Goal: Task Accomplishment & Management: Manage account settings

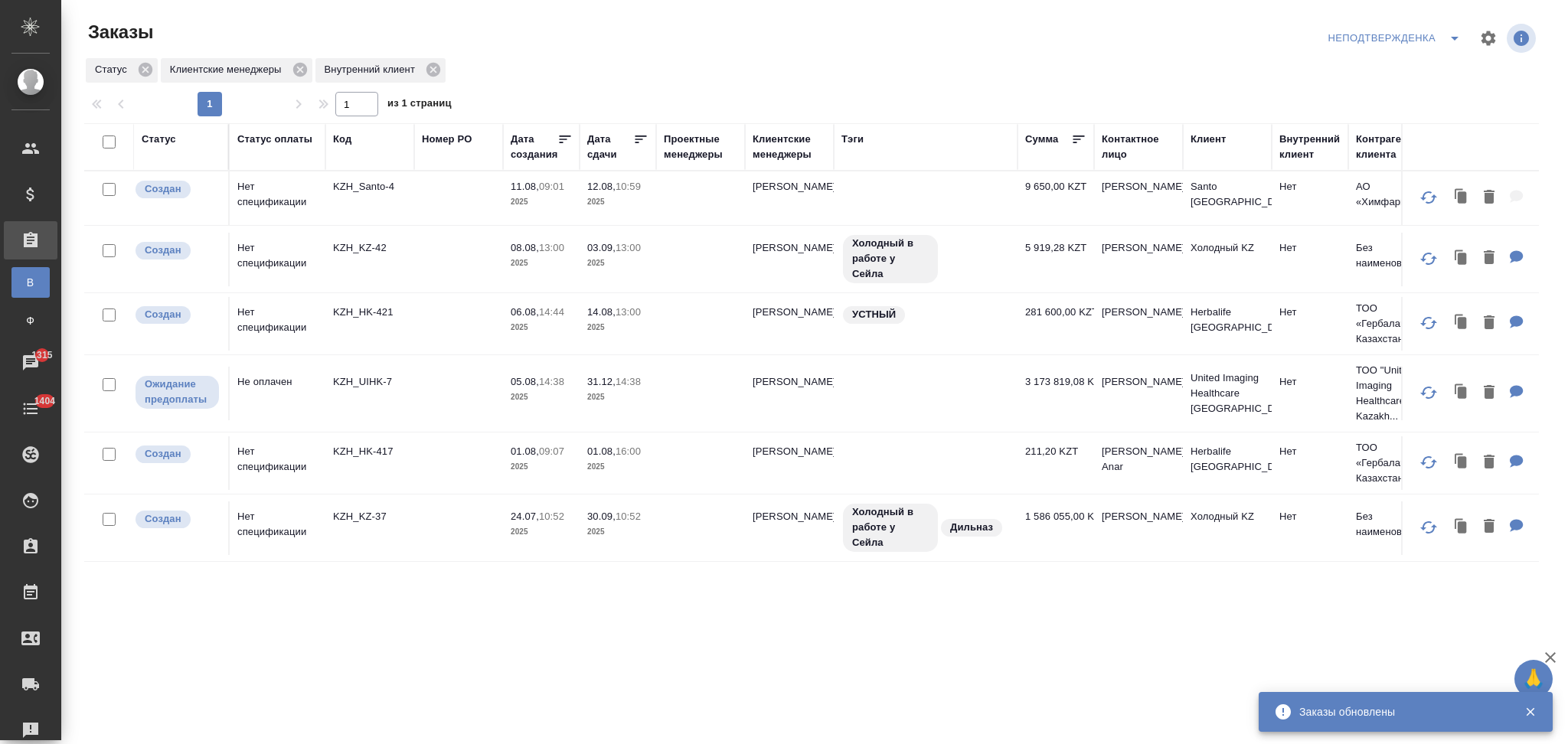
click at [785, 160] on div "Клиентские менеджеры" at bounding box center [789, 146] width 73 height 31
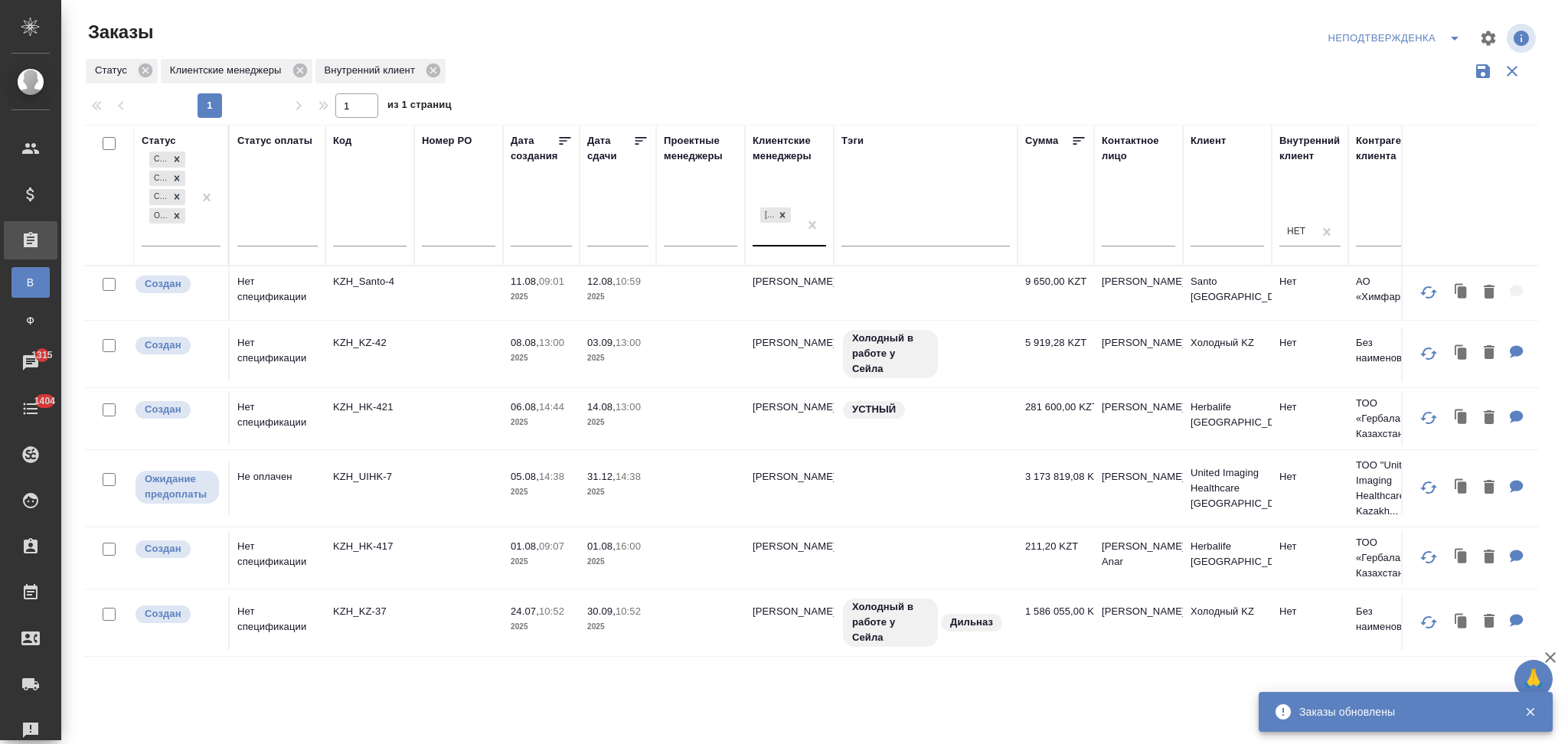
click at [772, 241] on div "[PERSON_NAME]" at bounding box center [775, 225] width 46 height 42
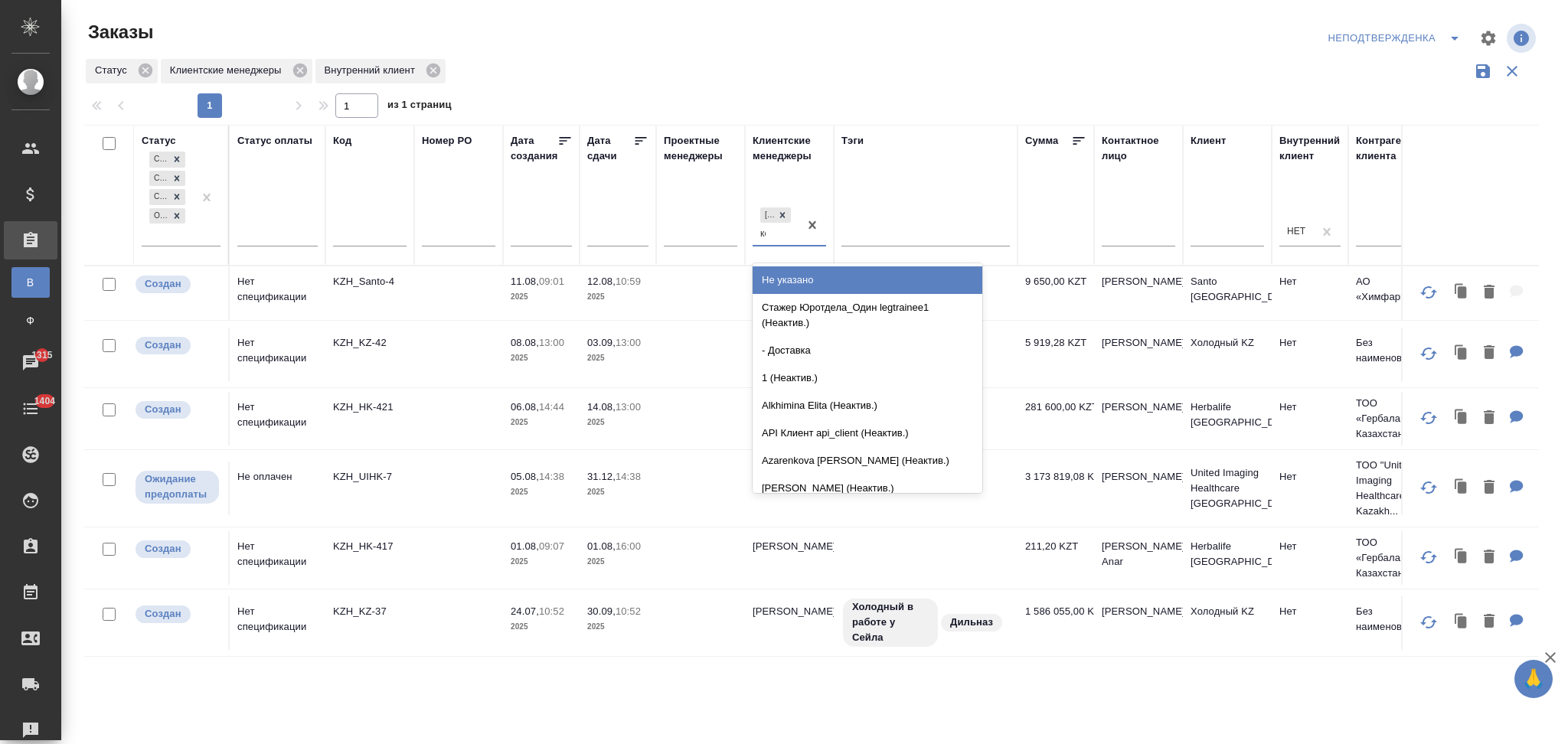
type input "кош"
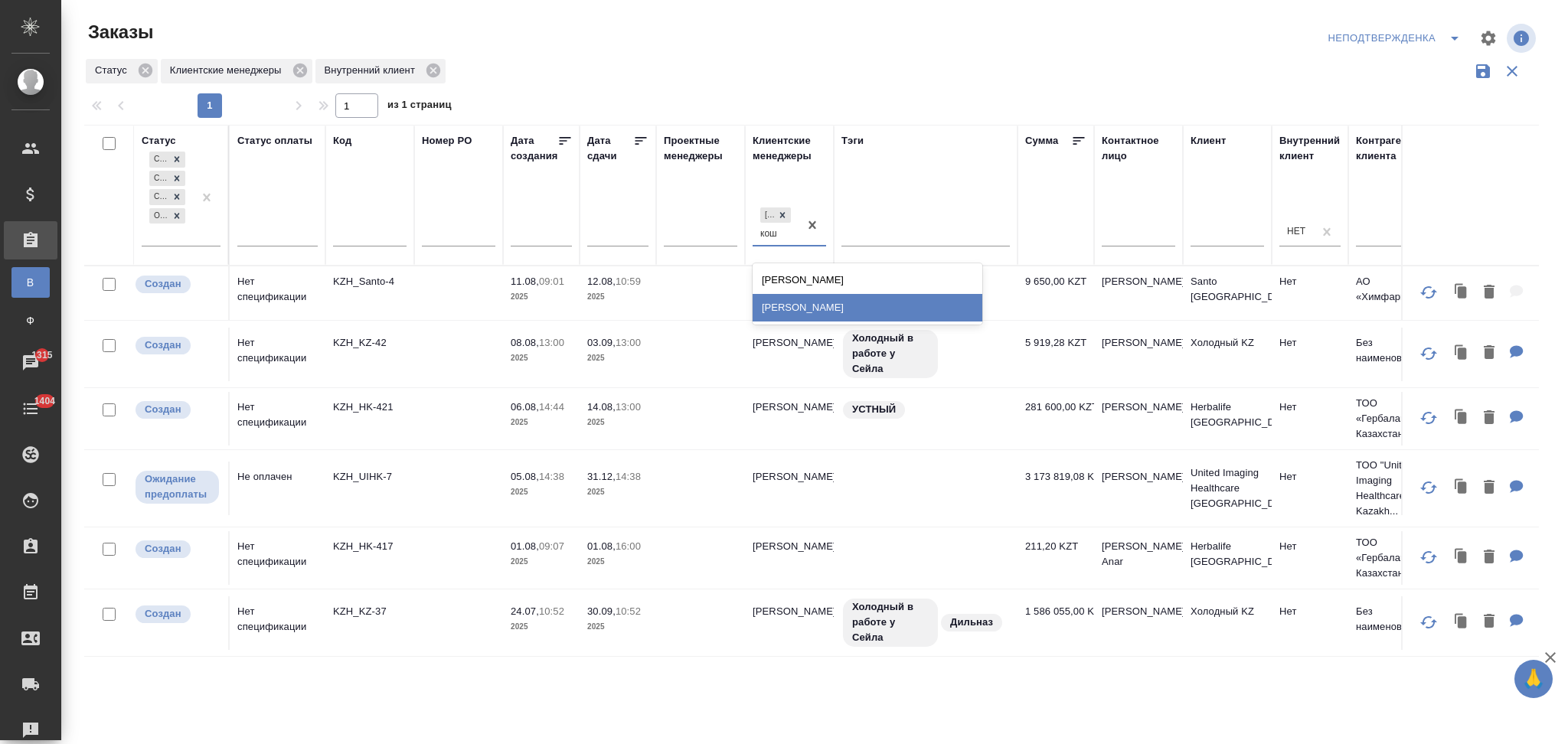
click at [805, 312] on div "Кошербаева Назерке" at bounding box center [867, 308] width 230 height 28
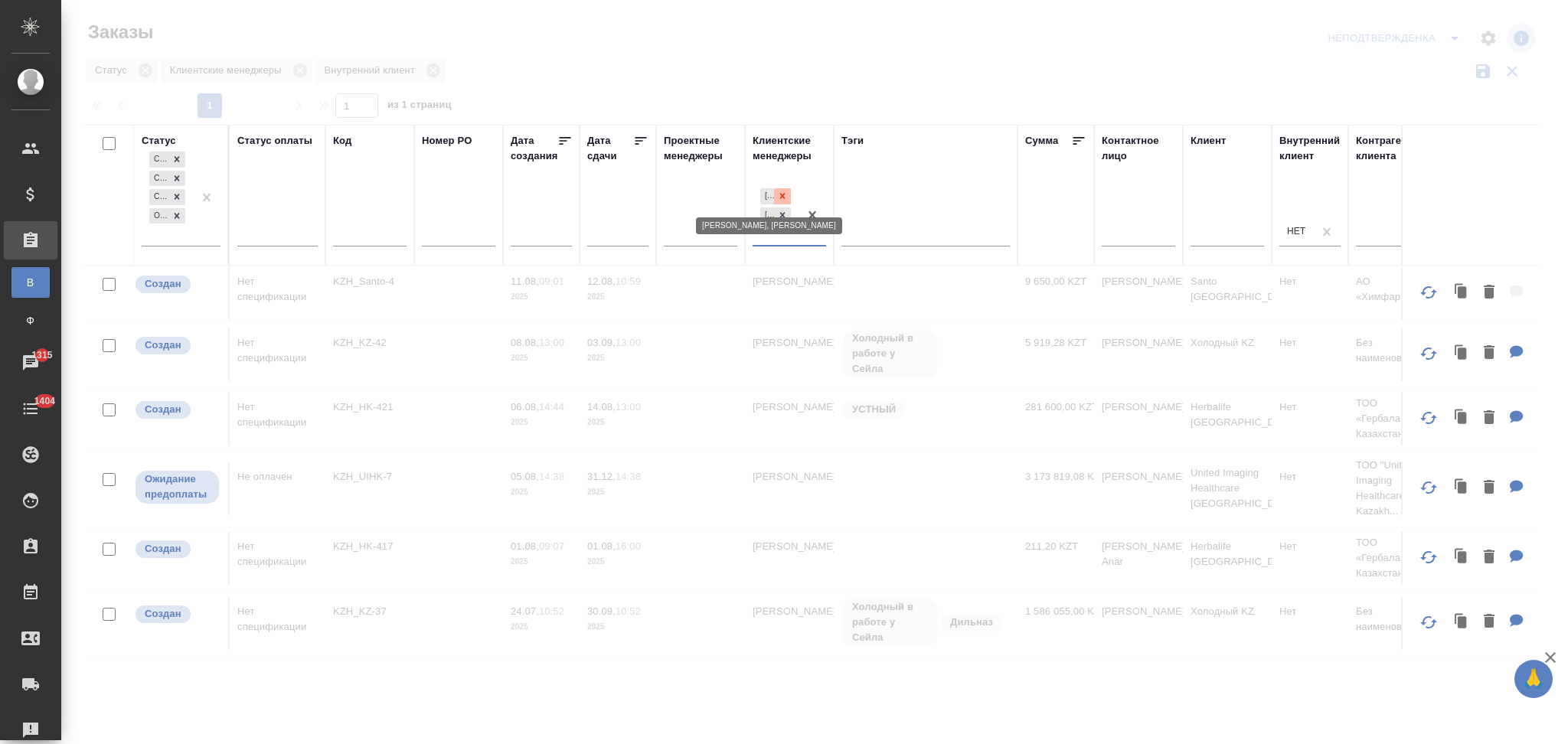
click at [784, 202] on div at bounding box center [782, 196] width 17 height 16
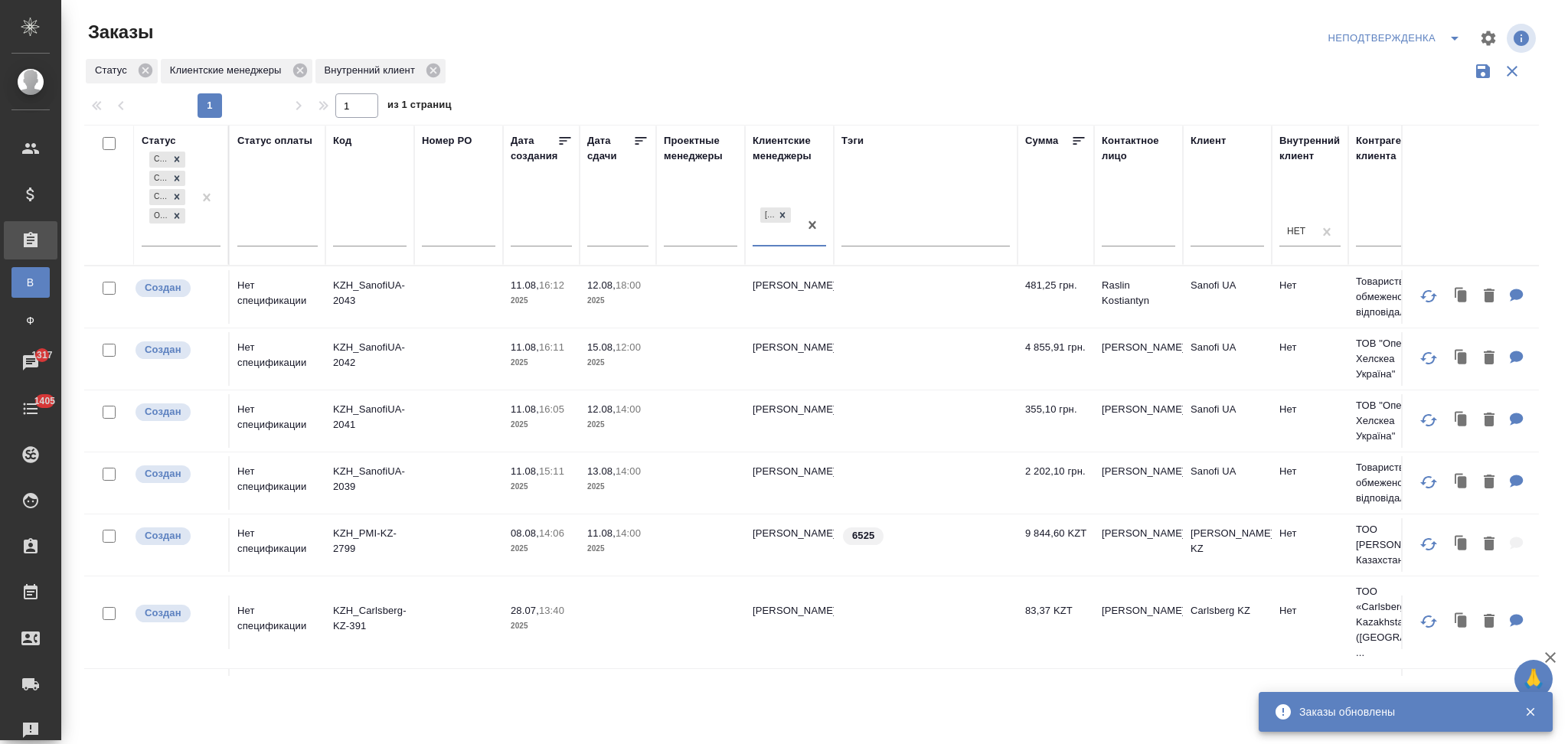
scroll to position [157, 0]
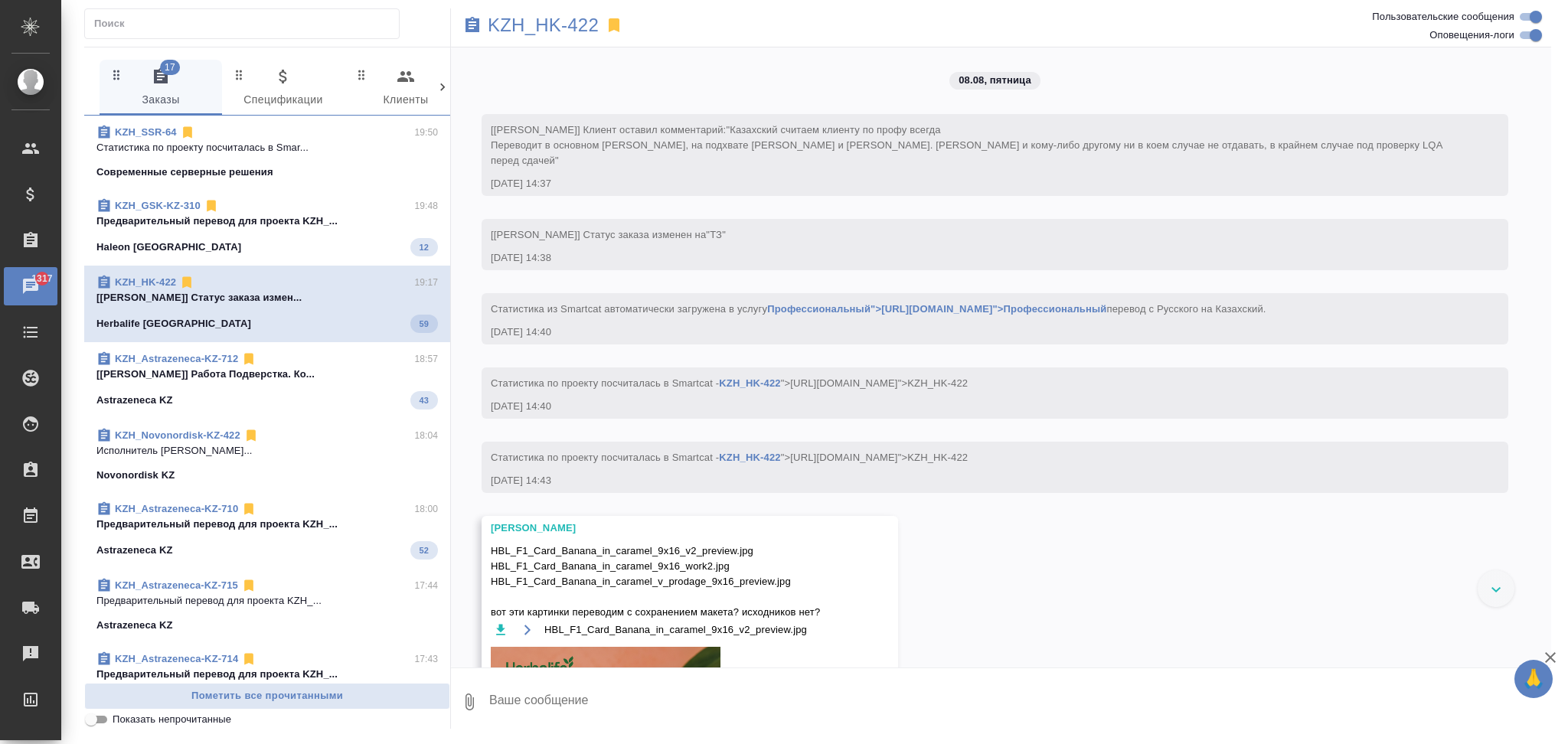
scroll to position [7286, 0]
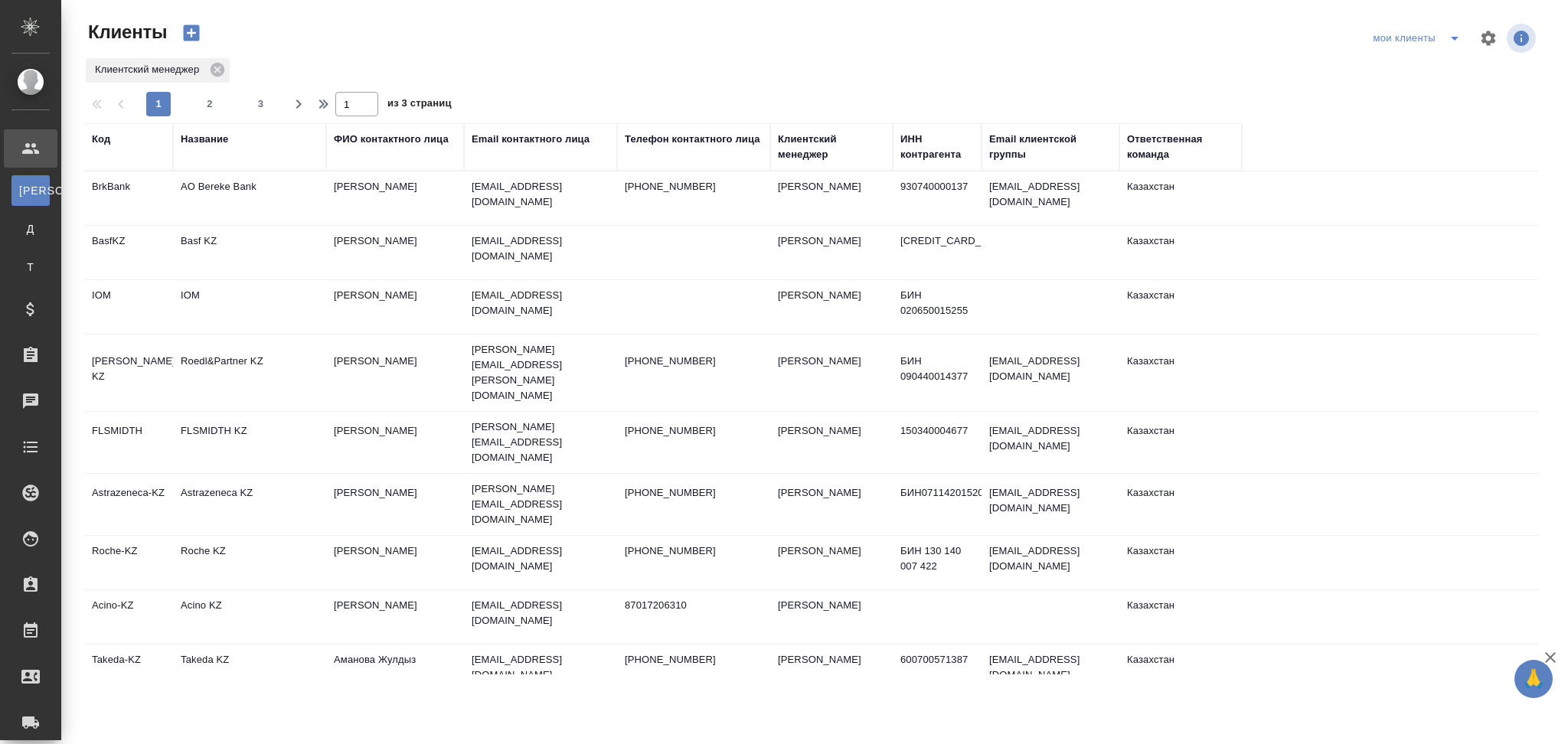
select select "RU"
click at [220, 149] on div "Название" at bounding box center [249, 146] width 138 height 31
click at [201, 147] on div "Название" at bounding box center [249, 146] width 138 height 31
click at [201, 142] on div "Название" at bounding box center [204, 138] width 47 height 15
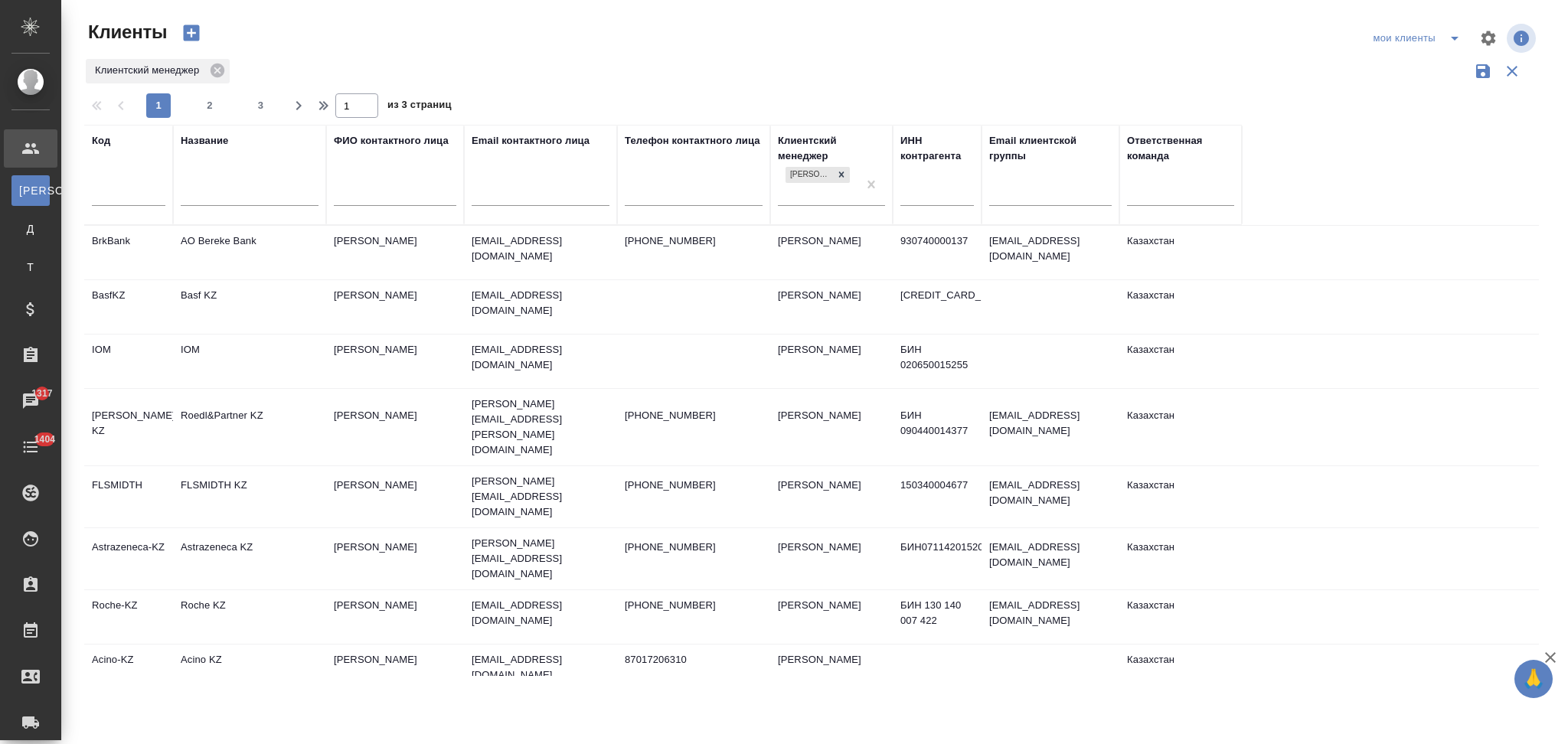
click at [227, 194] on input "text" at bounding box center [249, 196] width 138 height 19
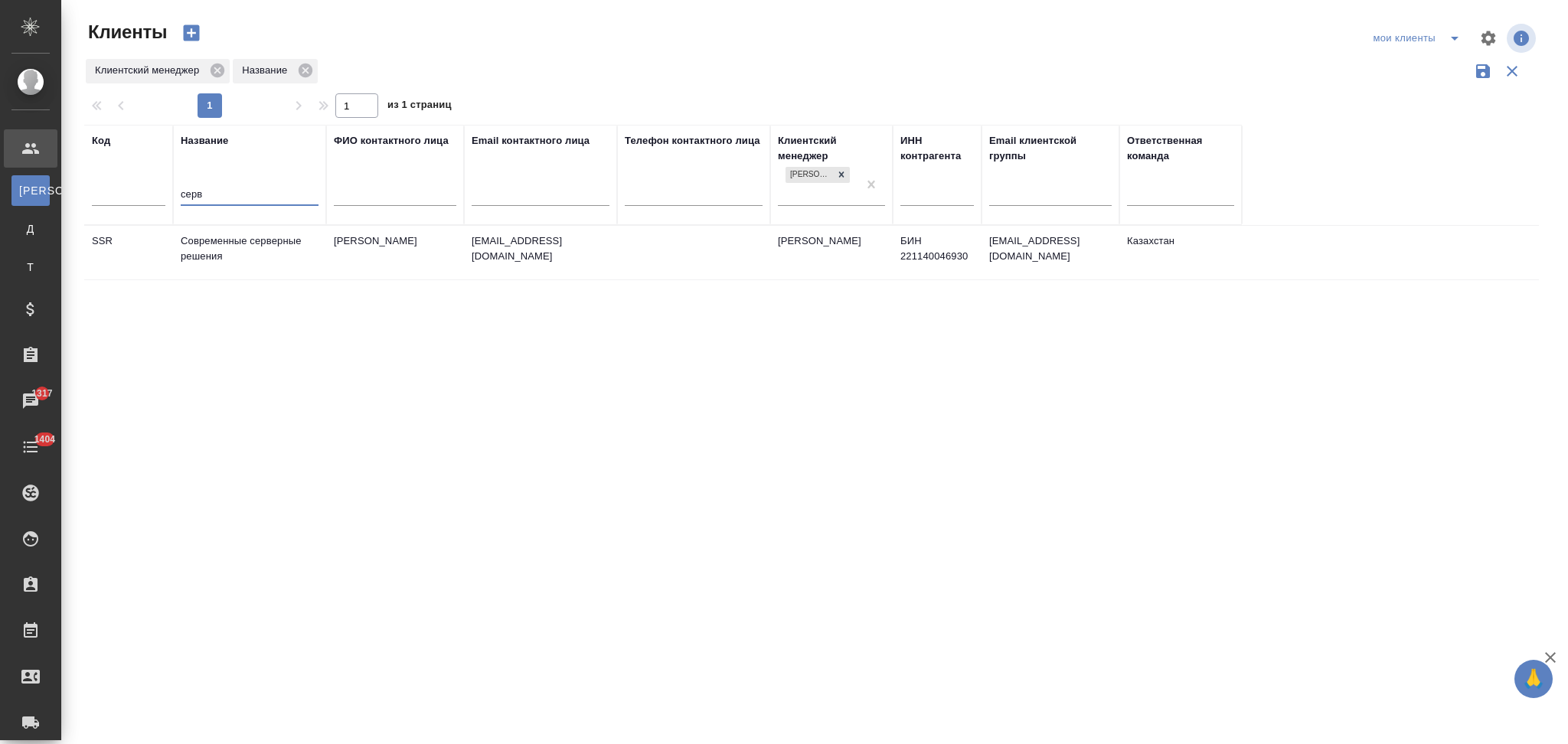
type input "серв"
click at [311, 264] on td "Современные серверные решения" at bounding box center [249, 252] width 153 height 53
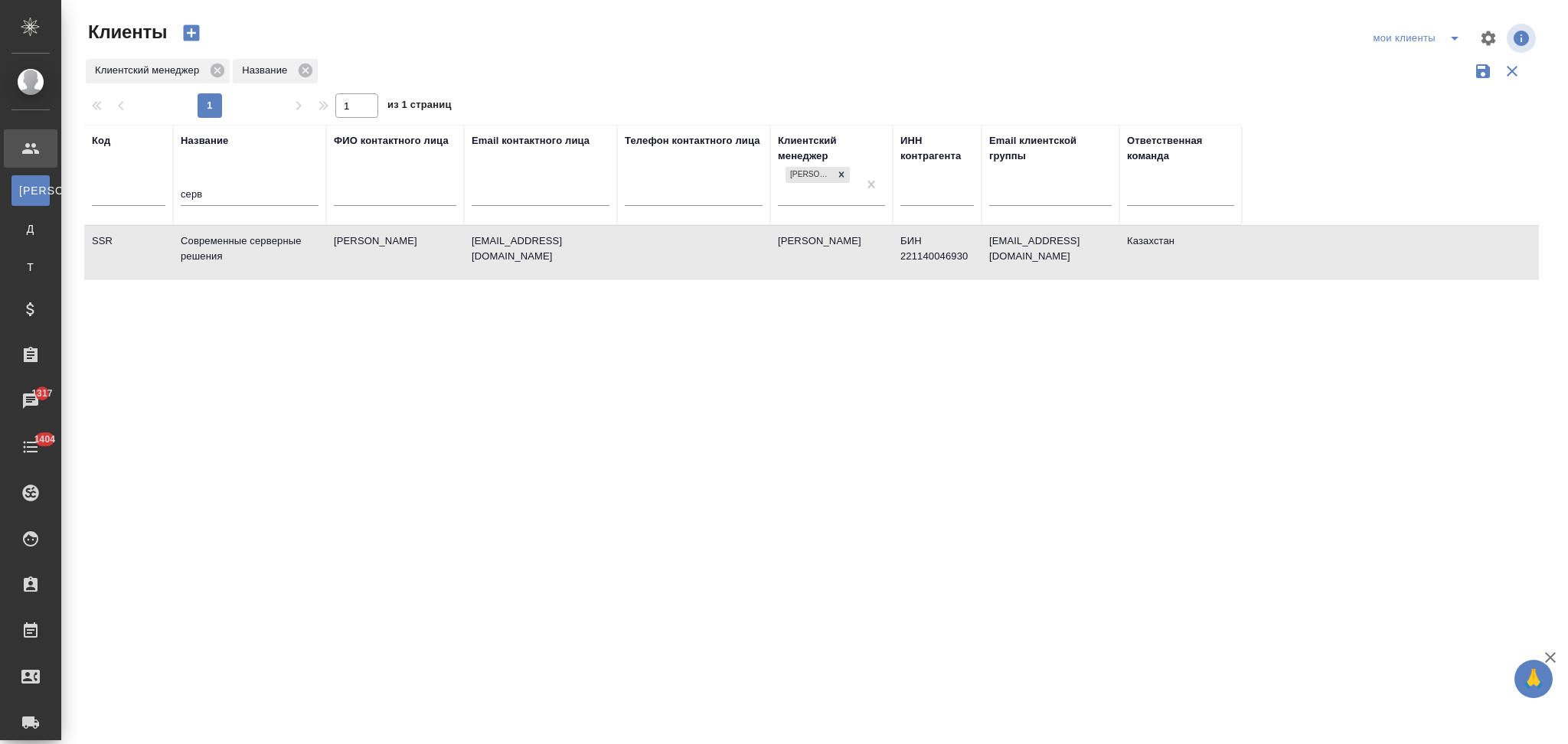
click at [311, 264] on td "Современные серверные решения" at bounding box center [249, 252] width 153 height 53
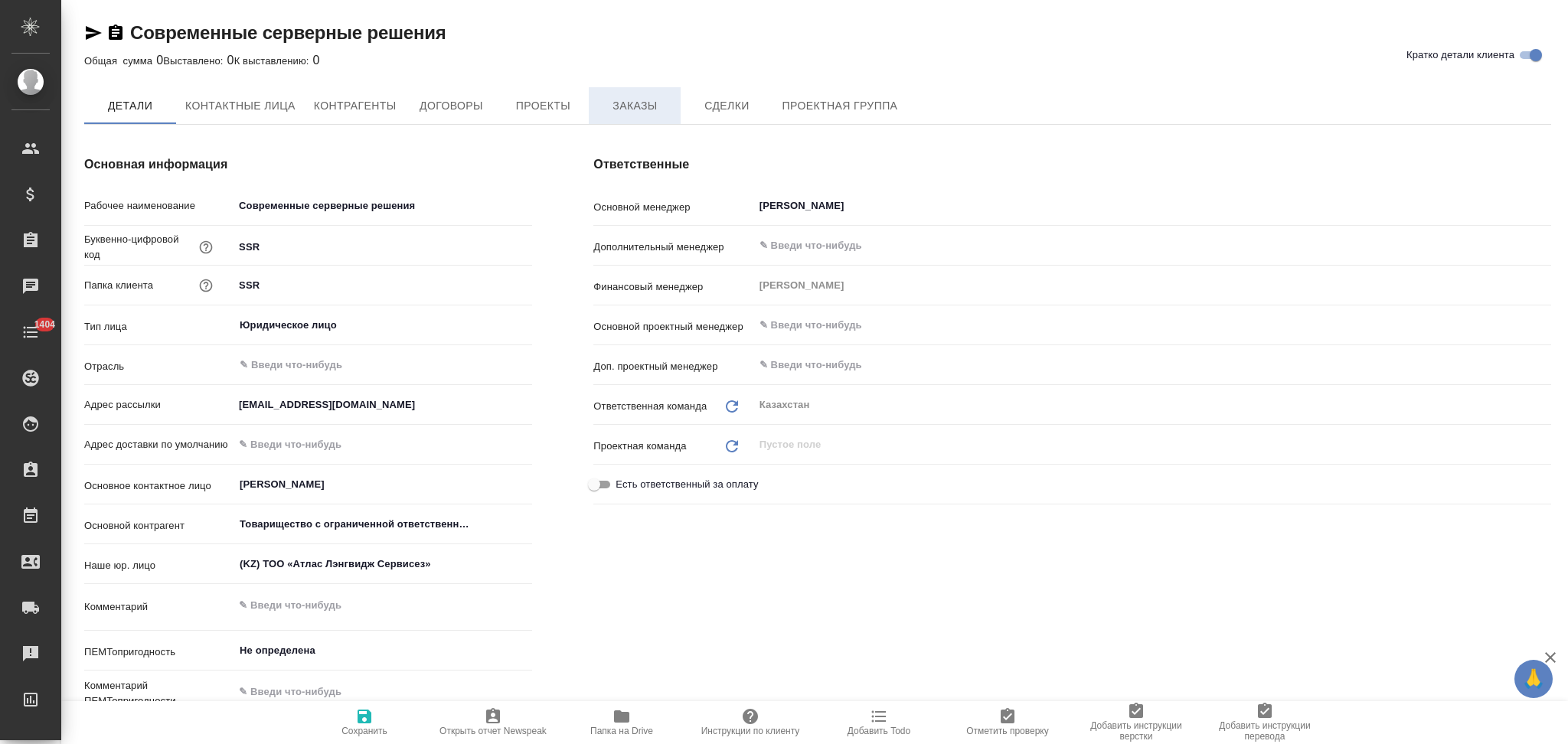
type textarea "x"
click at [619, 102] on span "Заказы" at bounding box center [634, 107] width 73 height 19
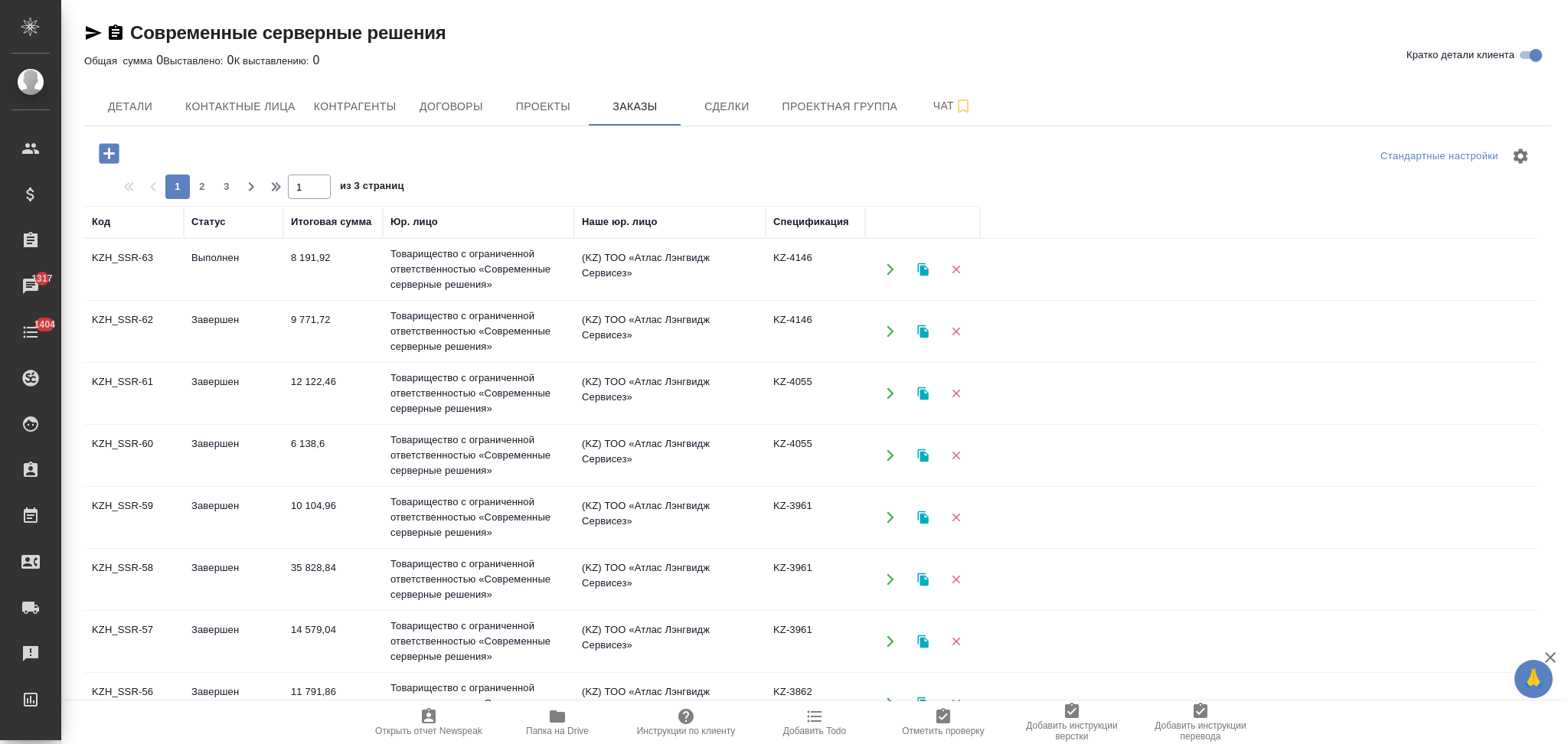
click at [922, 265] on icon "button" at bounding box center [923, 270] width 14 height 14
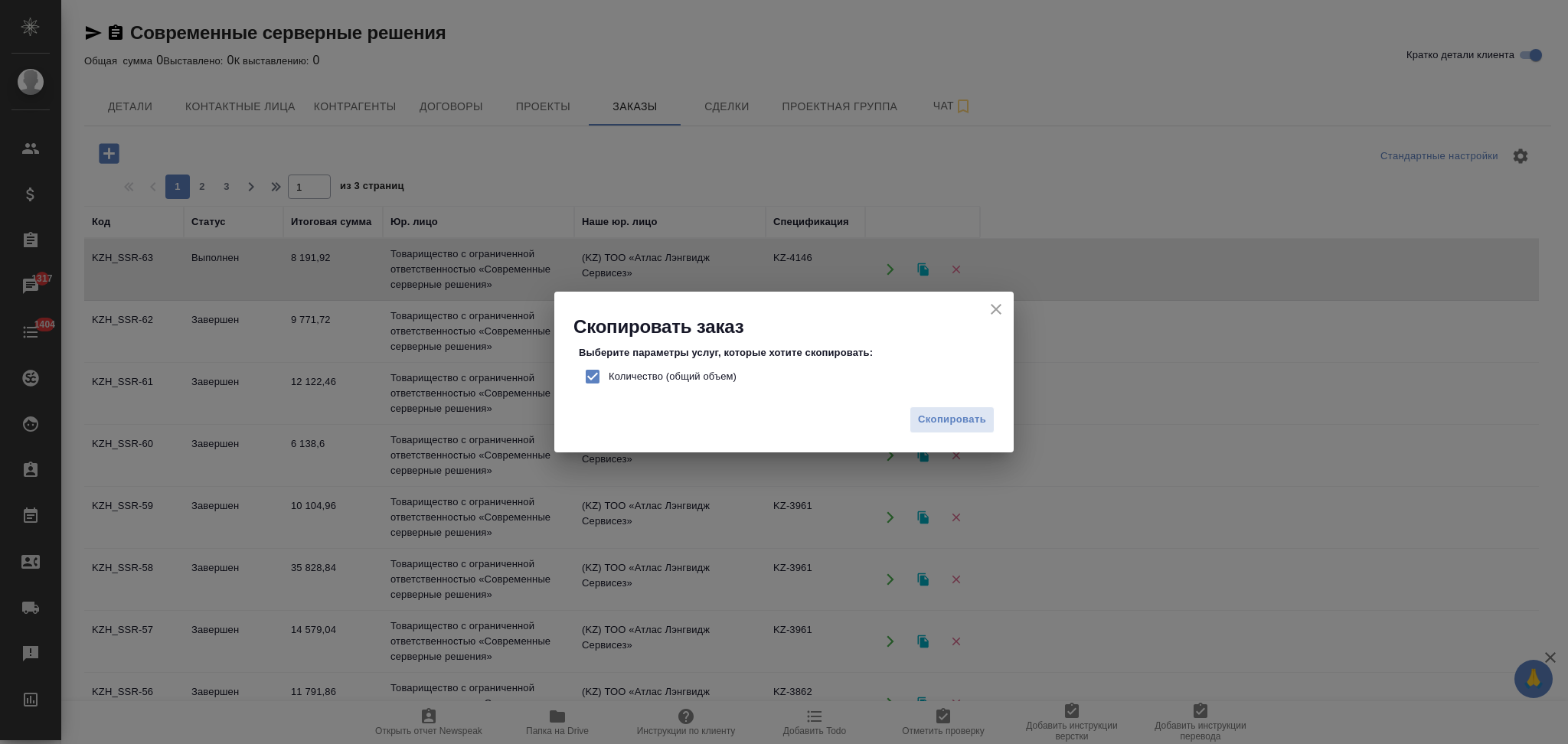
click at [583, 380] on input "Количество (общий объем)" at bounding box center [592, 377] width 32 height 32
checkbox input "false"
click at [958, 419] on span "Скопировать" at bounding box center [951, 420] width 68 height 17
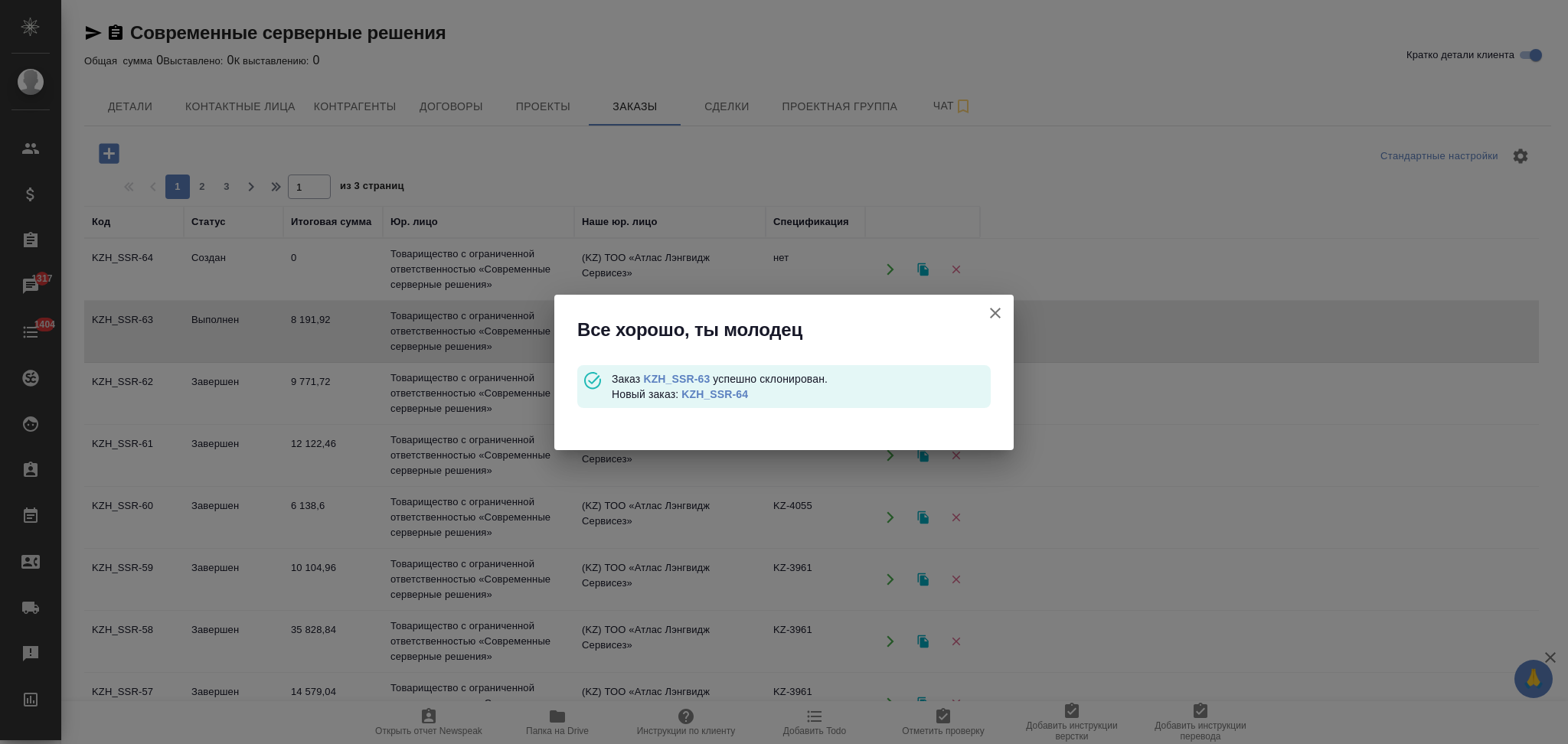
click at [736, 395] on link "KZH_SSR-64" at bounding box center [714, 395] width 67 height 13
click at [996, 309] on icon "button" at bounding box center [995, 313] width 18 height 18
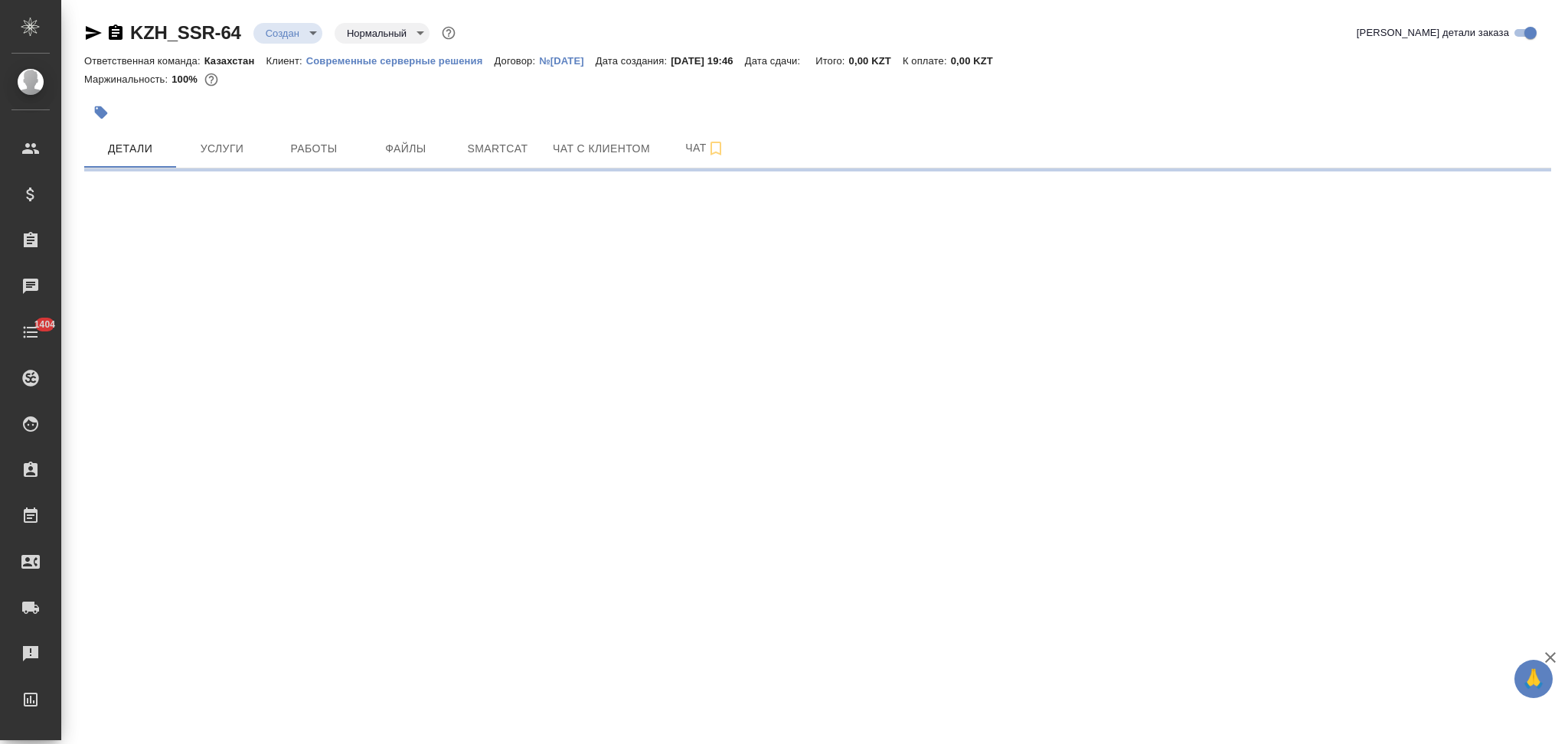
select select "RU"
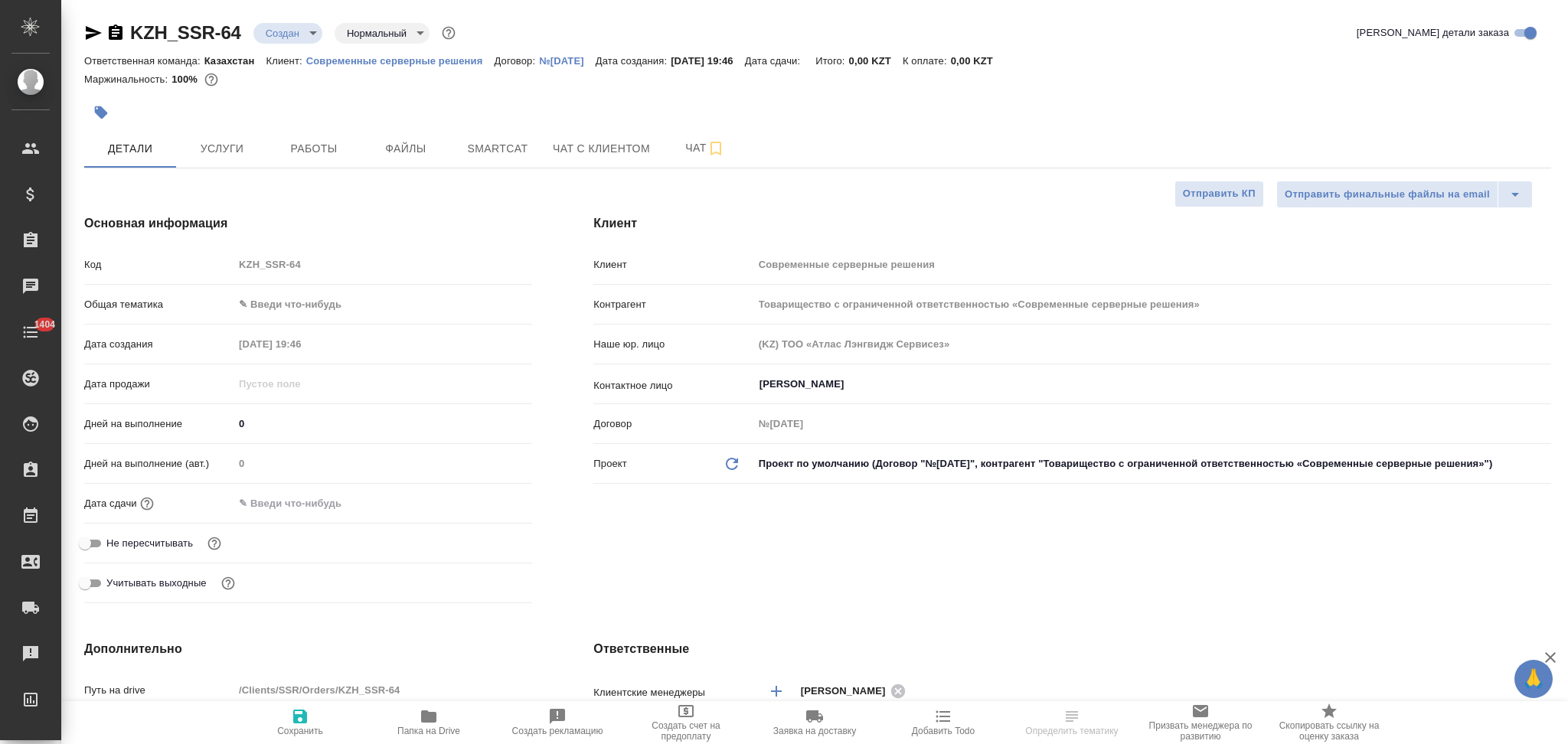
type textarea "x"
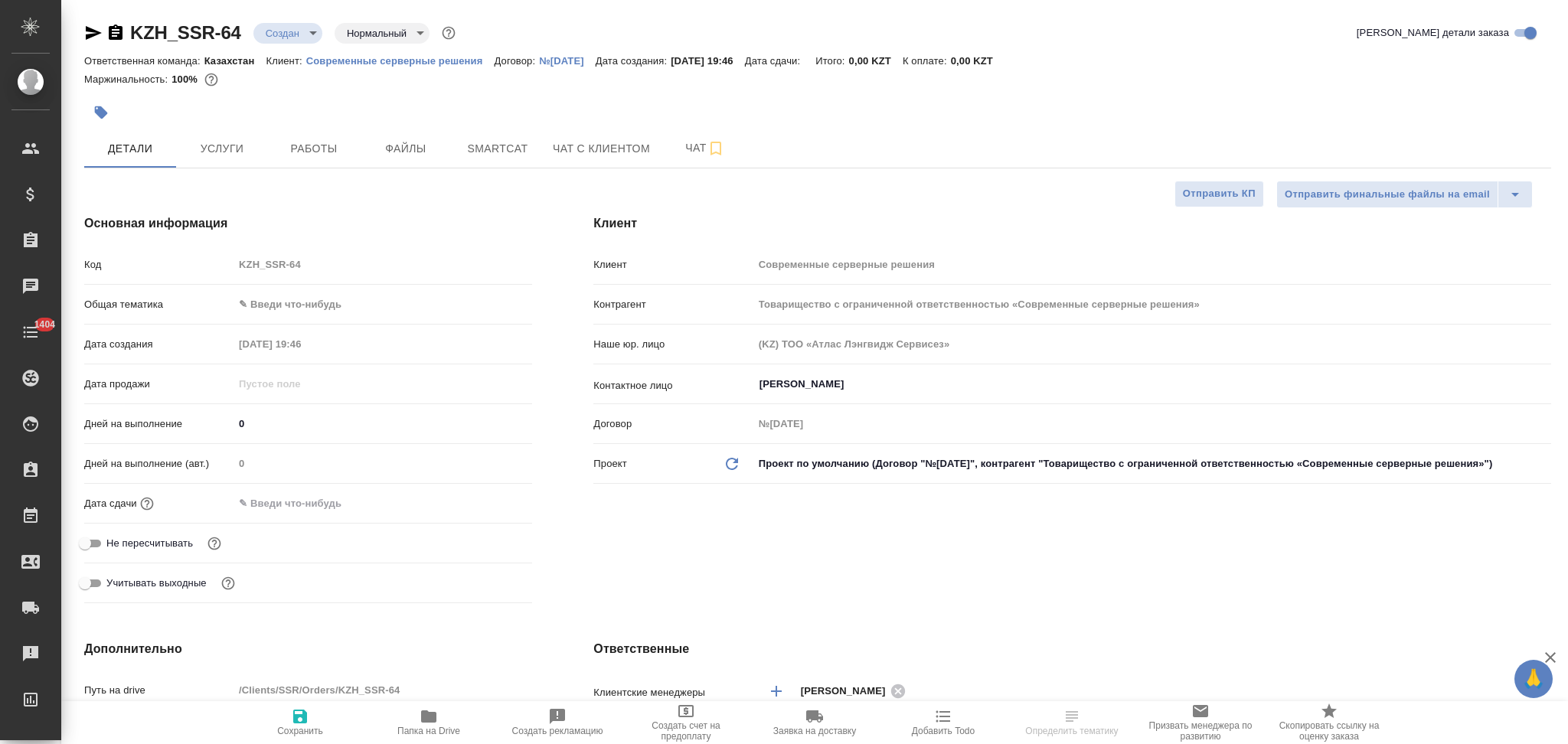
type textarea "x"
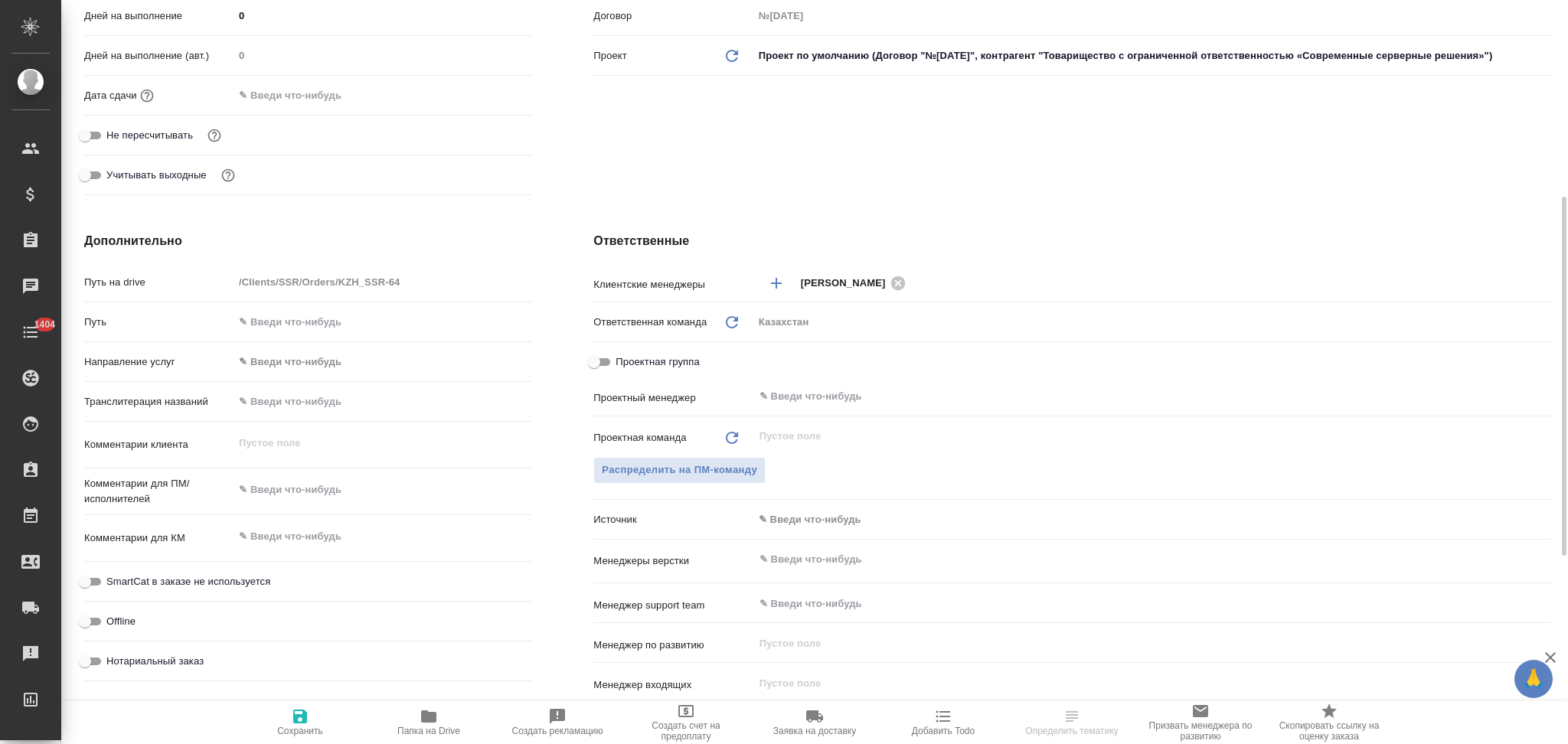
type textarea "x"
click at [284, 492] on textarea at bounding box center [383, 490] width 299 height 26
paste textarea "[PERSON_NAME] взять в работу перевод текста на английский язык. Пожалуйста, доб…"
type textarea "[PERSON_NAME] взять в работу перевод текста на английский язык. Пожалуйста, доб…"
type textarea "x"
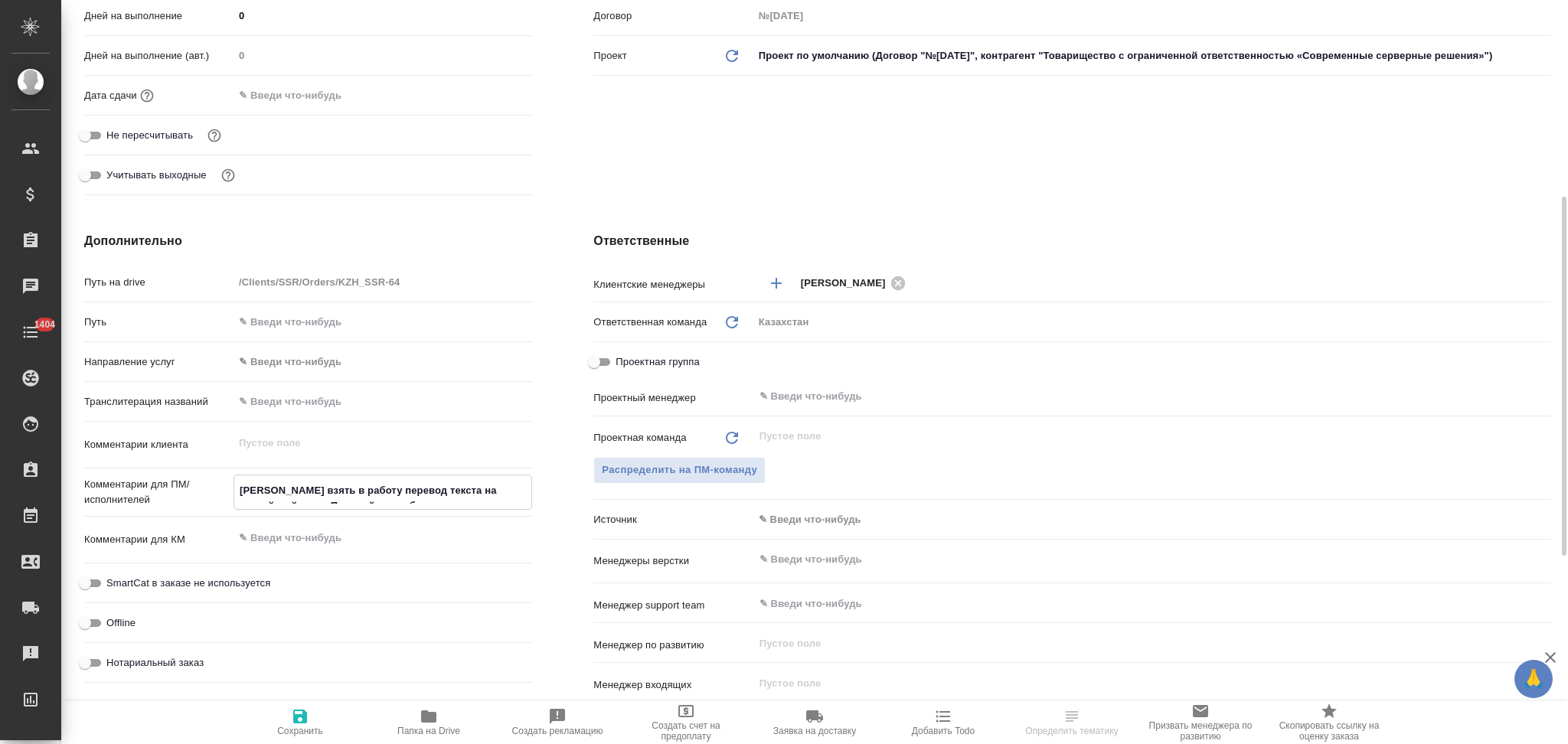
type textarea "x"
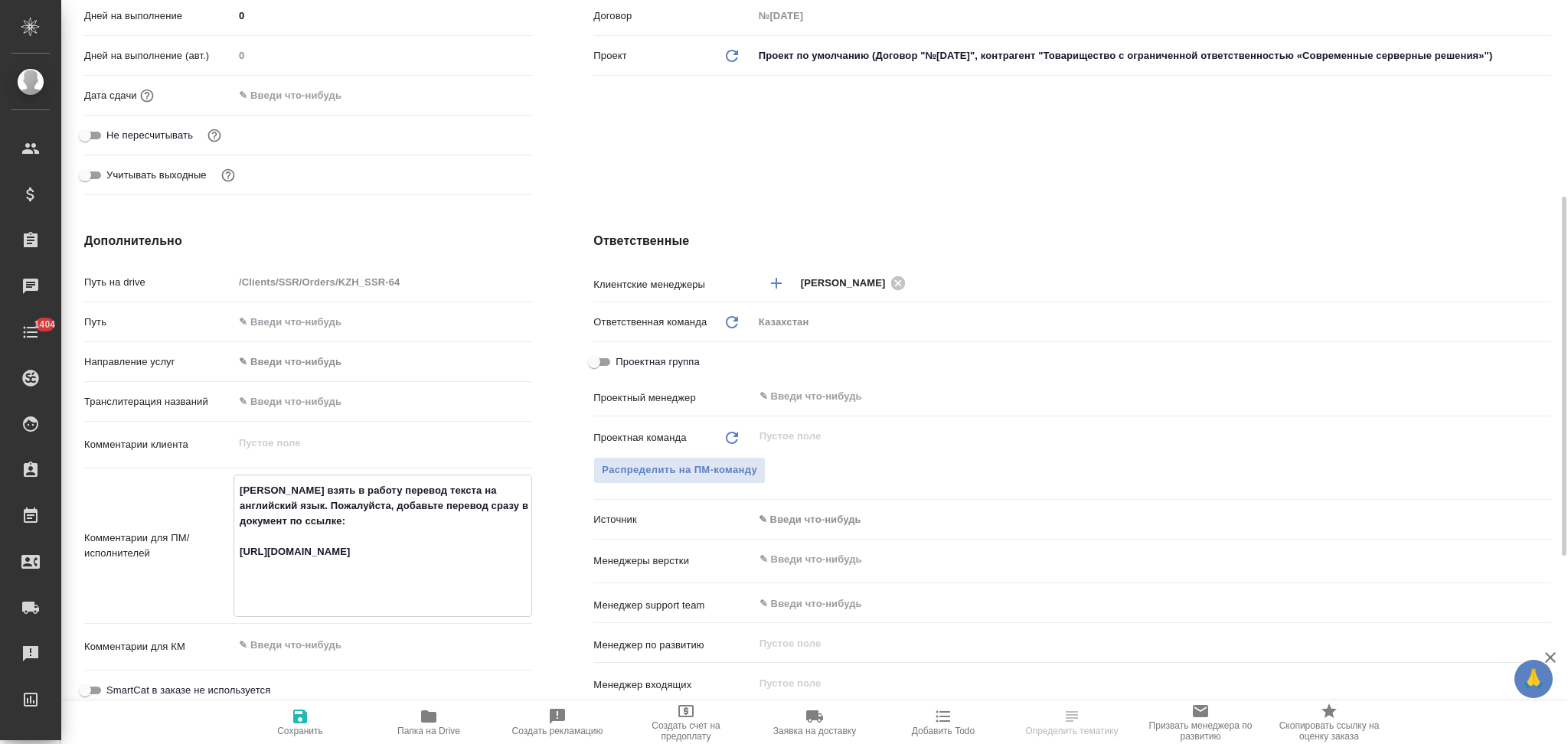
type textarea "[PERSON_NAME] взять в работу перевод текста на английский язык. Пожалуйста, доб…"
type textarea "x"
click at [297, 714] on icon "button" at bounding box center [300, 716] width 18 height 18
type textarea "x"
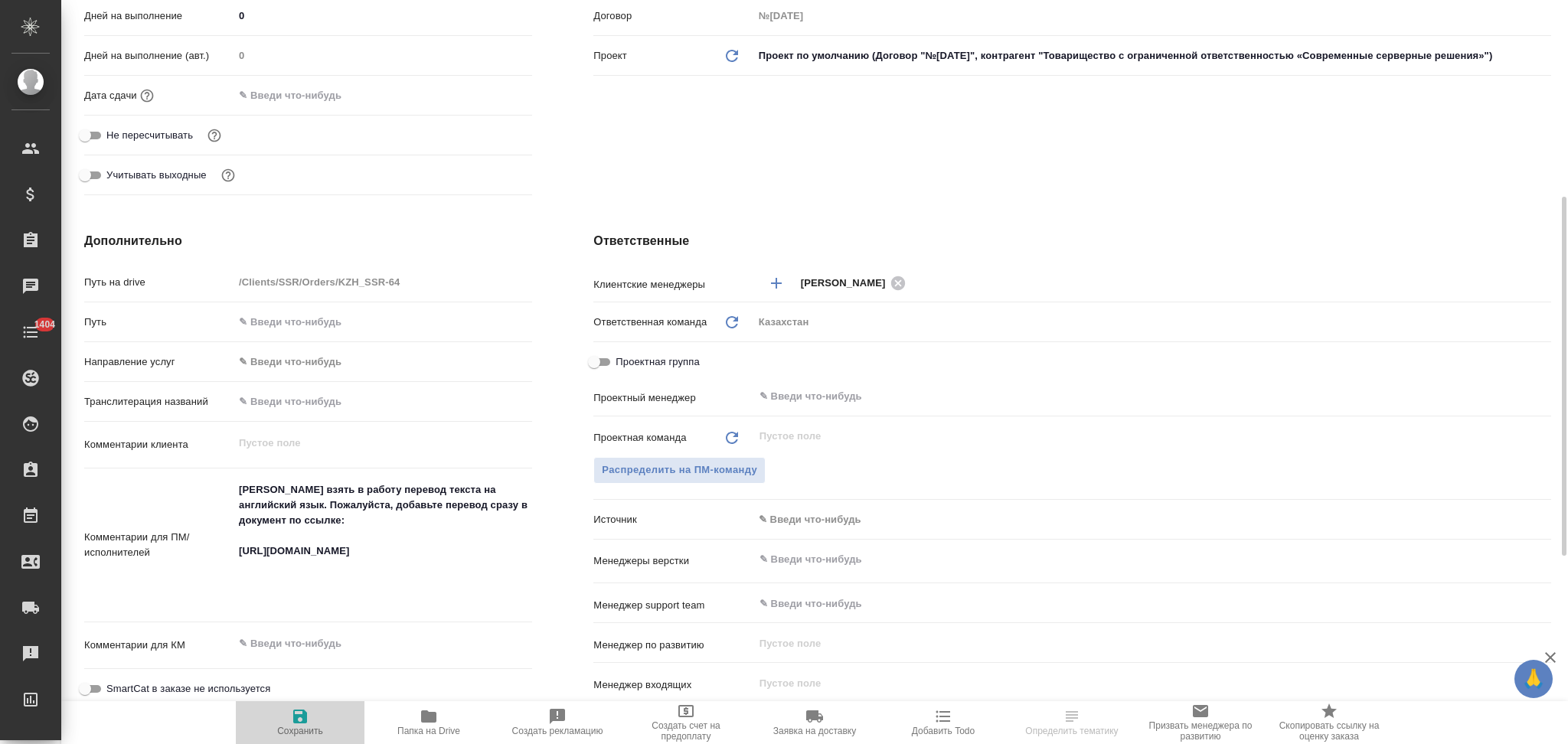
type textarea "x"
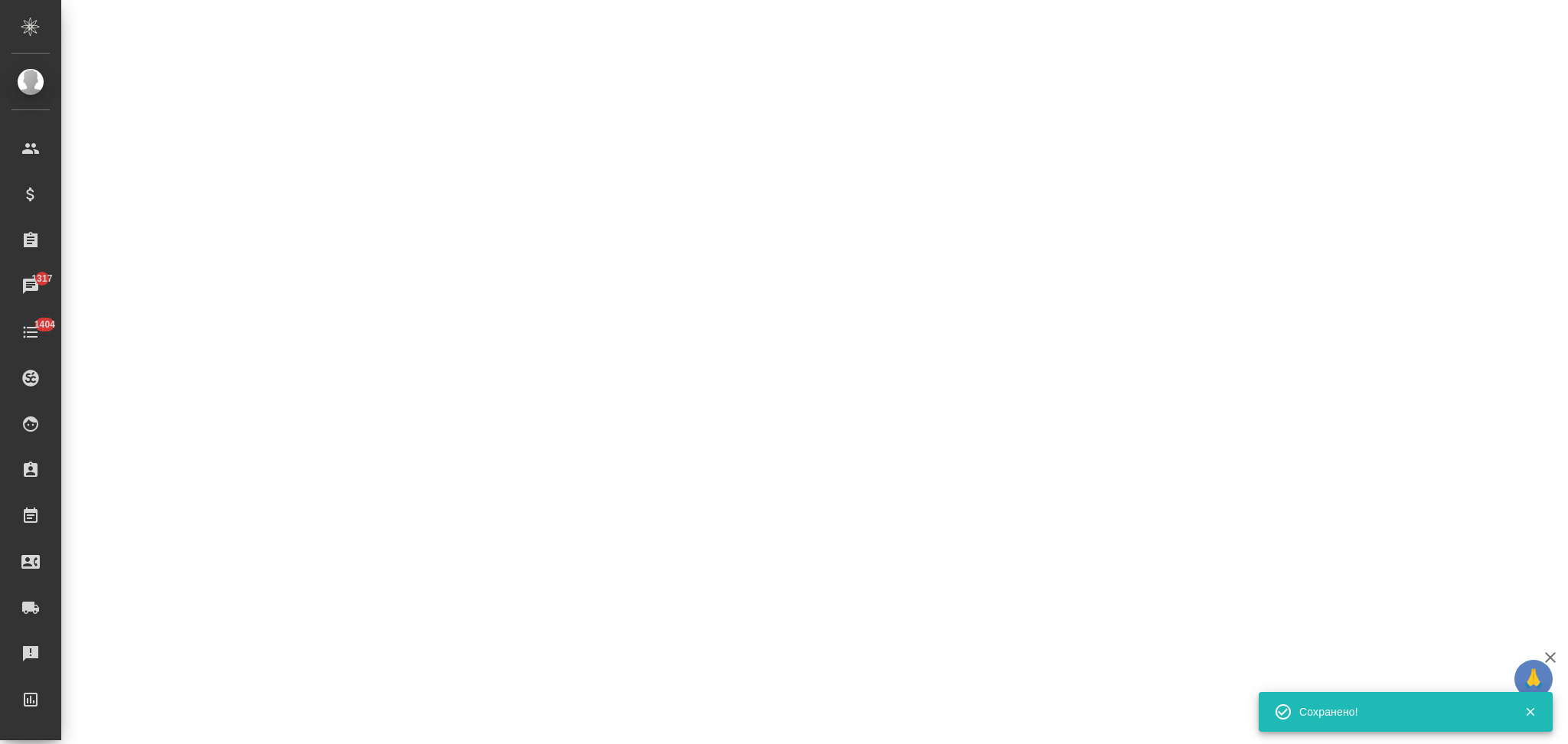
select select "RU"
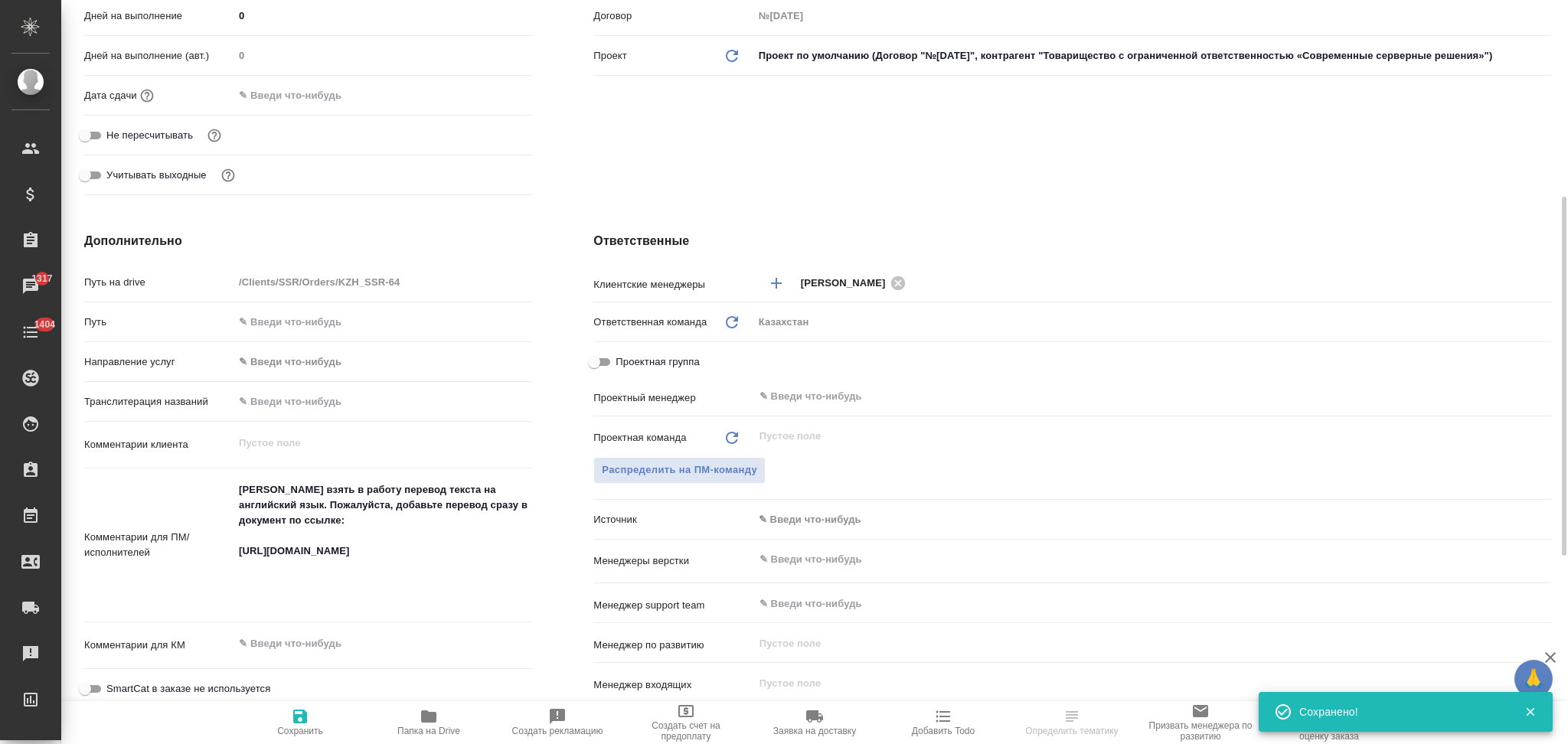
type textarea "x"
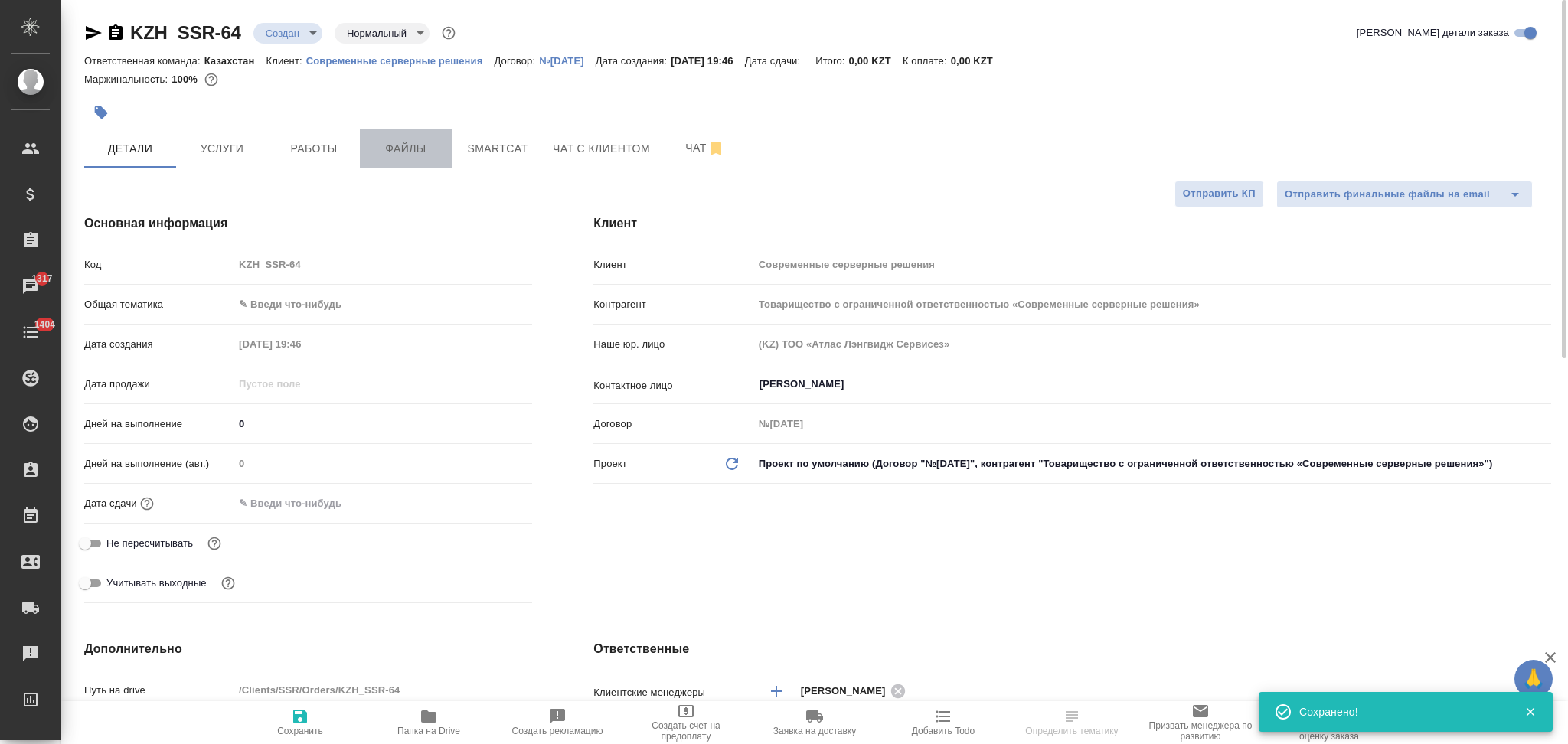
click at [389, 130] on button "Файлы" at bounding box center [406, 149] width 92 height 39
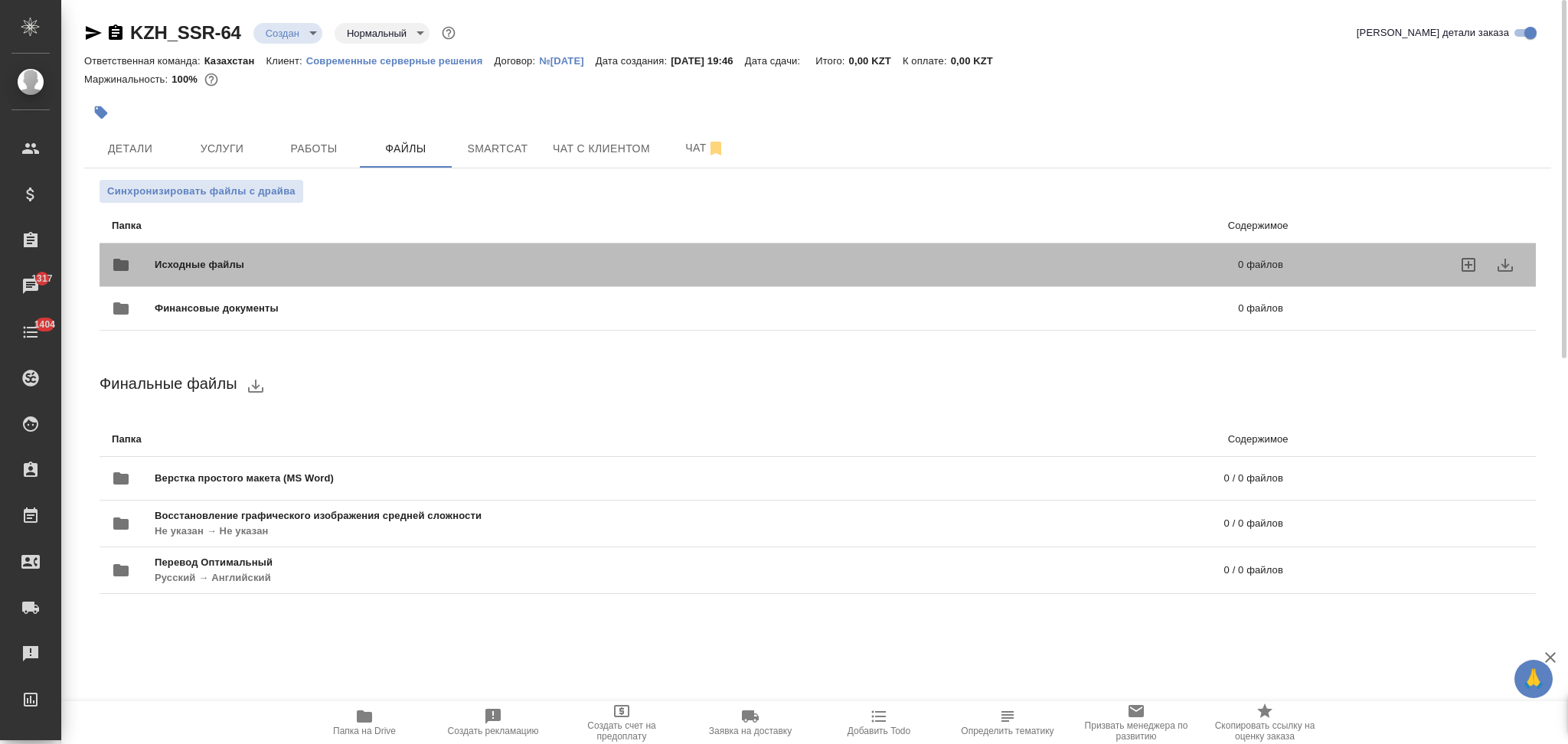
click at [204, 257] on span "Исходные файлы" at bounding box center [448, 264] width 587 height 15
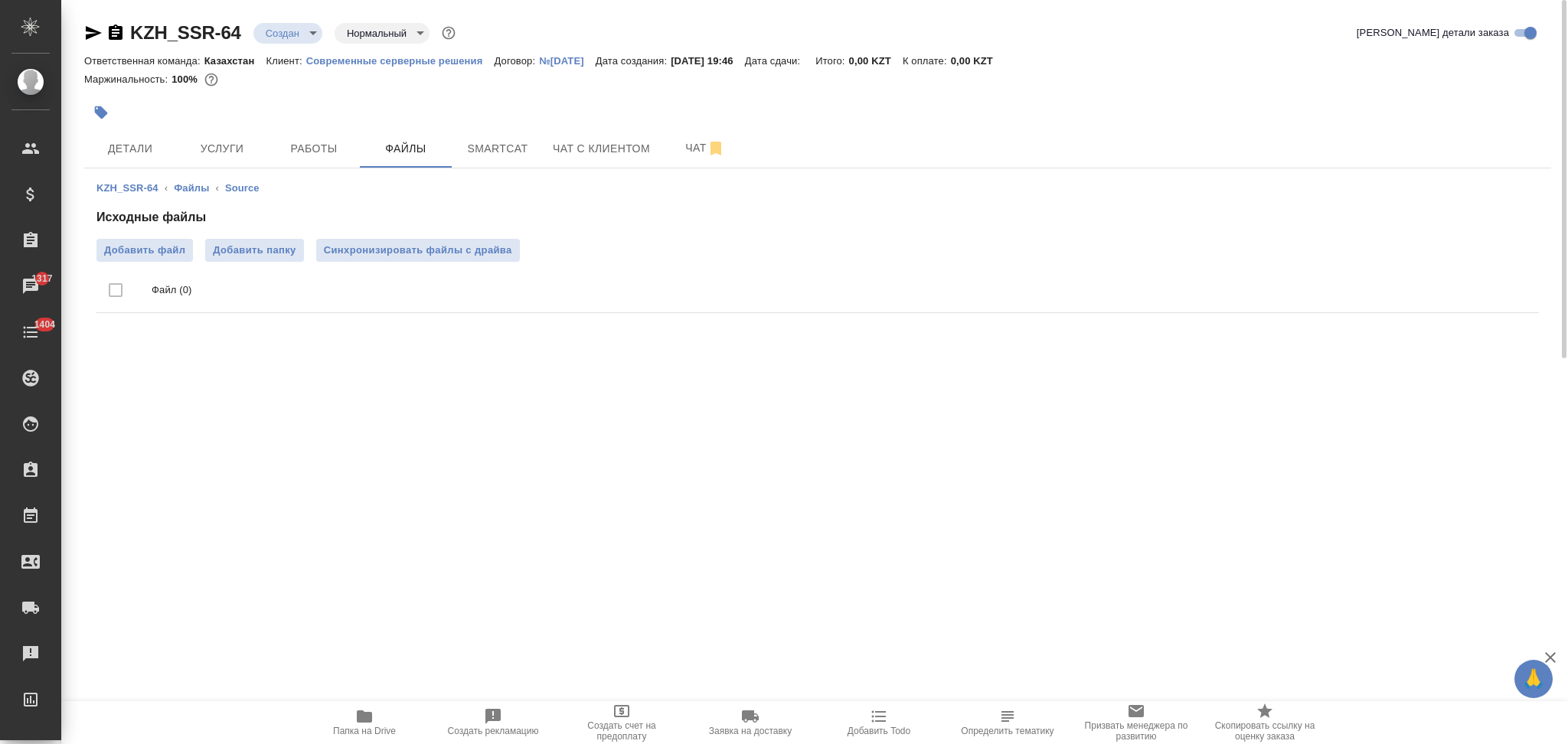
click at [151, 252] on span "Добавить файл" at bounding box center [144, 250] width 81 height 15
click at [0, 0] on input "Добавить файл" at bounding box center [0, 0] width 0 height 0
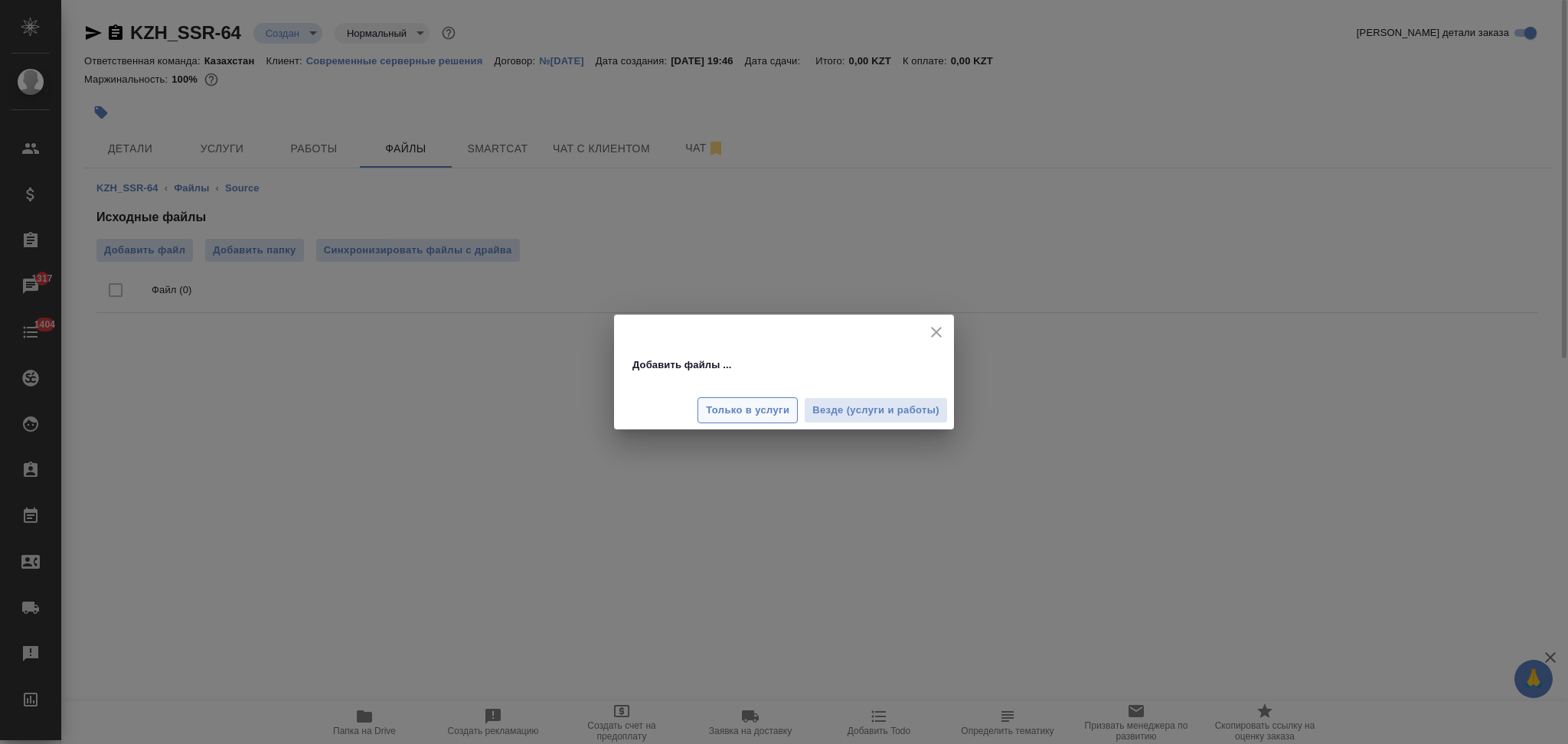
click at [765, 417] on span "Только в услуги" at bounding box center [748, 411] width 83 height 17
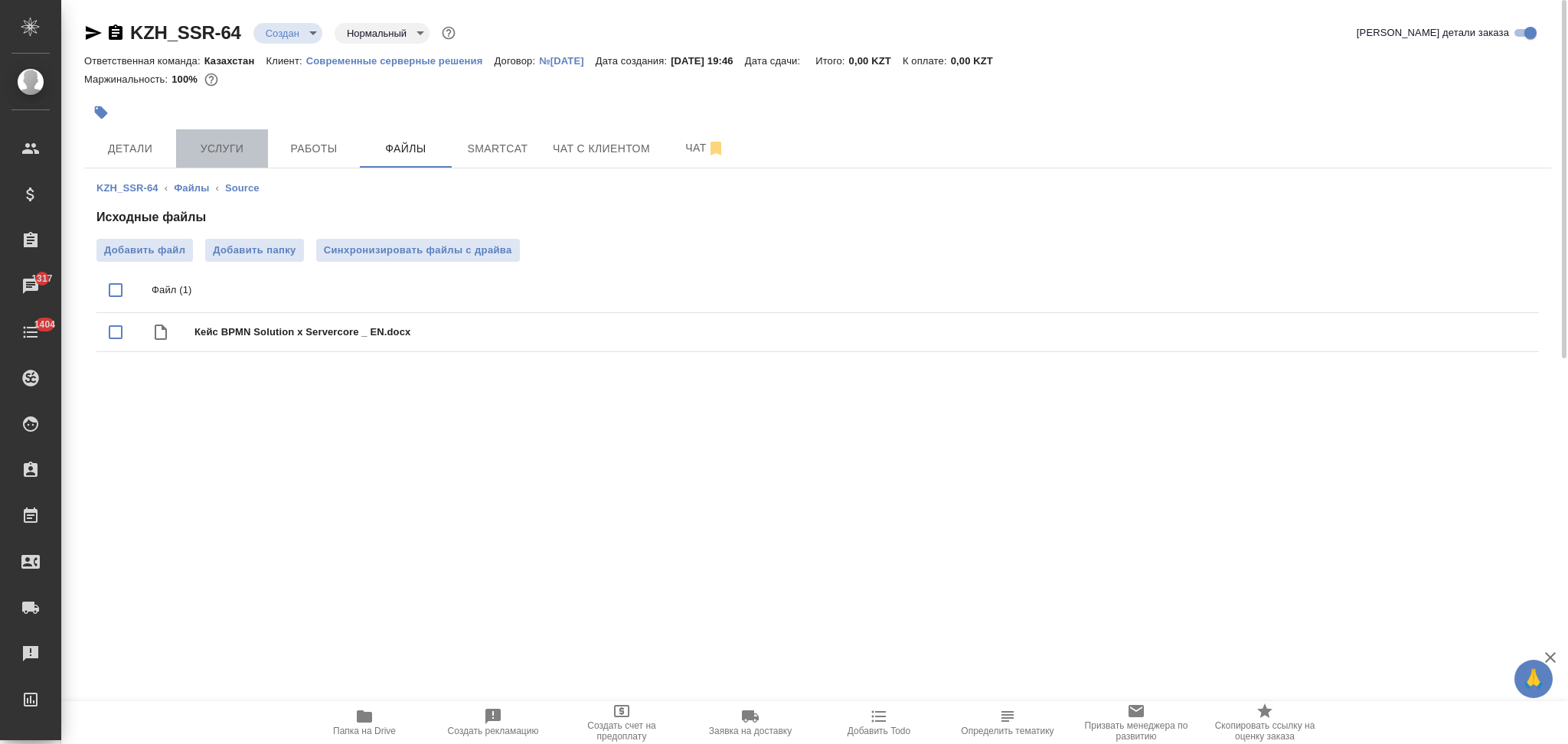
click at [230, 152] on span "Услуги" at bounding box center [222, 149] width 73 height 19
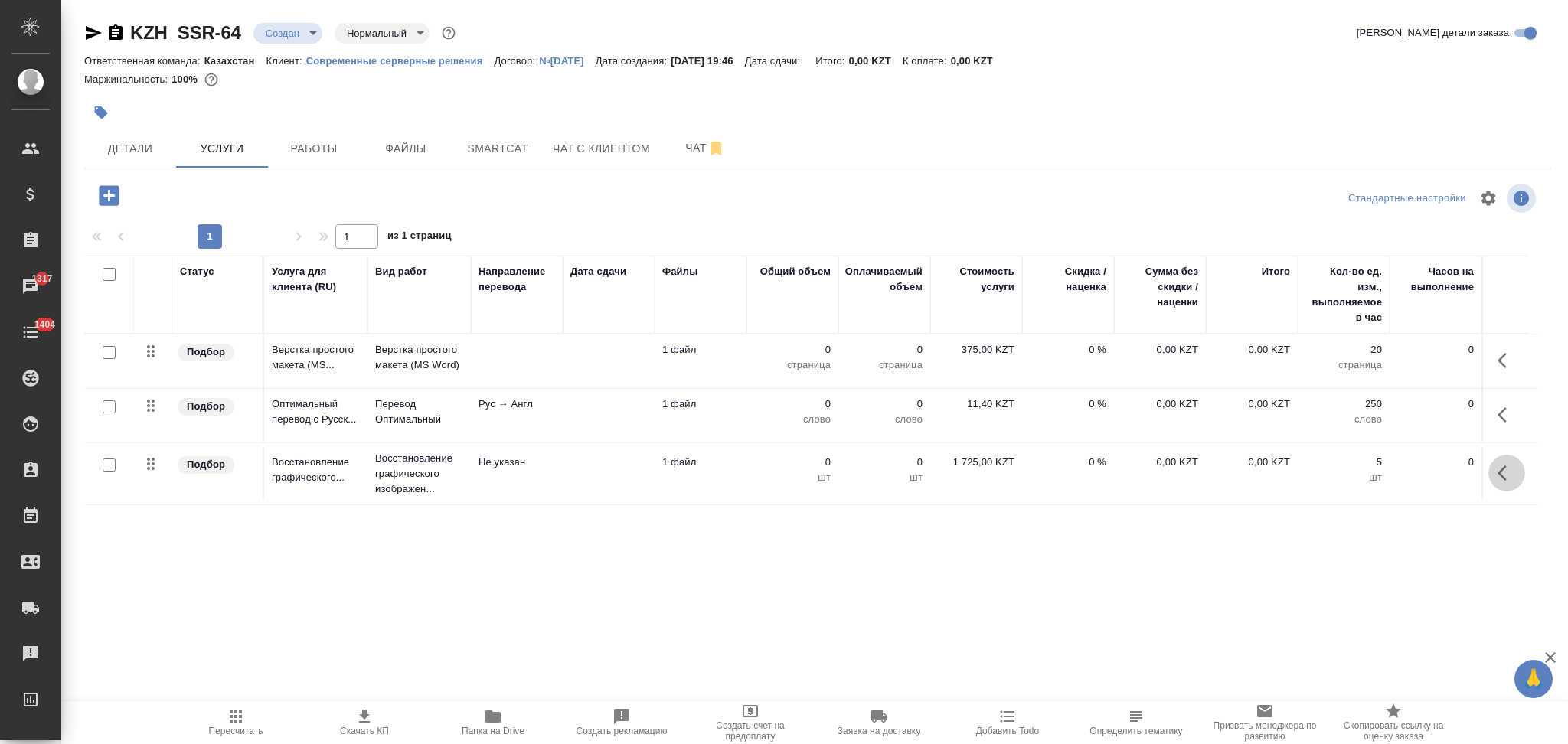
click at [1497, 473] on icon "button" at bounding box center [1506, 473] width 18 height 18
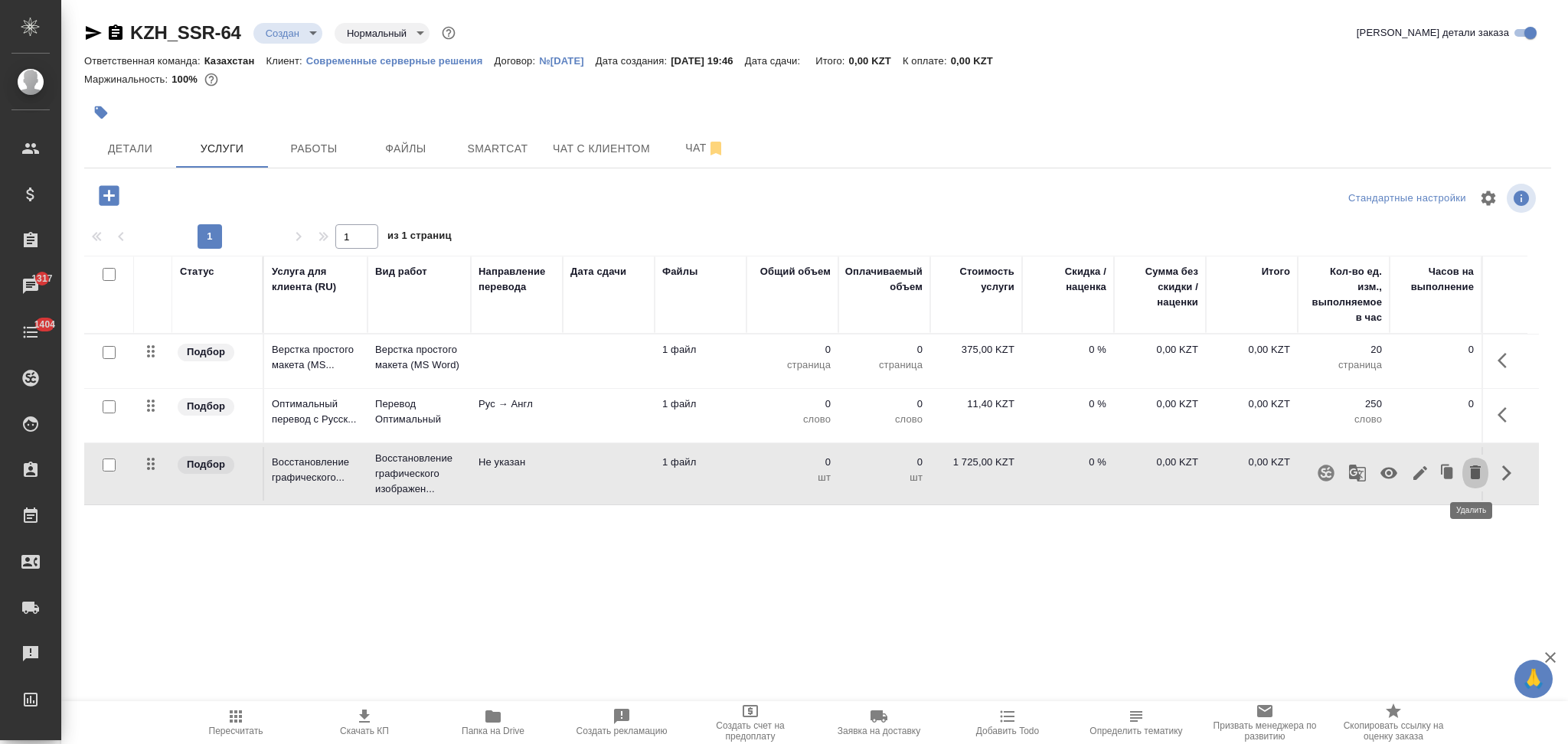
click at [1466, 468] on icon "button" at bounding box center [1474, 472] width 18 height 18
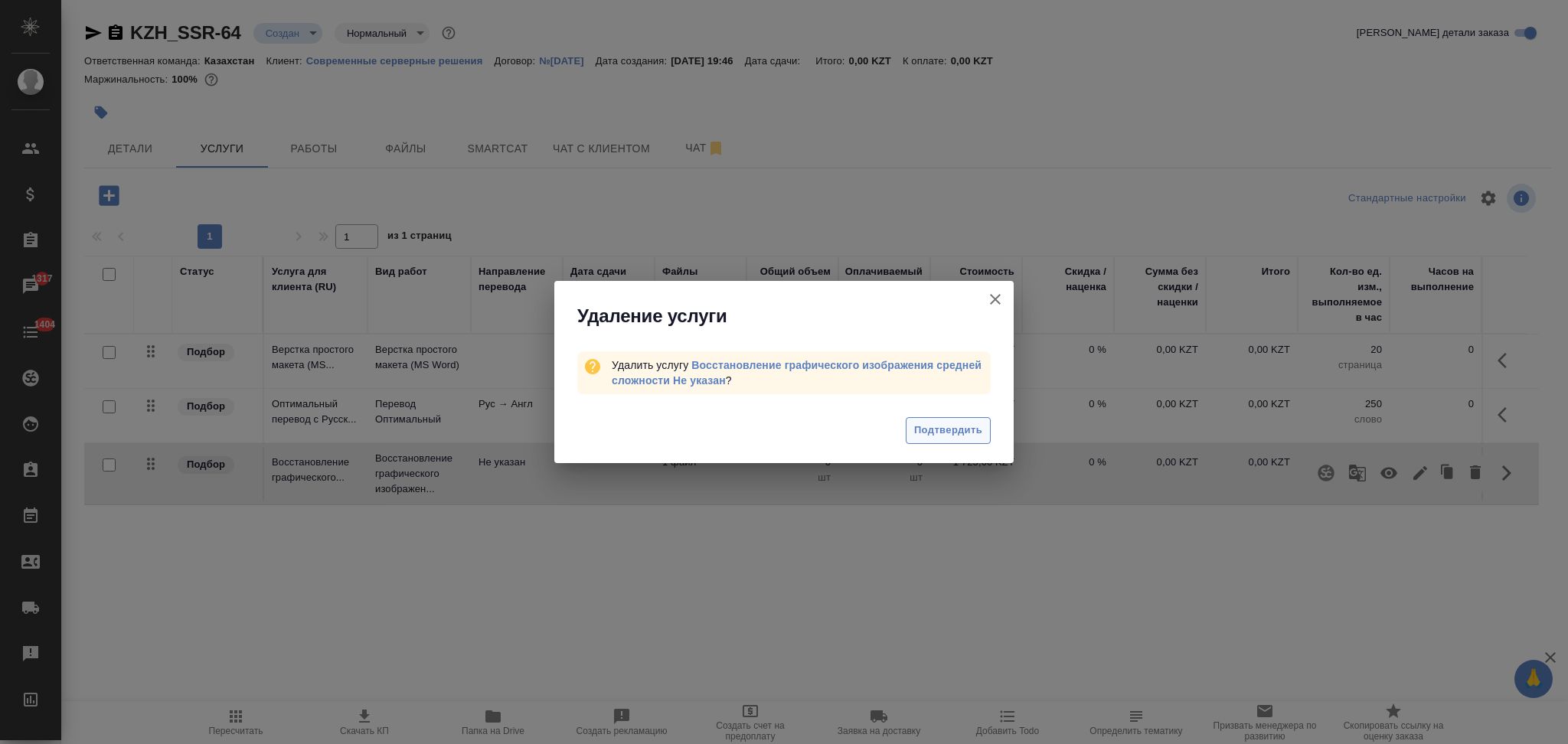
click at [929, 433] on span "Подтвердить" at bounding box center [948, 430] width 68 height 17
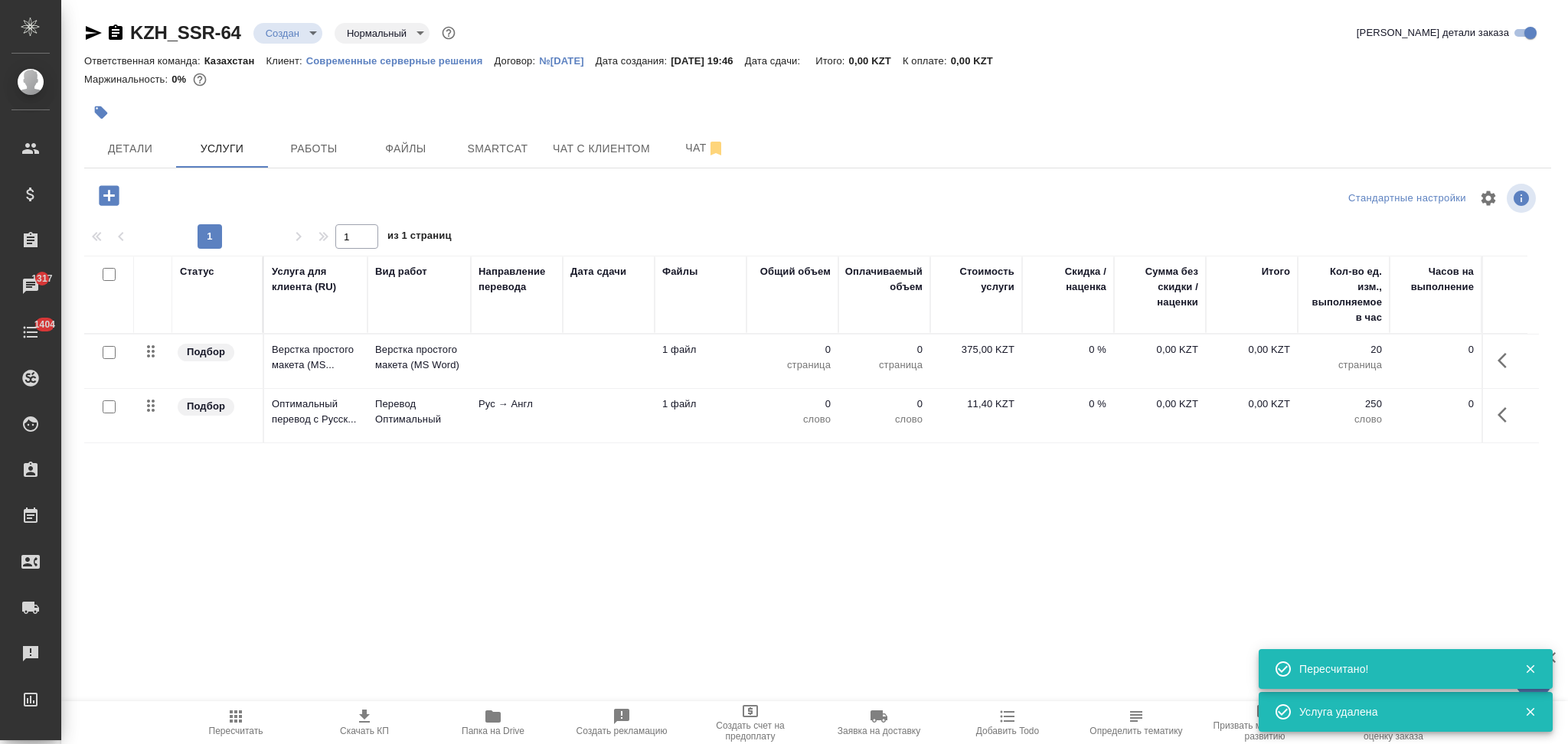
click at [105, 407] on input "checkbox" at bounding box center [109, 407] width 13 height 13
checkbox input "true"
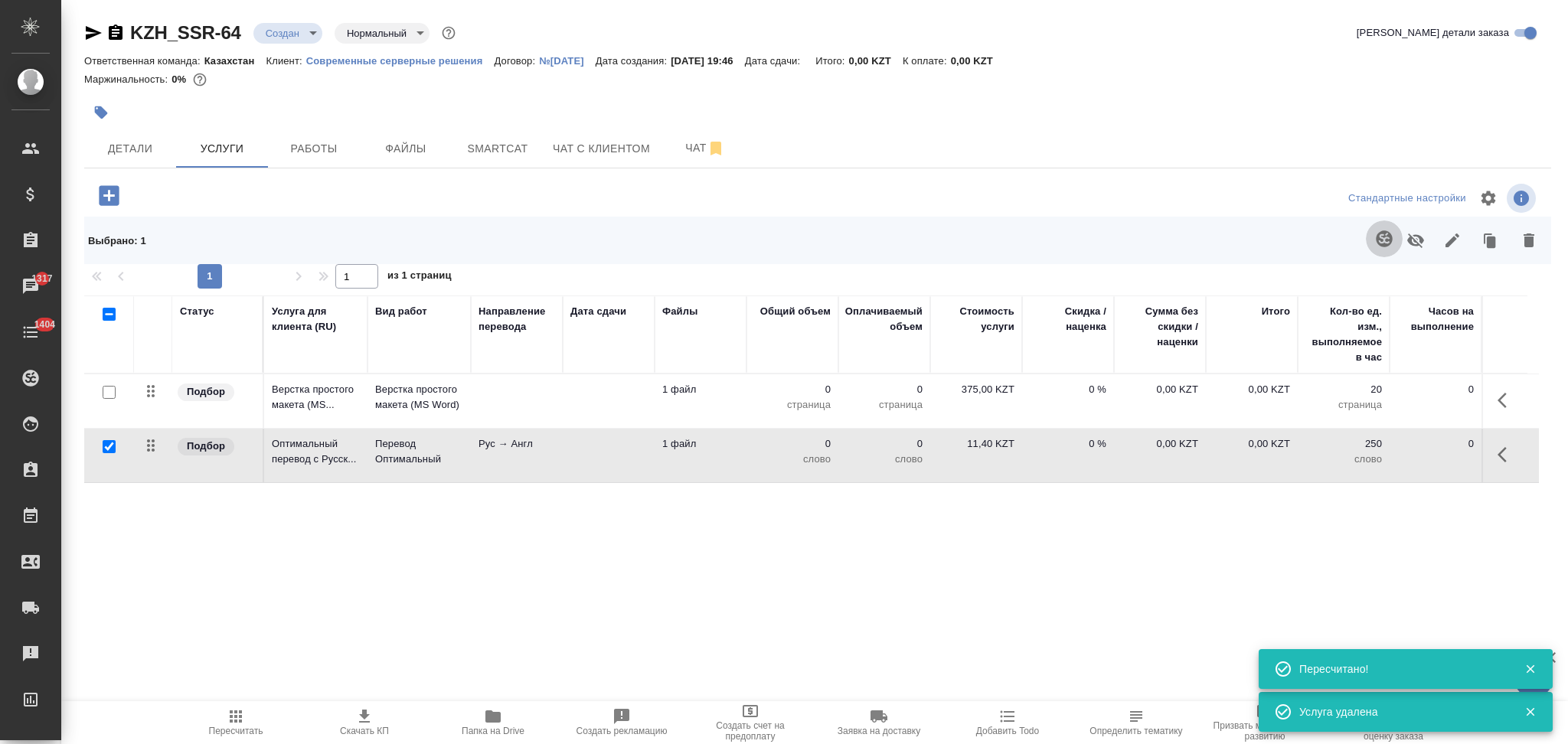
click at [1375, 246] on icon "button" at bounding box center [1384, 238] width 18 height 18
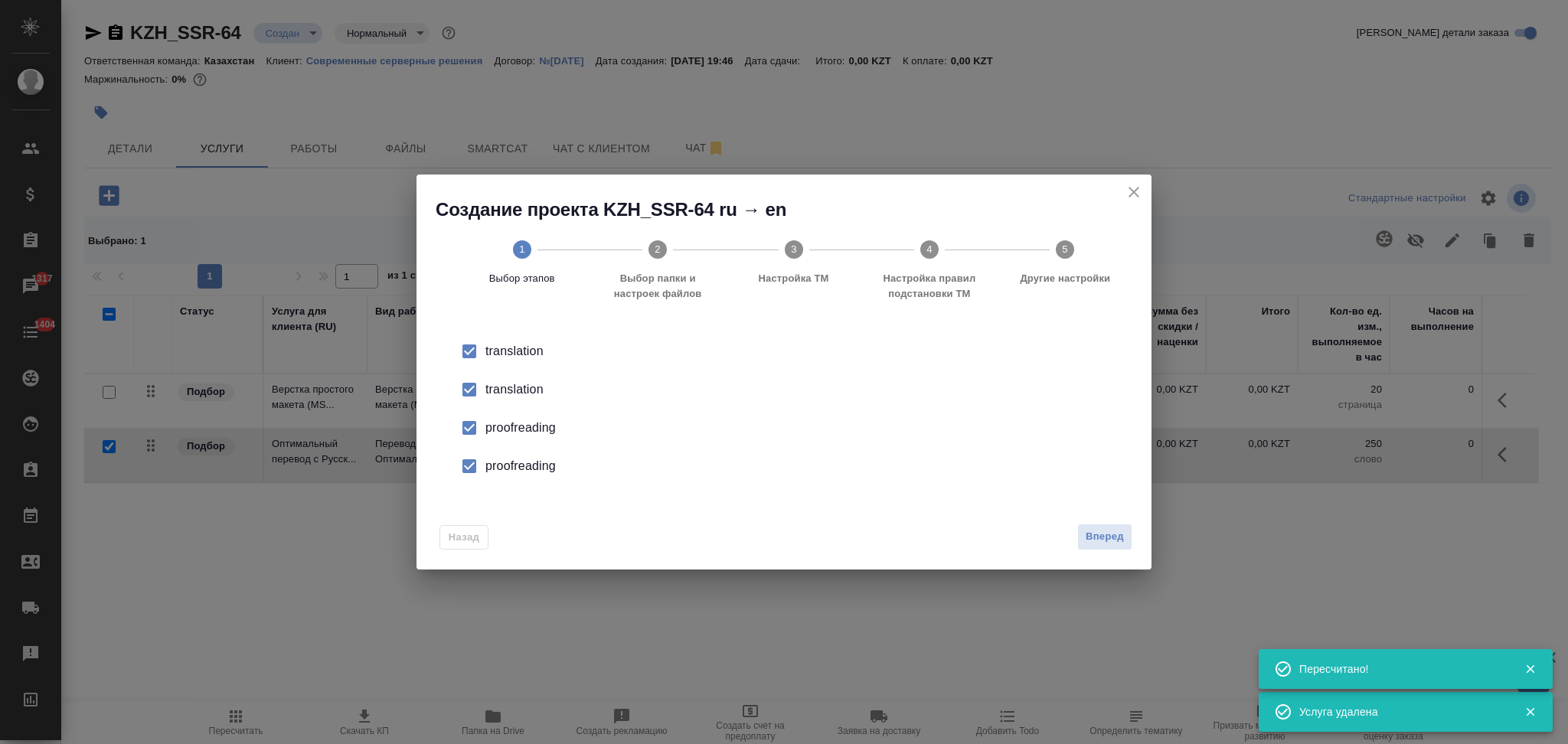
click at [515, 361] on div "translation" at bounding box center [800, 351] width 629 height 18
click at [514, 414] on li "proofreading" at bounding box center [784, 428] width 686 height 39
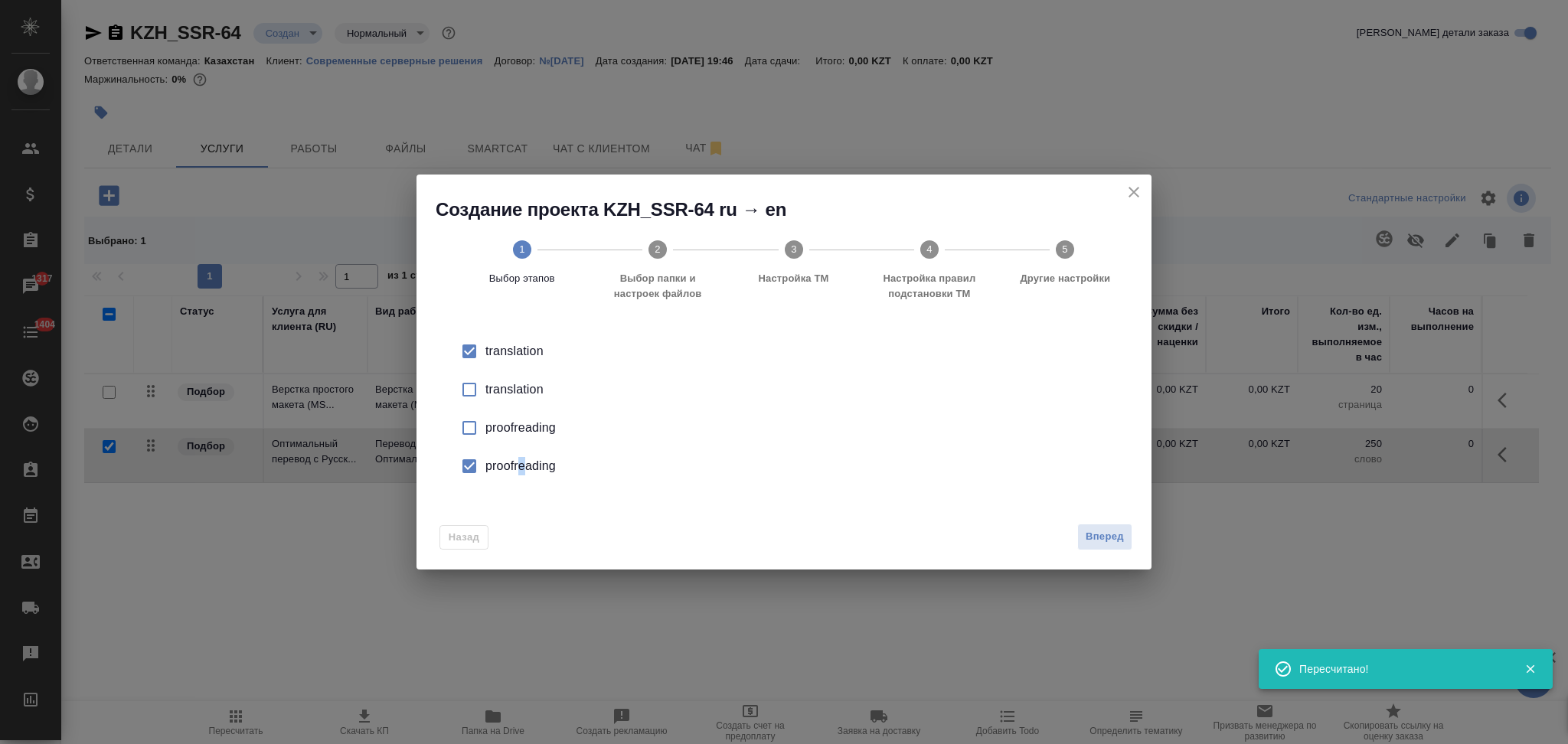
click at [522, 448] on li "proofreading" at bounding box center [784, 466] width 686 height 39
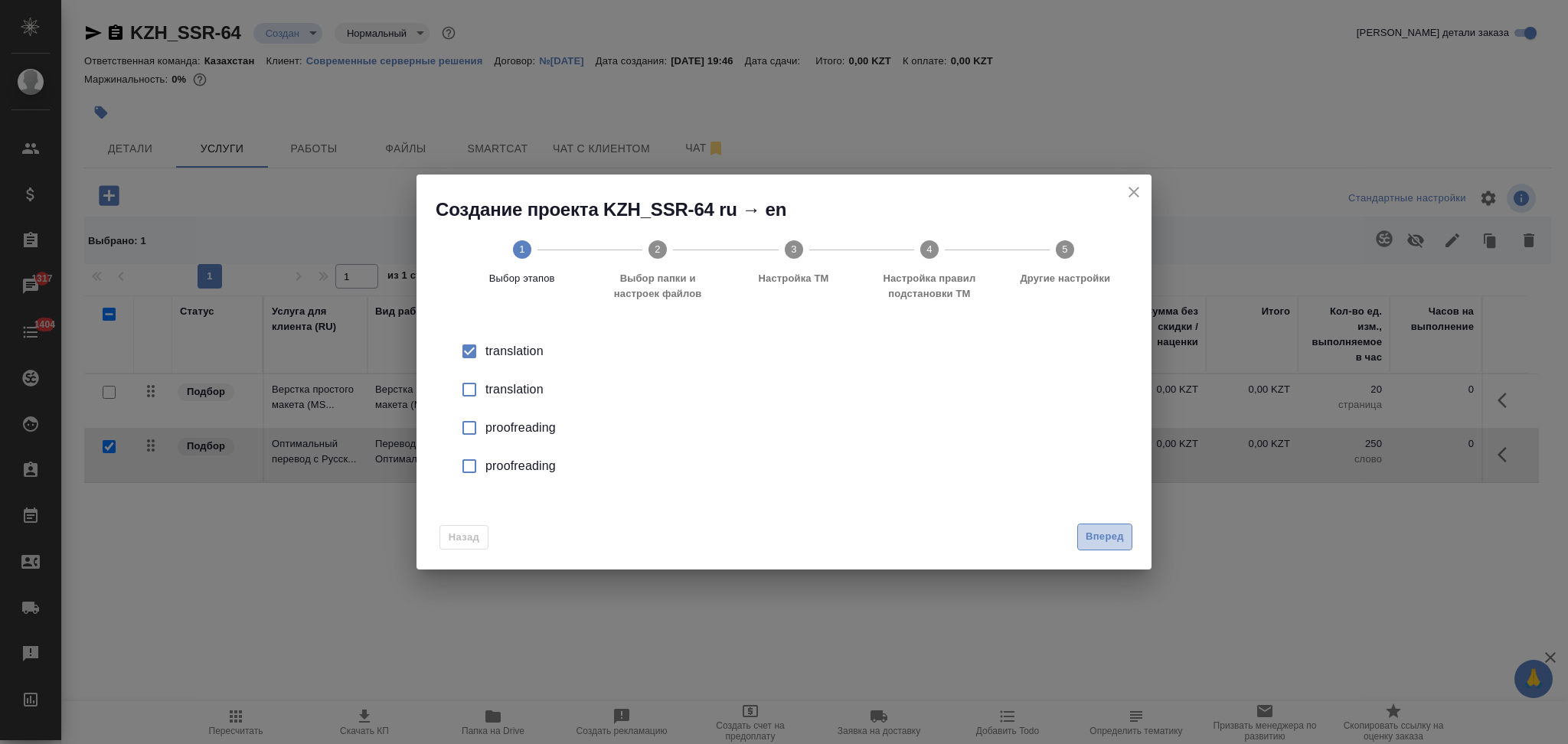
click at [1100, 532] on span "Вперед" at bounding box center [1105, 537] width 39 height 17
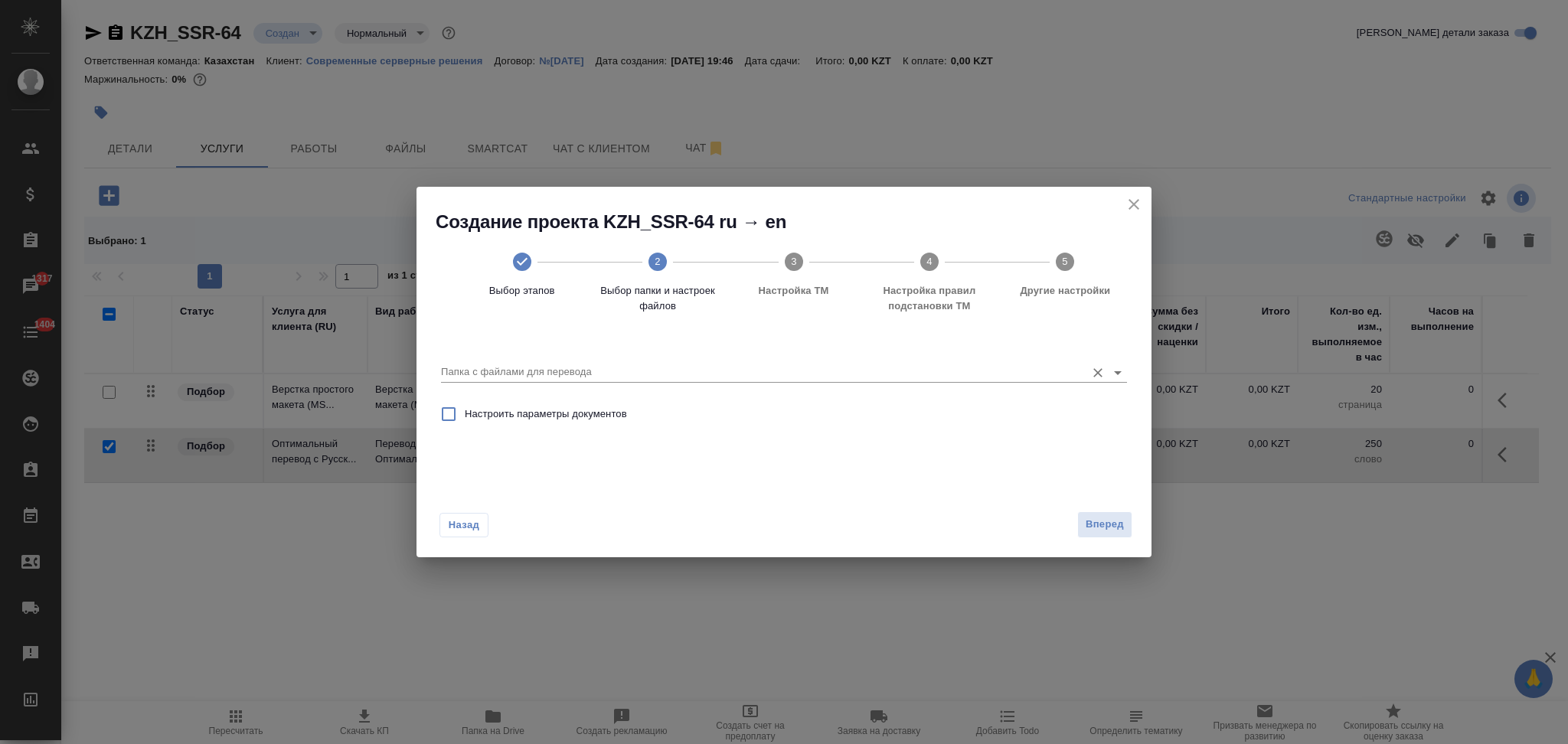
click at [581, 372] on input "Папка с файлами для перевода" at bounding box center [760, 371] width 637 height 18
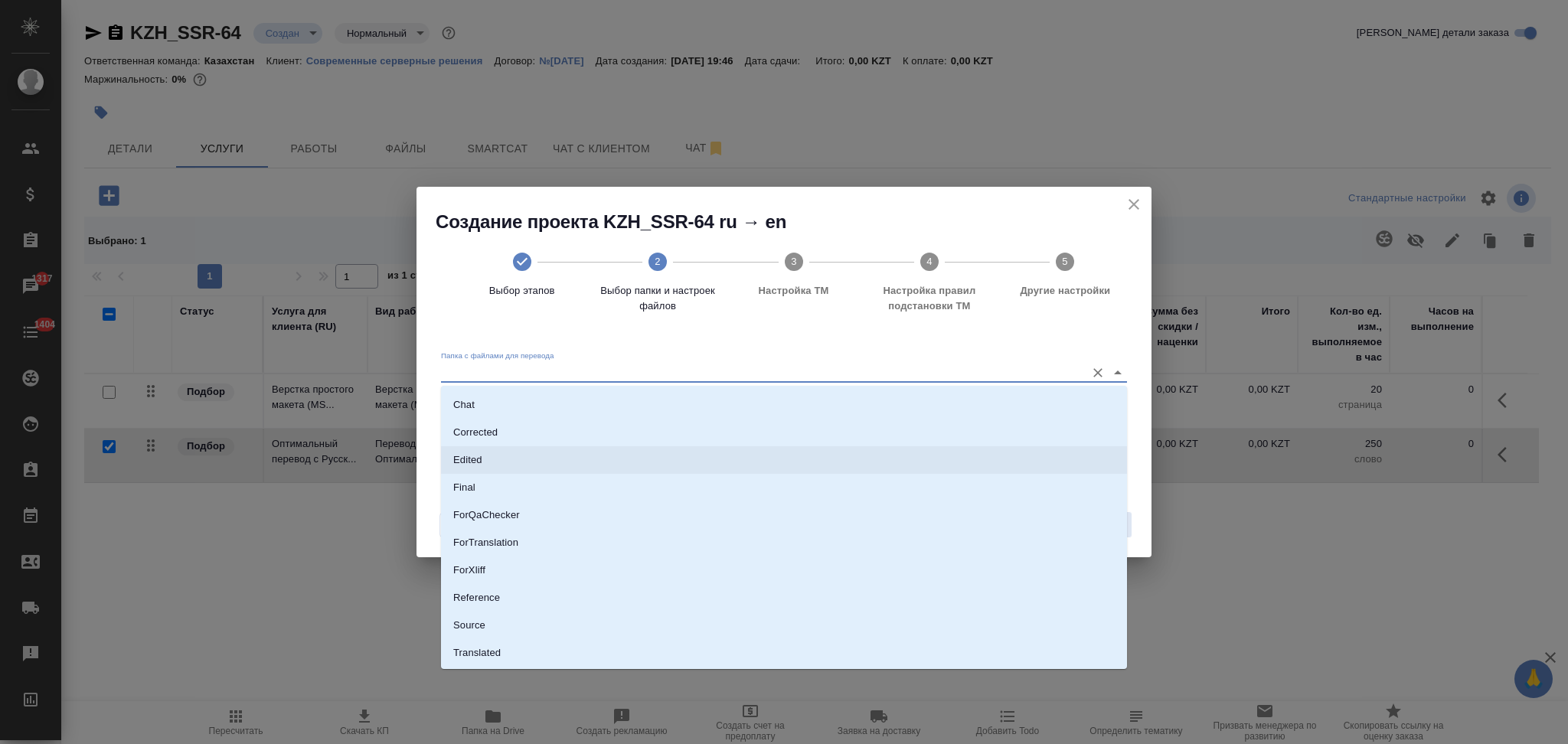
scroll to position [79, 0]
click at [499, 593] on li "Source" at bounding box center [784, 600] width 686 height 28
type input "Source"
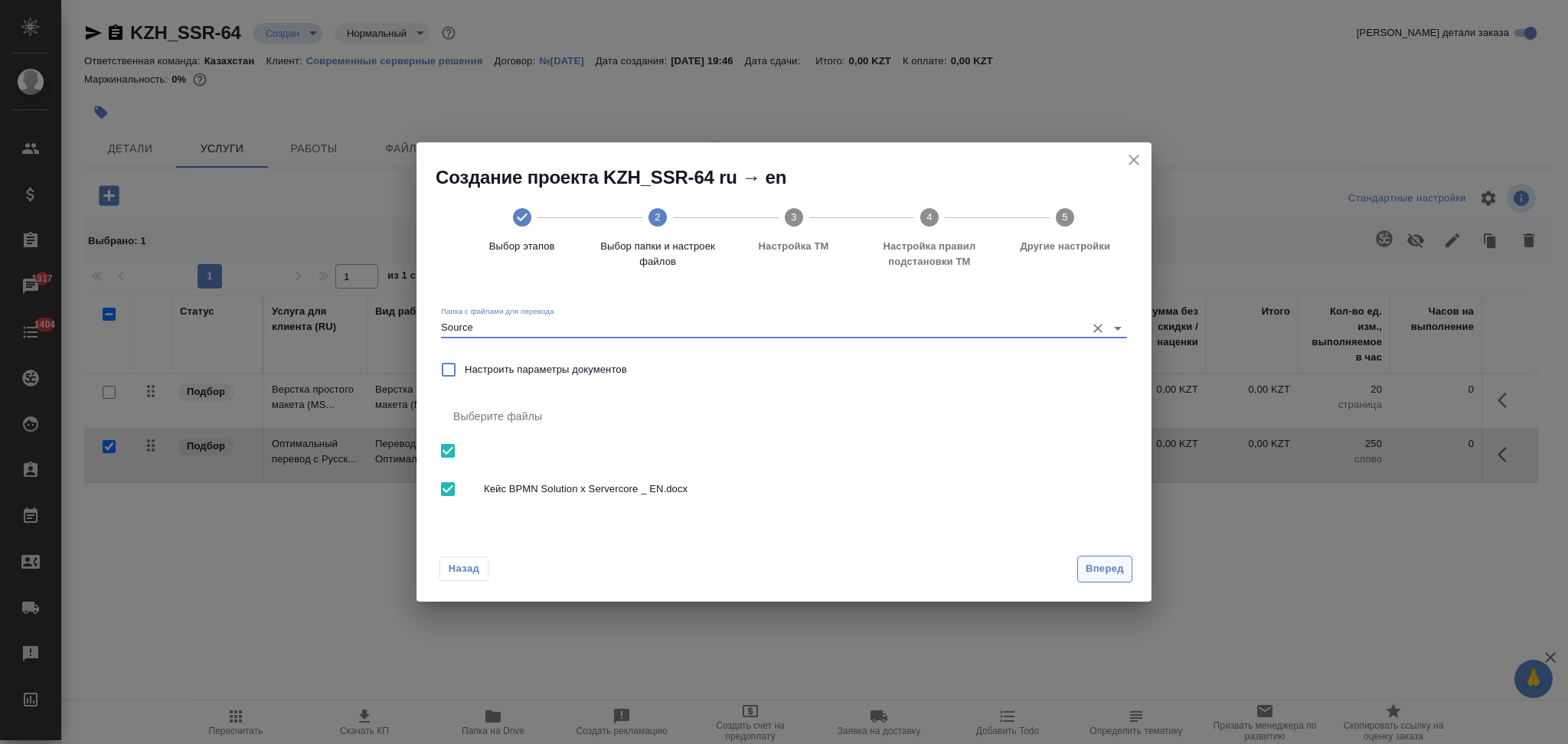
click at [1091, 569] on span "Вперед" at bounding box center [1105, 569] width 39 height 17
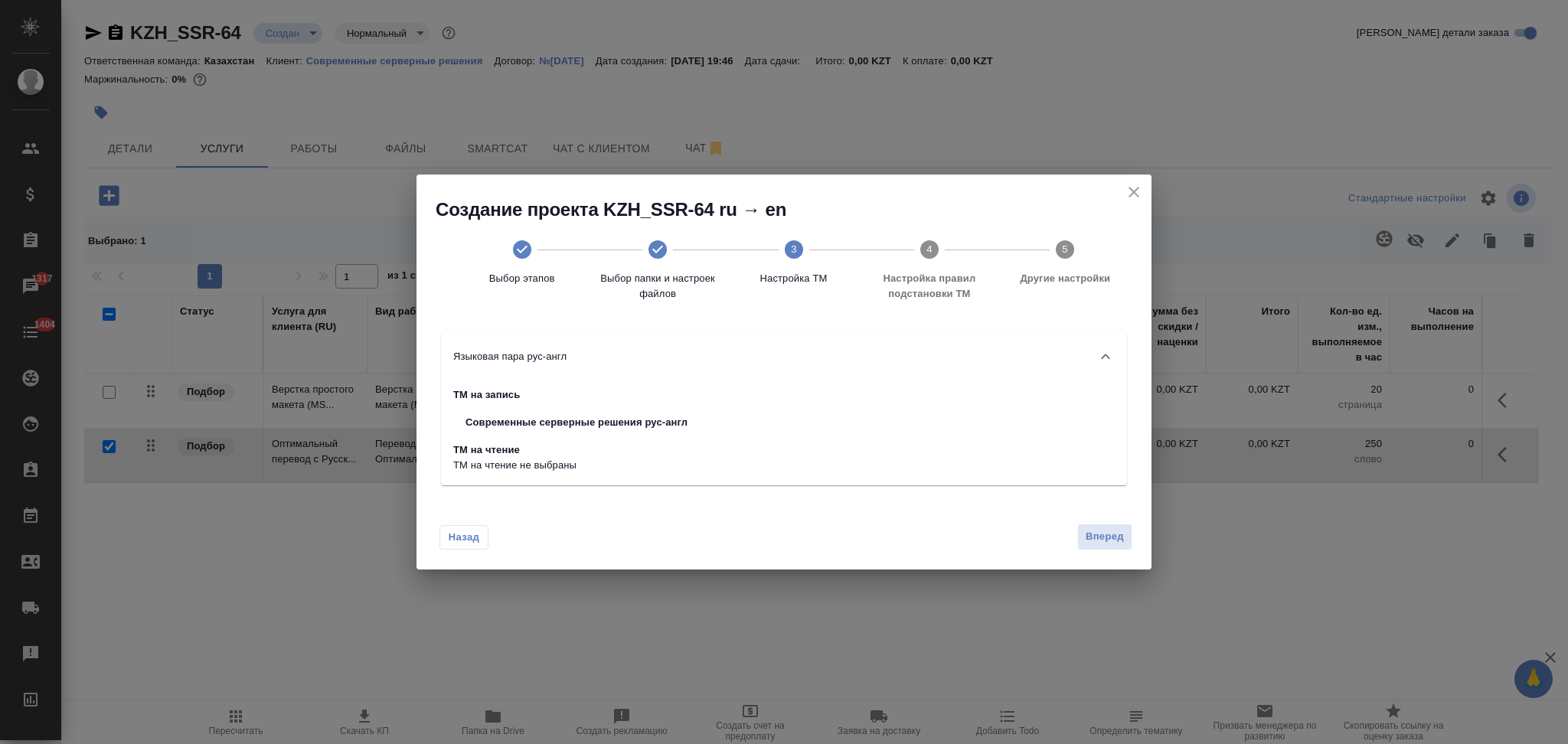
click at [1097, 552] on div "Назад Вперед" at bounding box center [784, 534] width 735 height 72
click at [1090, 536] on span "Вперед" at bounding box center [1105, 537] width 39 height 17
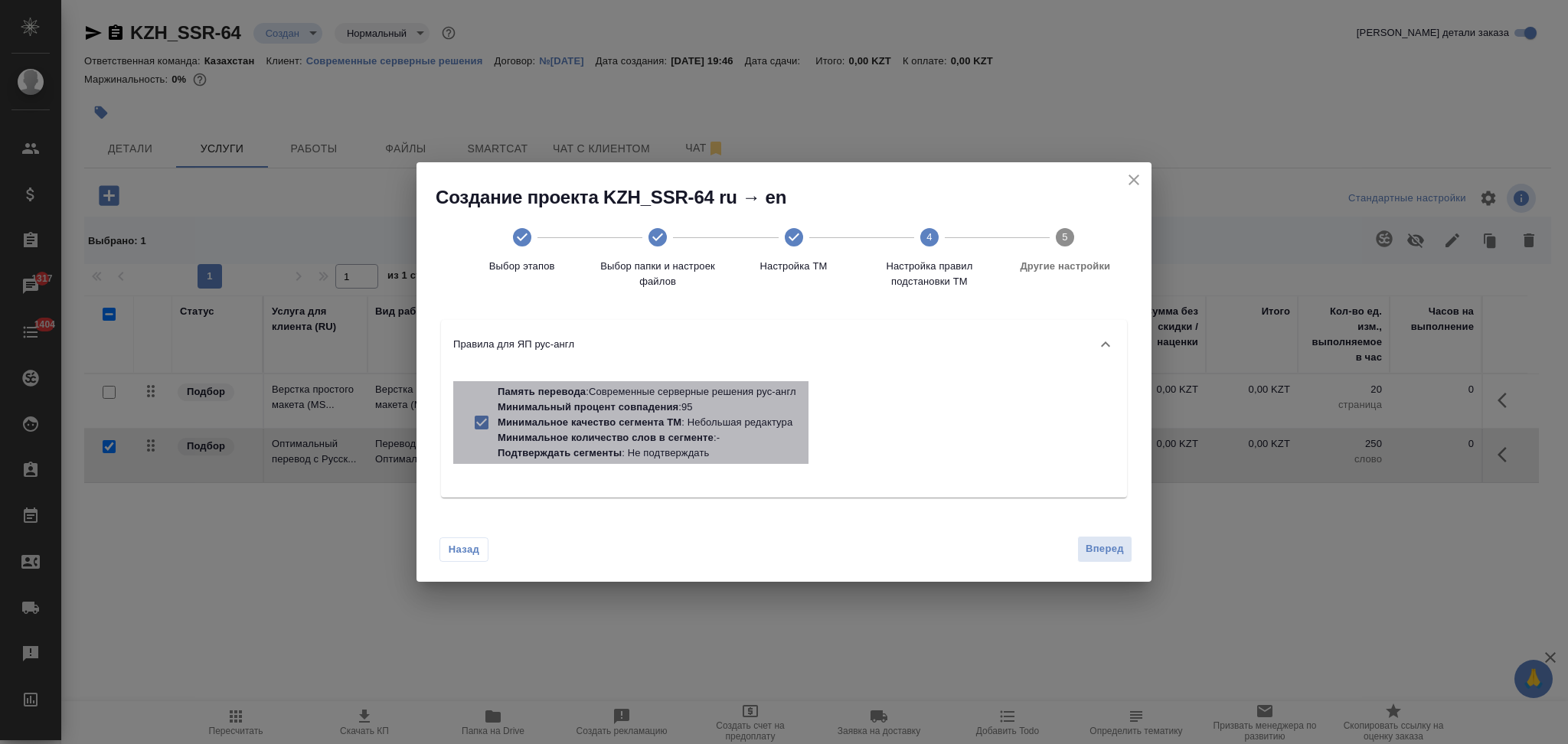
click at [658, 391] on p "Память перевода : Современные серверные решения рус-англ" at bounding box center [647, 392] width 299 height 15
checkbox input "false"
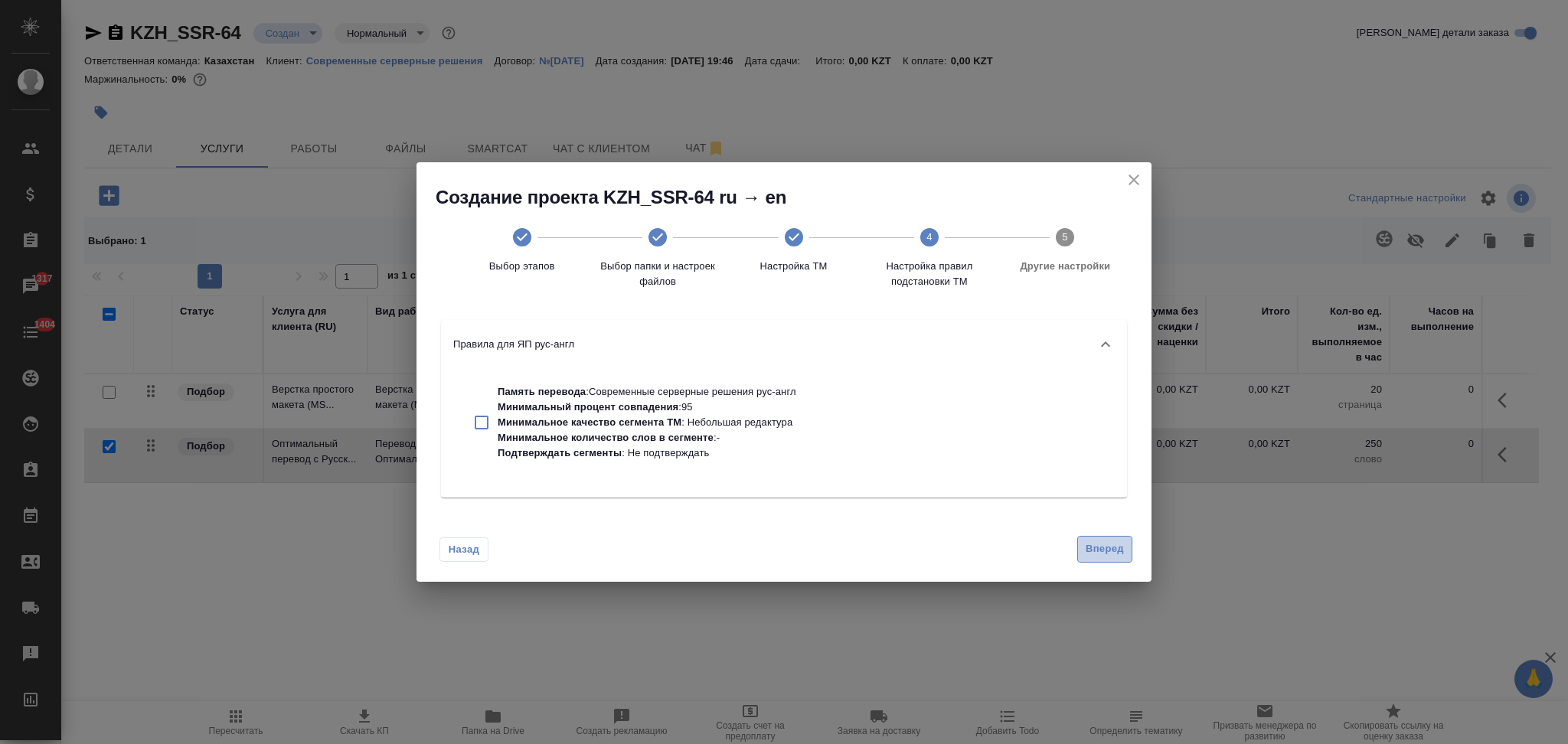
click at [1095, 550] on span "Вперед" at bounding box center [1105, 549] width 39 height 17
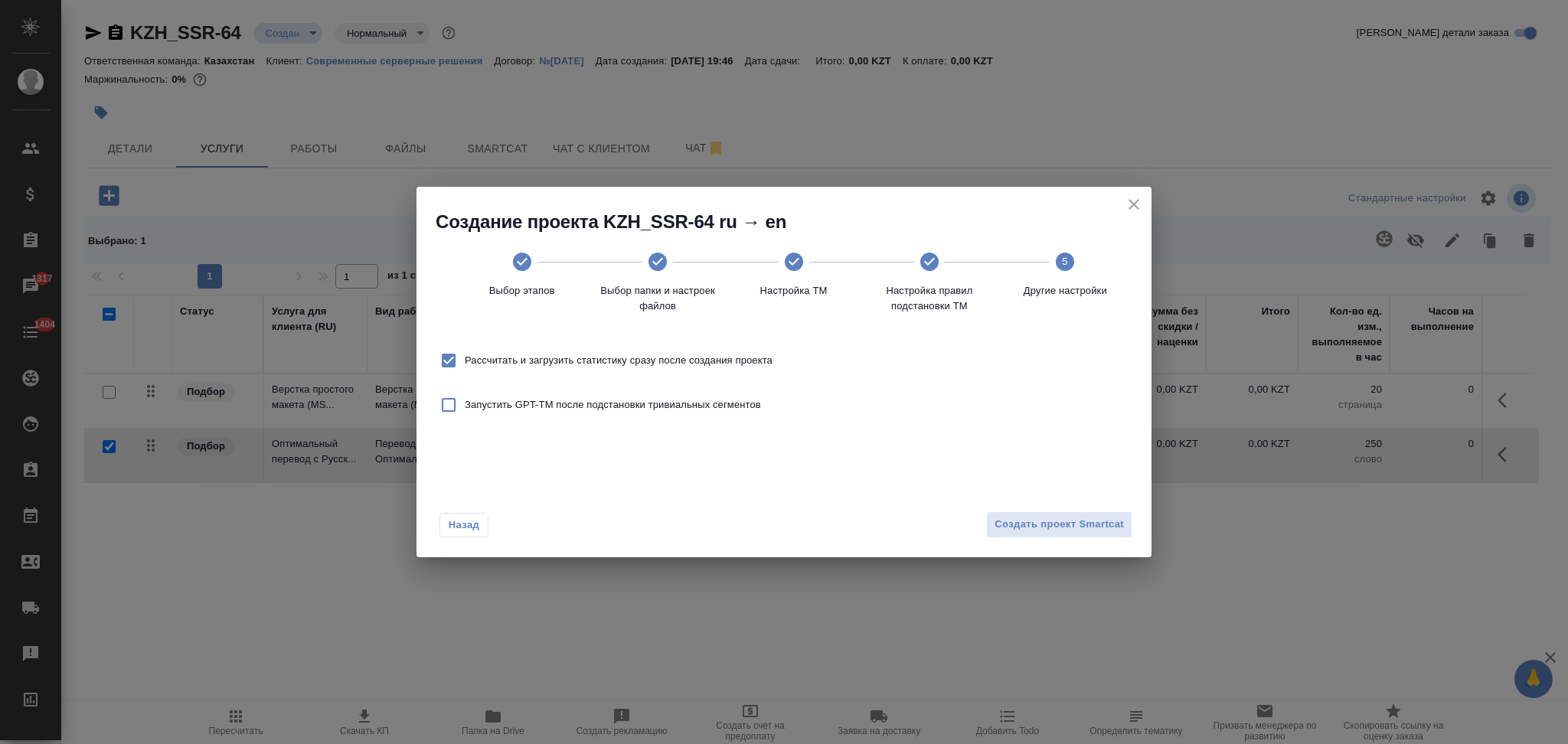
click at [992, 543] on div "Назад Создать проект Smartcat" at bounding box center [784, 521] width 735 height 72
click at [1014, 535] on button "Создать проект Smartcat" at bounding box center [1059, 525] width 146 height 27
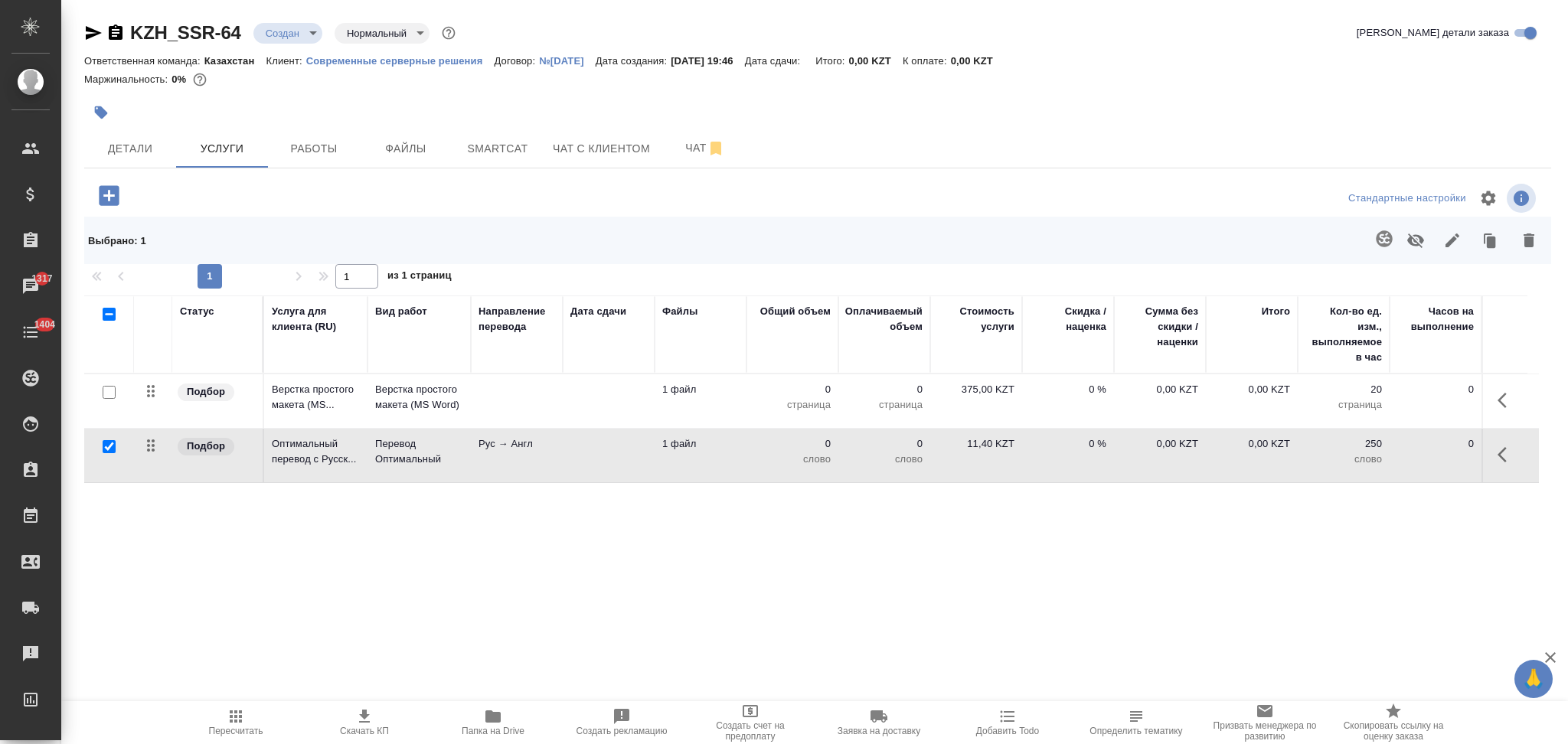
click at [515, 396] on td at bounding box center [517, 401] width 92 height 53
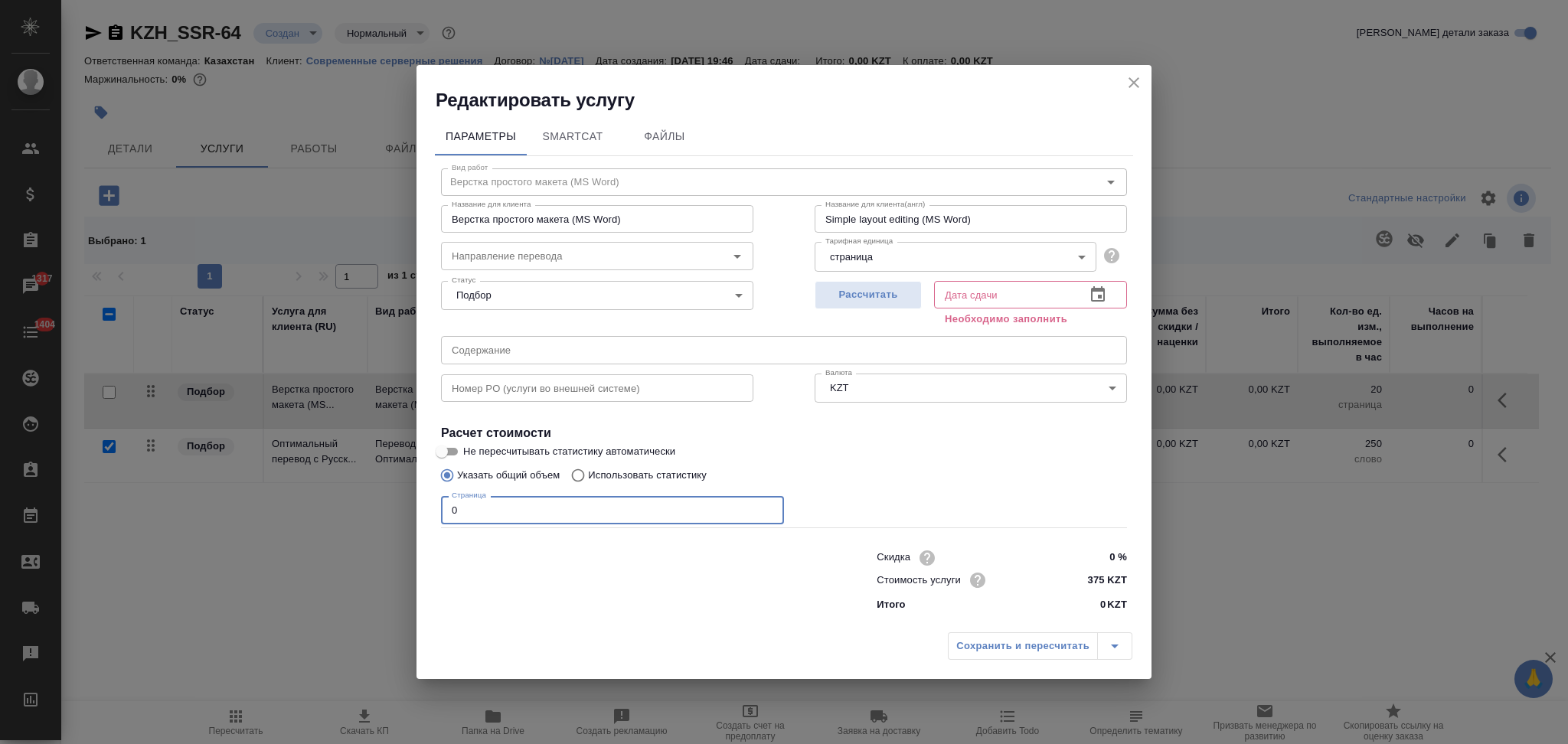
drag, startPoint x: 485, startPoint y: 507, endPoint x: 447, endPoint y: 496, distance: 39.6
click at [447, 496] on input "0" at bounding box center [613, 510] width 343 height 28
type input "4"
click at [897, 293] on span "Рассчитать" at bounding box center [868, 295] width 90 height 17
type input "12.08.2025 10:12"
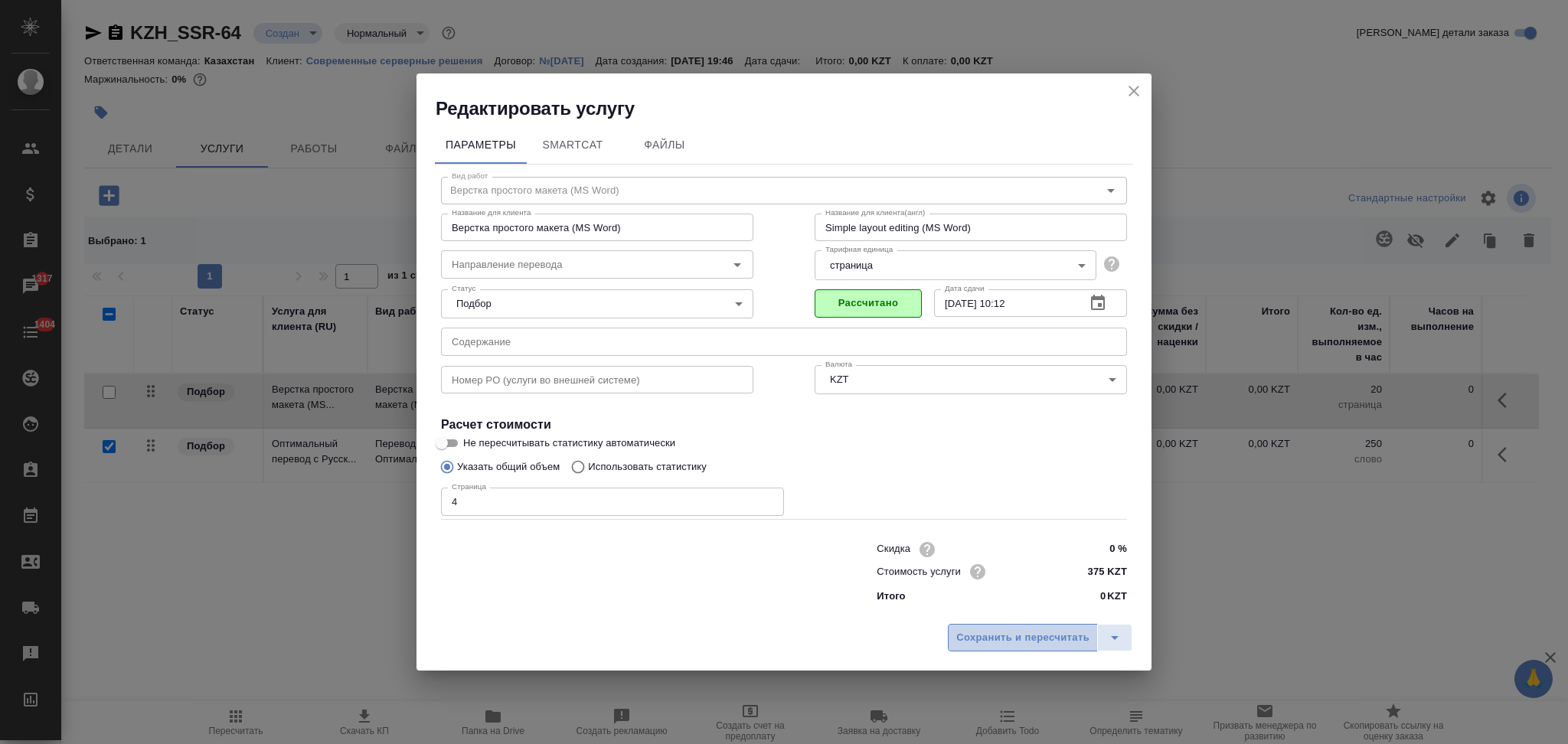
click at [1005, 636] on span "Сохранить и пересчитать" at bounding box center [1022, 638] width 133 height 17
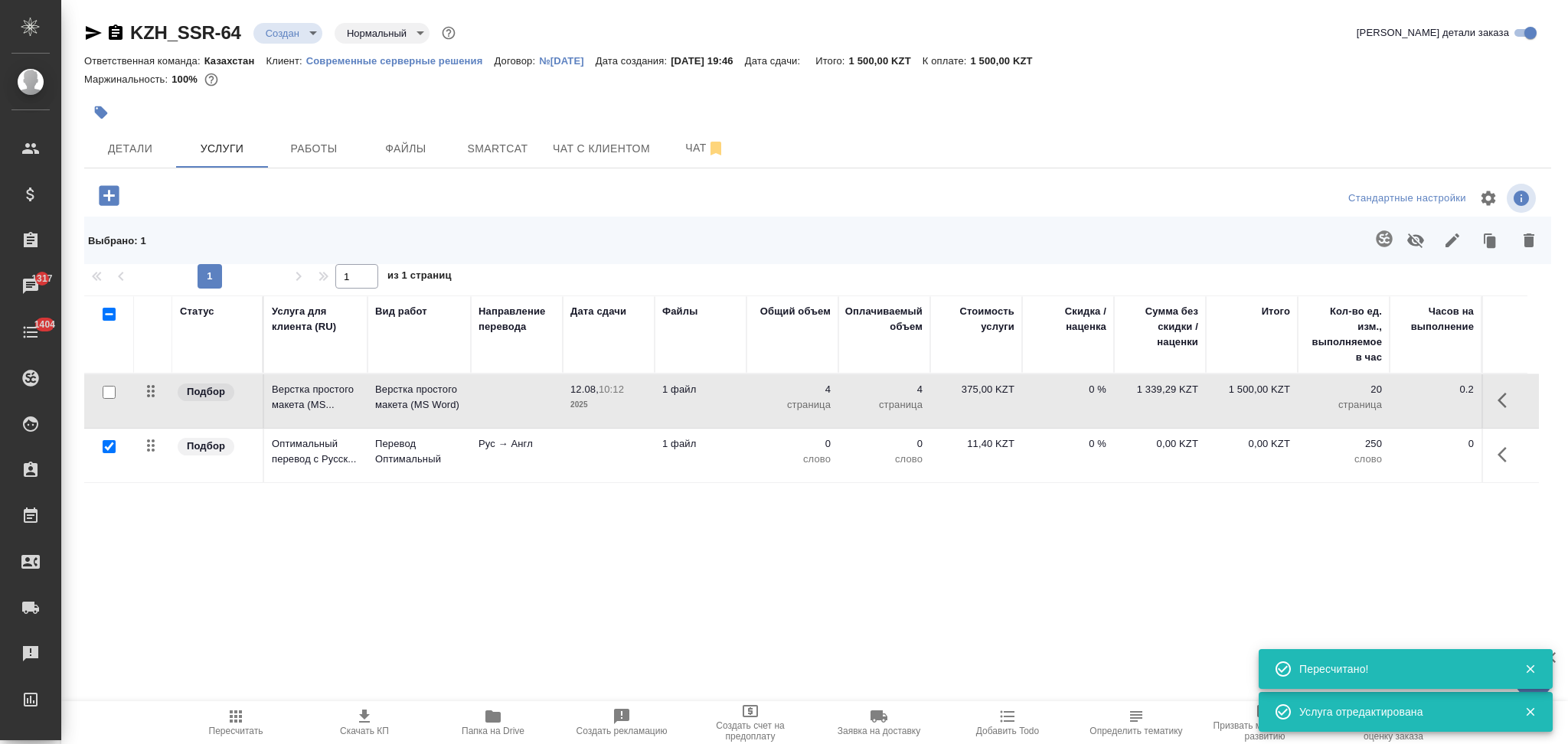
click at [595, 428] on td at bounding box center [609, 401] width 92 height 53
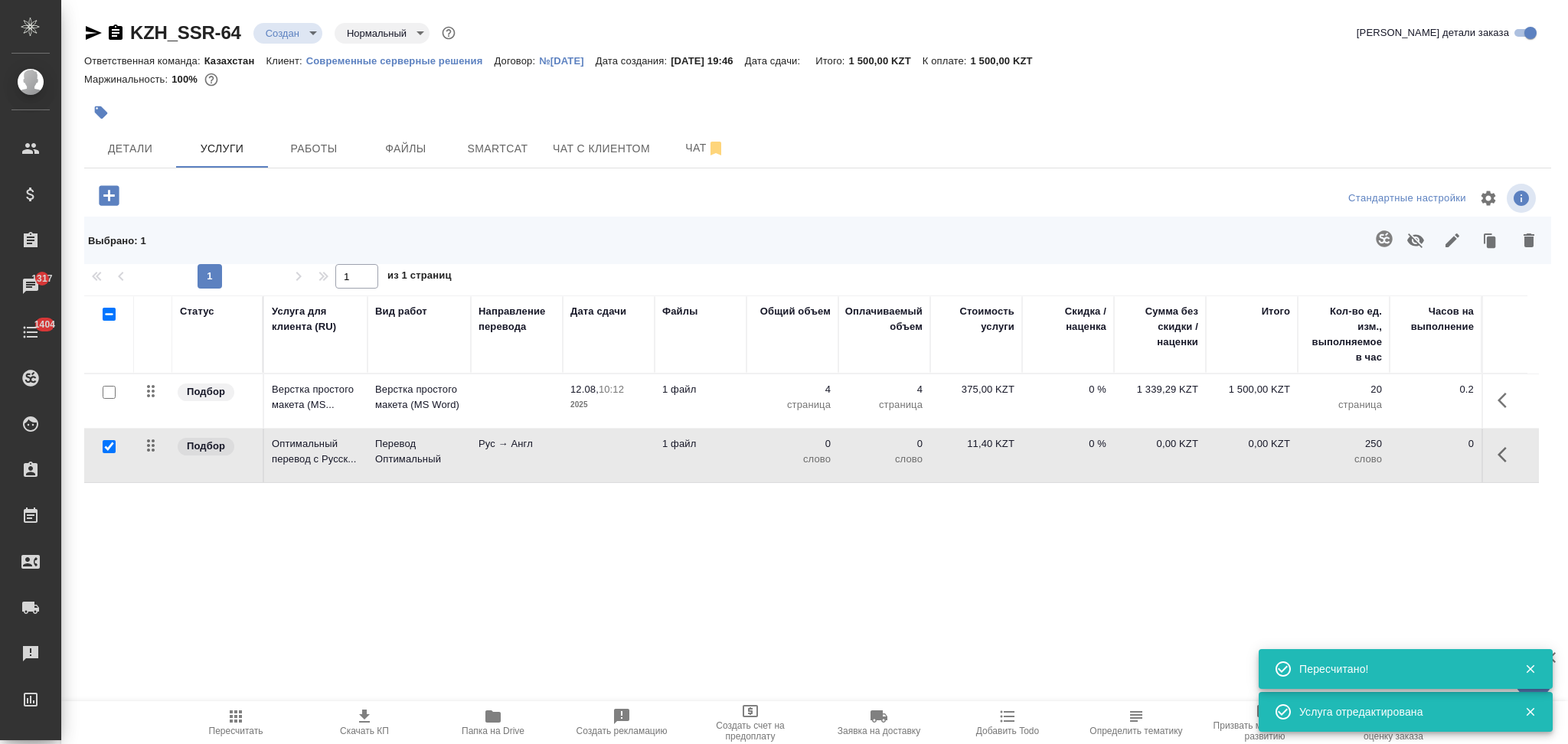
click at [595, 428] on td at bounding box center [609, 401] width 92 height 53
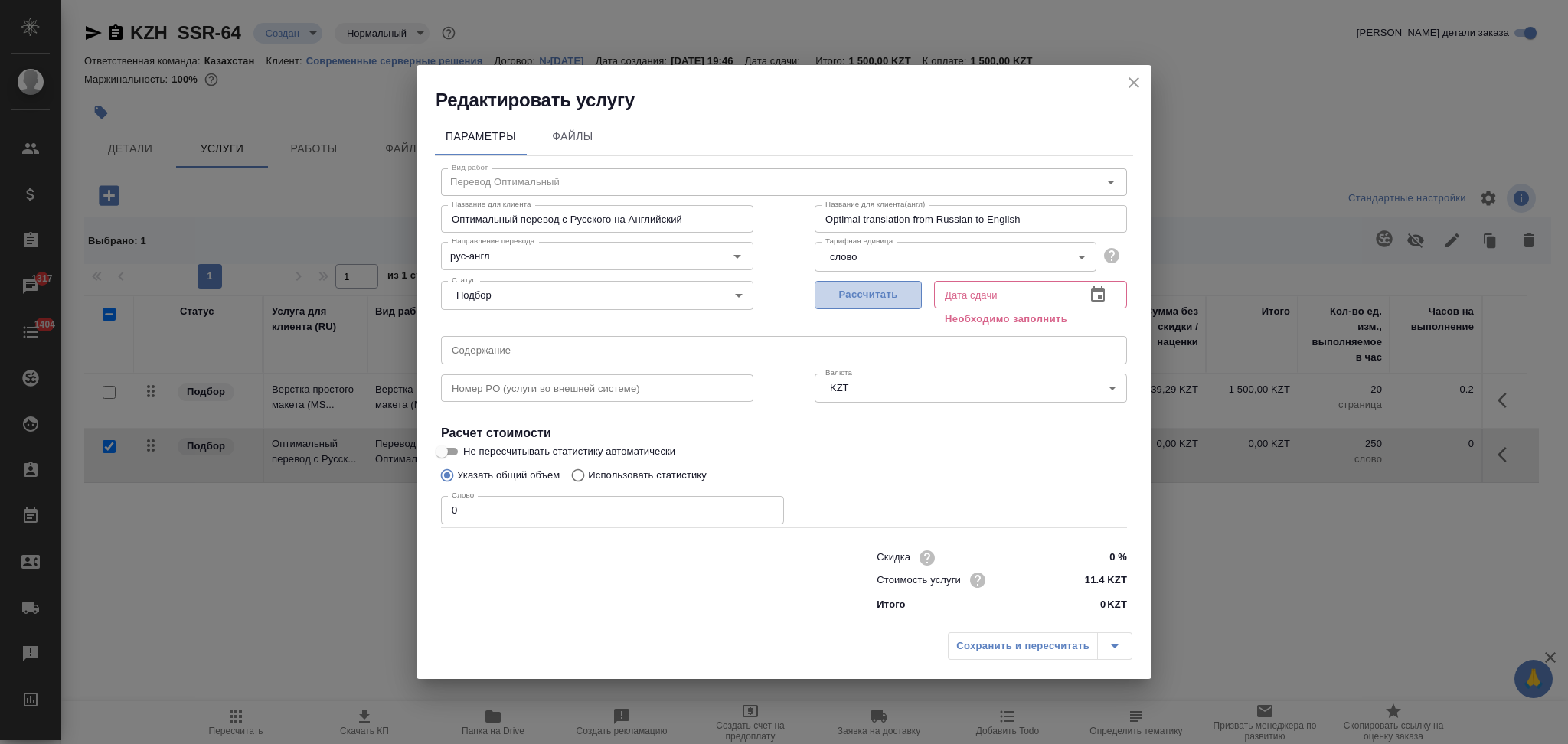
click at [852, 289] on span "Рассчитать" at bounding box center [868, 295] width 90 height 17
type input "11.08.2025 19:48"
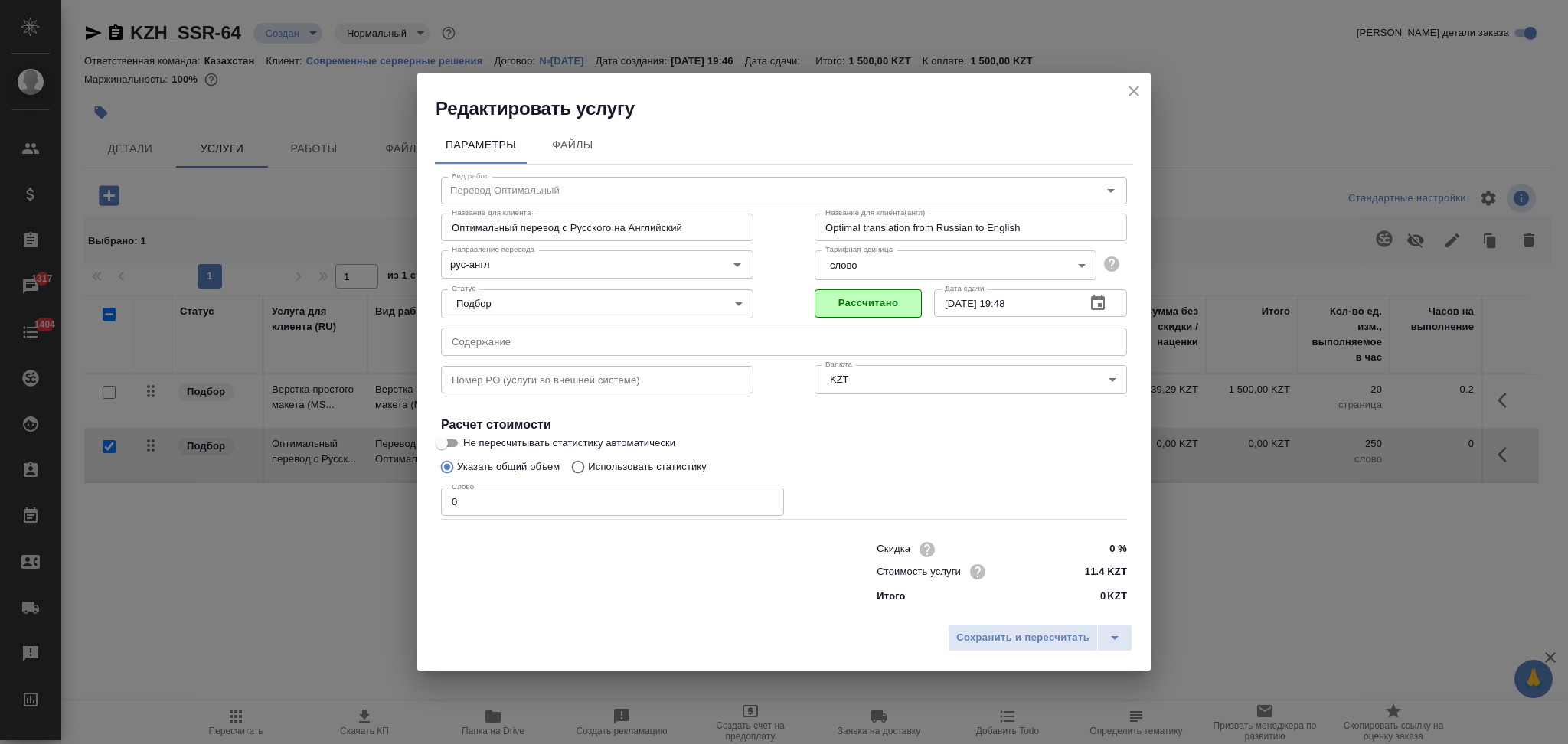
click at [576, 461] on input "Использовать статистику" at bounding box center [576, 466] width 24 height 29
radio input "true"
radio input "false"
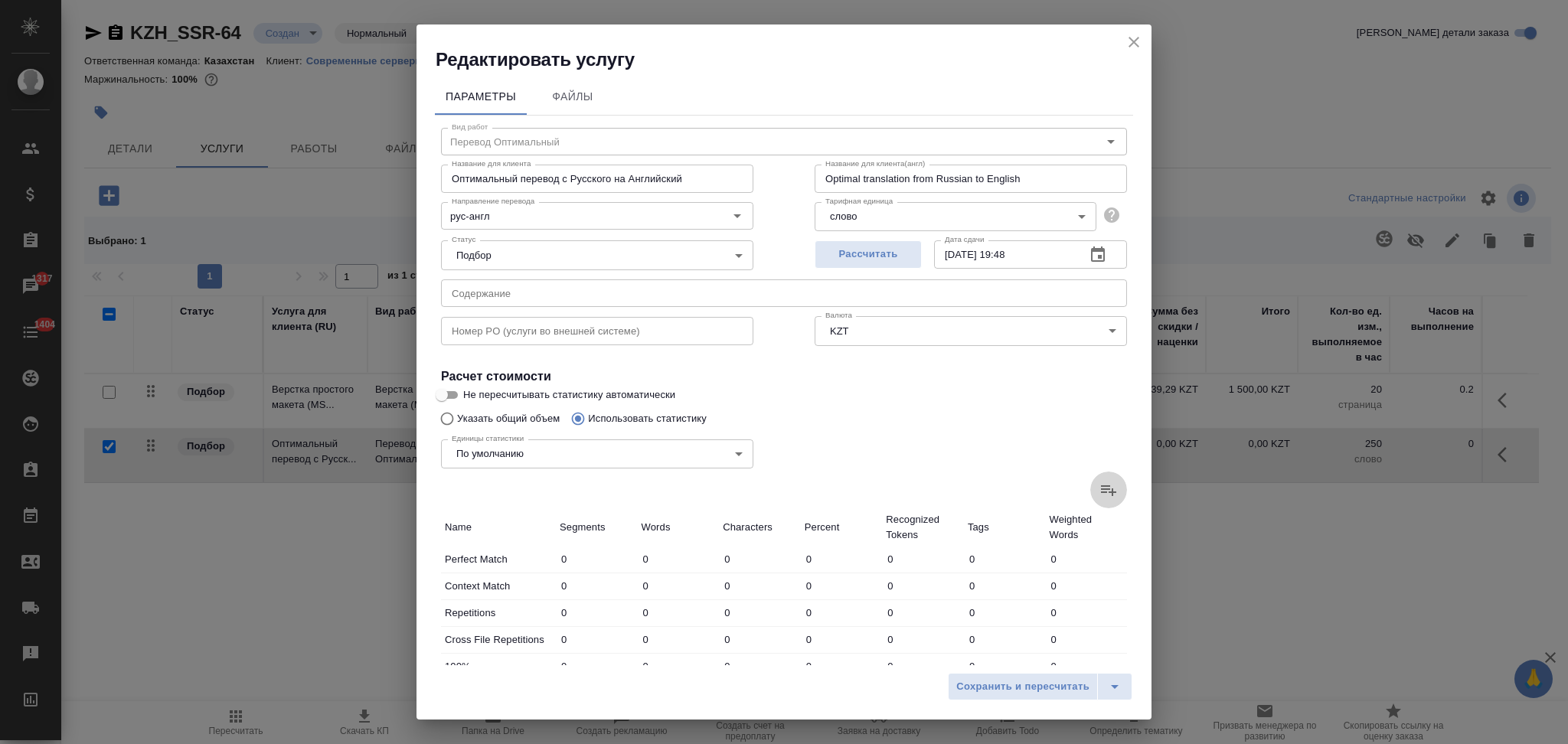
click at [1101, 487] on icon at bounding box center [1108, 491] width 15 height 11
click at [0, 0] on input "file" at bounding box center [0, 0] width 0 height 0
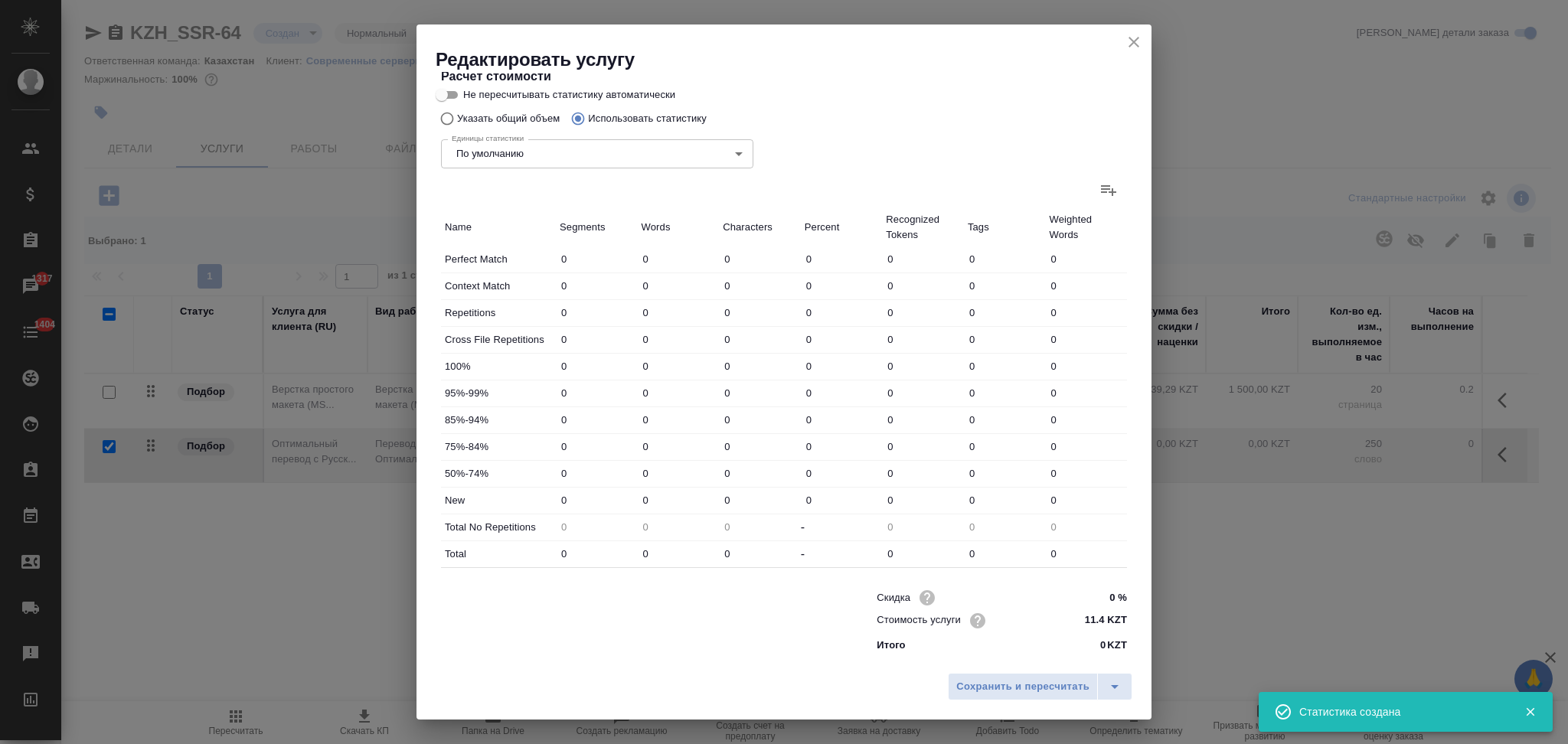
type input "2"
type input "17"
type input "114"
type input "11"
type input "33"
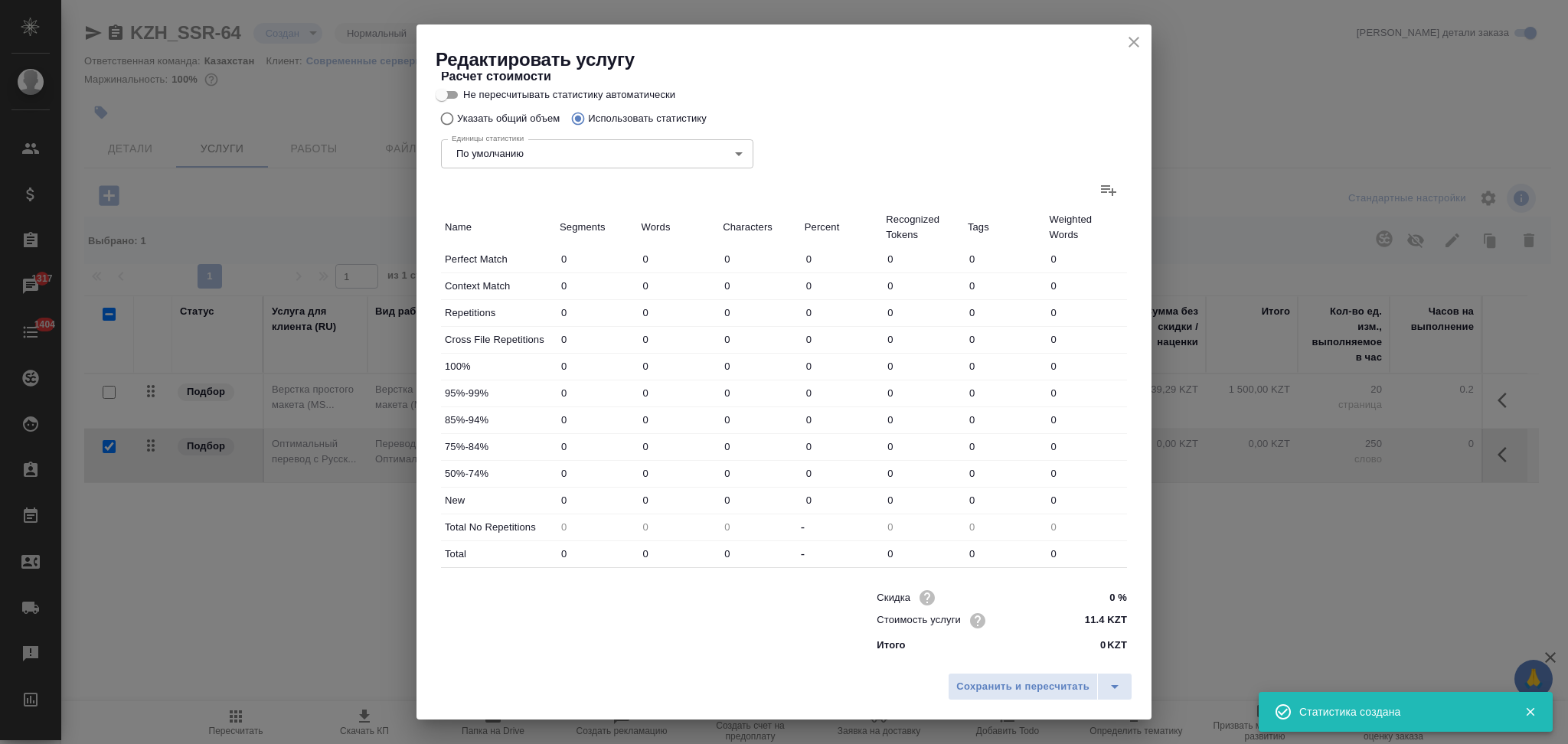
type input "274"
type input "1"
type input "9"
type input "85"
type input "2"
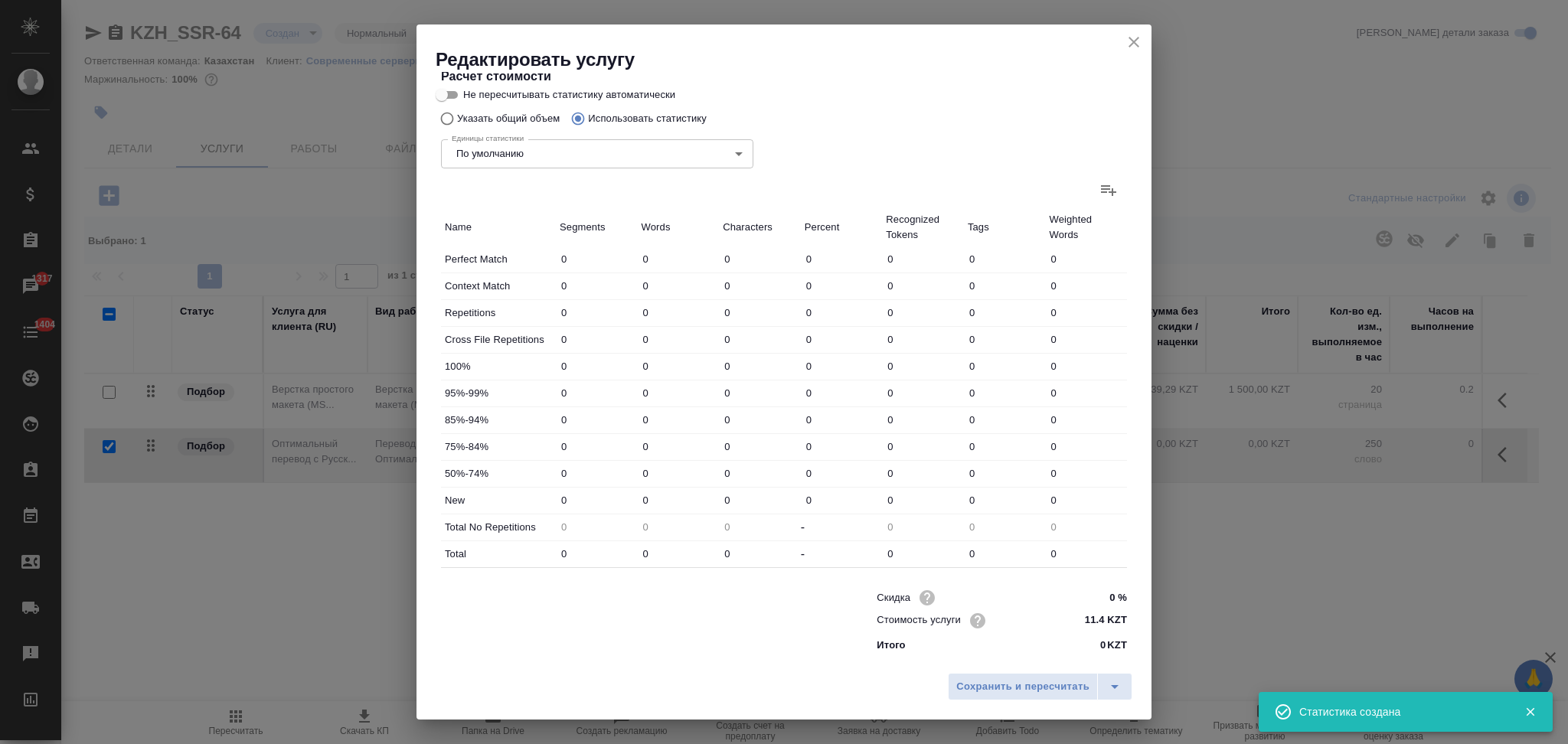
type input "32"
type input "296"
type input "48"
type input "815"
type input "6756"
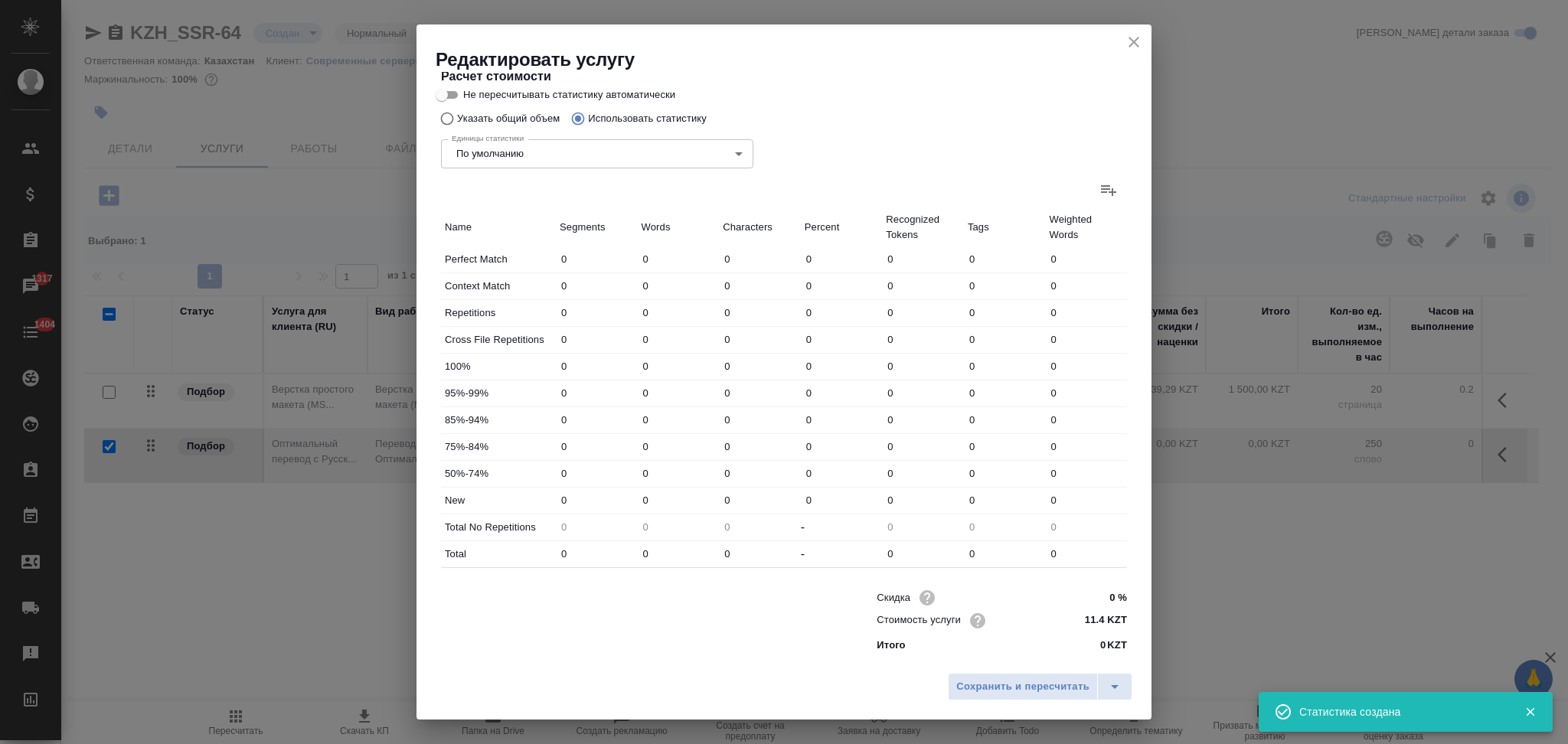
type input "64"
type input "906"
type input "7525"
type input "64"
type input "906"
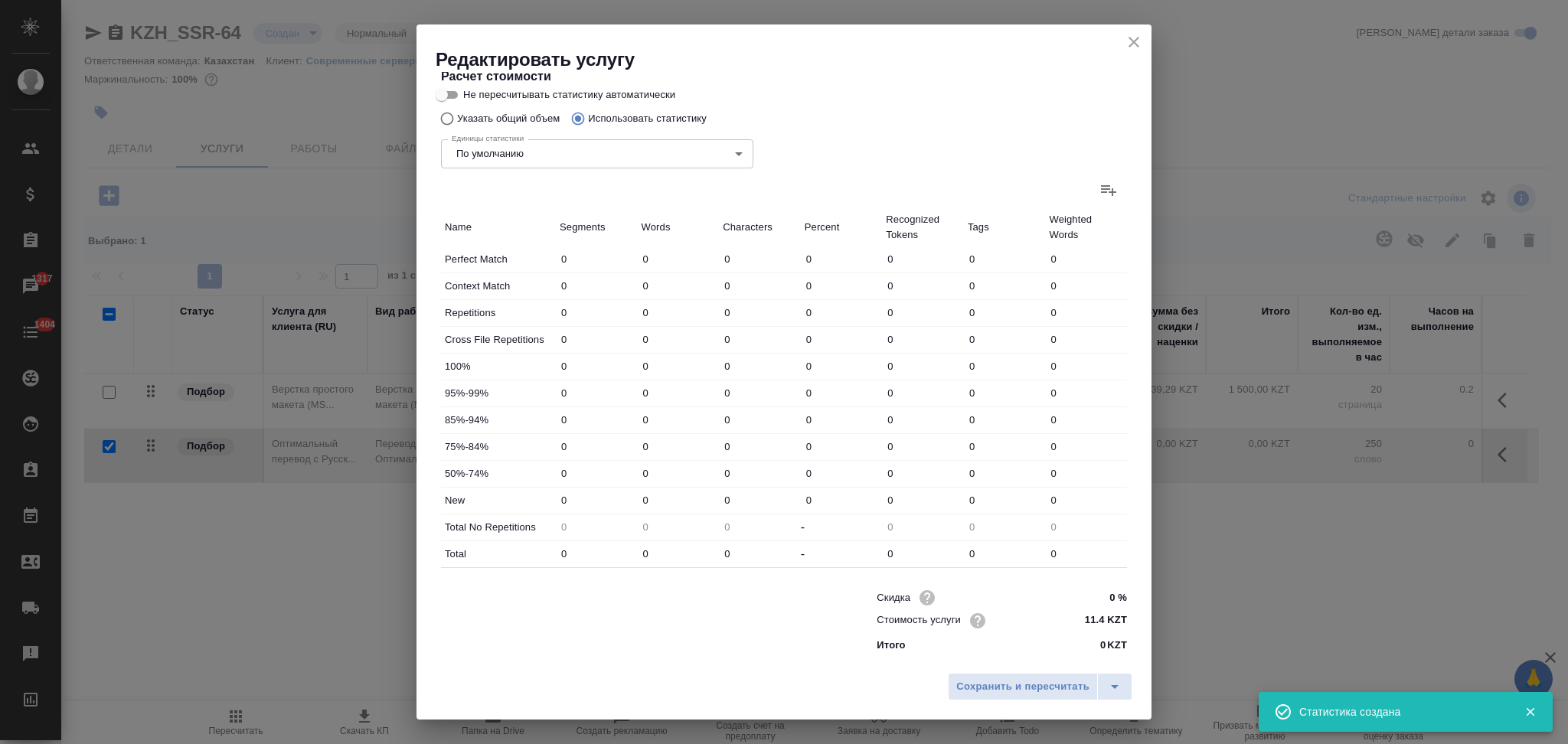
type input "7525"
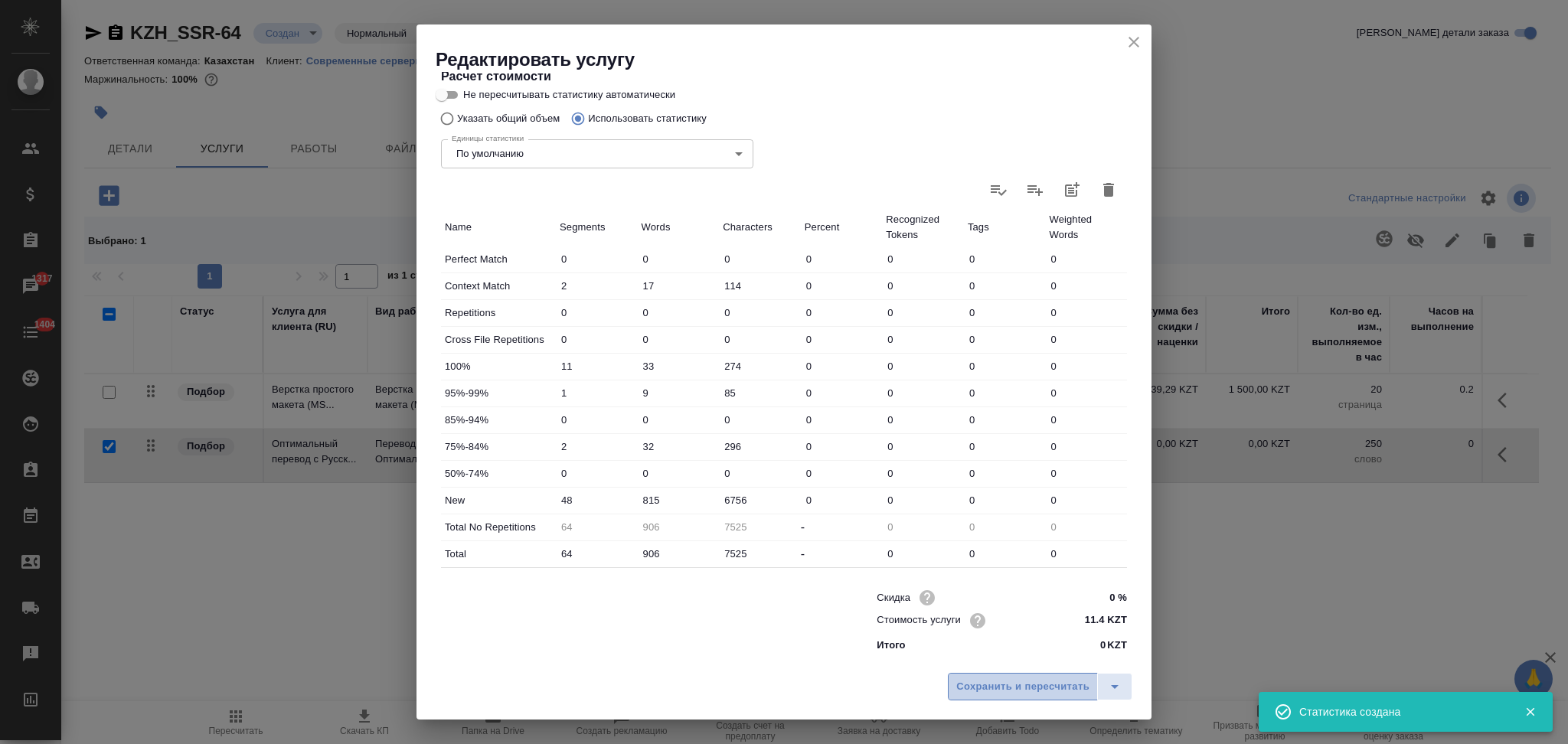
click at [996, 673] on button "Сохранить и пересчитать" at bounding box center [1022, 687] width 150 height 28
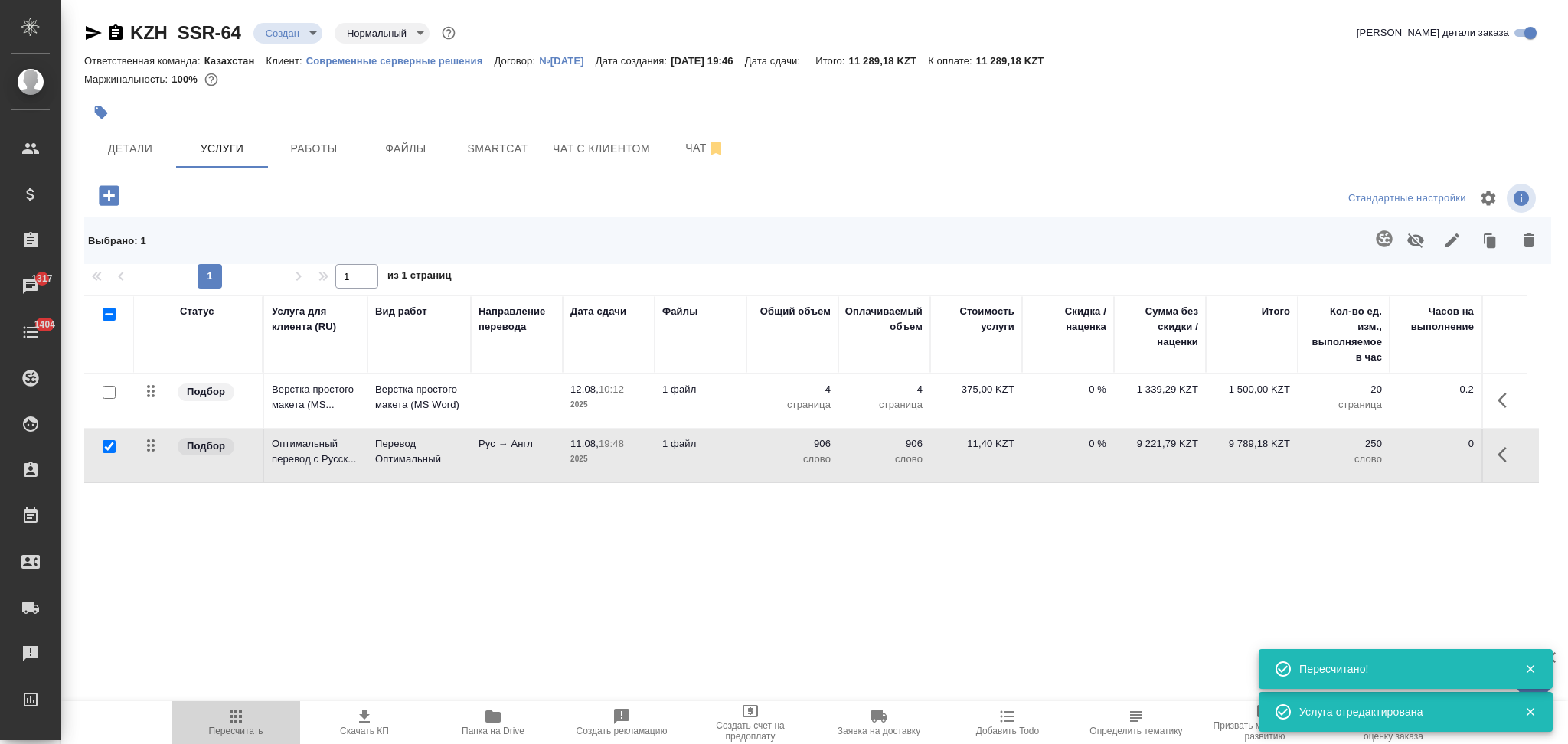
click at [242, 712] on icon "button" at bounding box center [235, 716] width 18 height 18
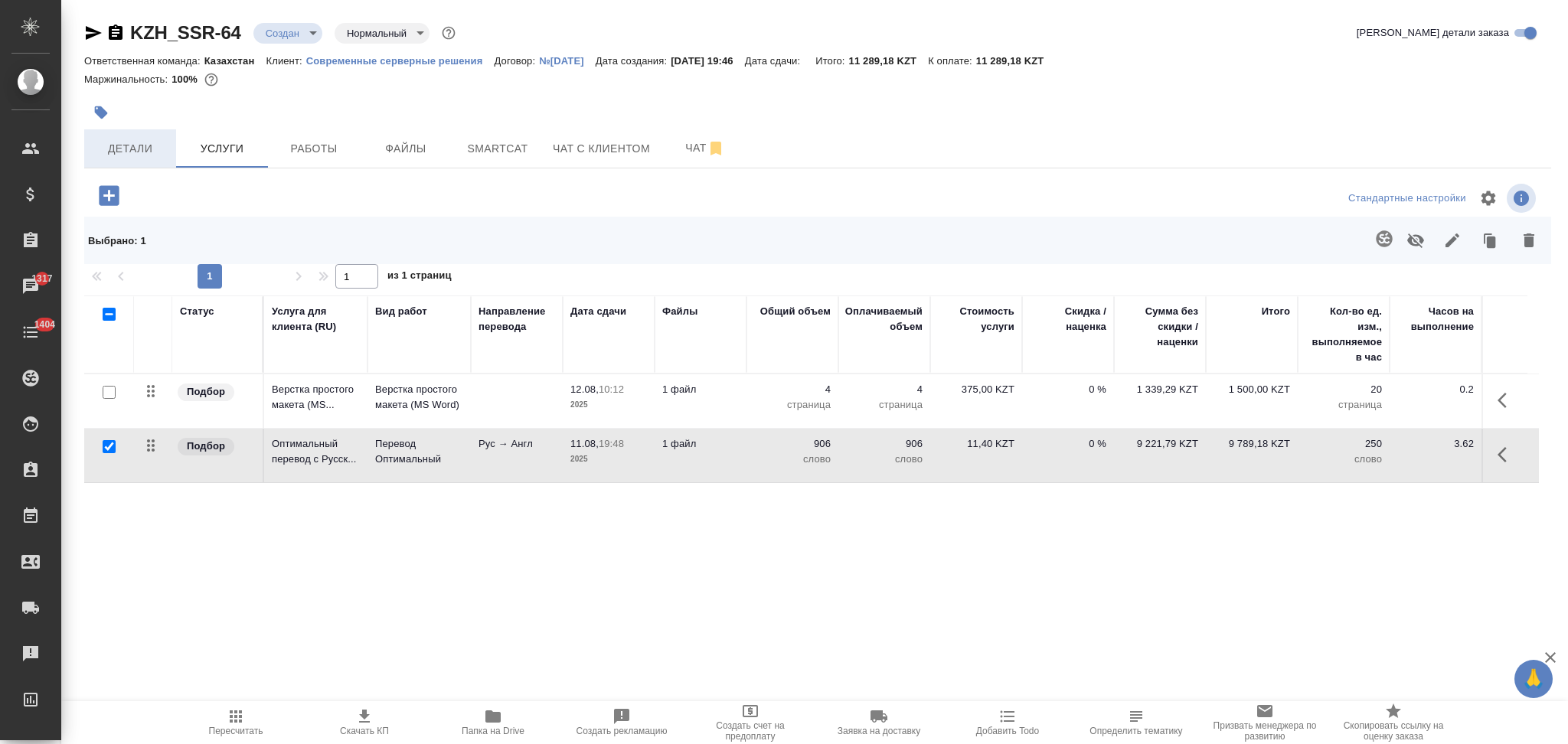
click at [109, 151] on span "Детали" at bounding box center [130, 149] width 73 height 19
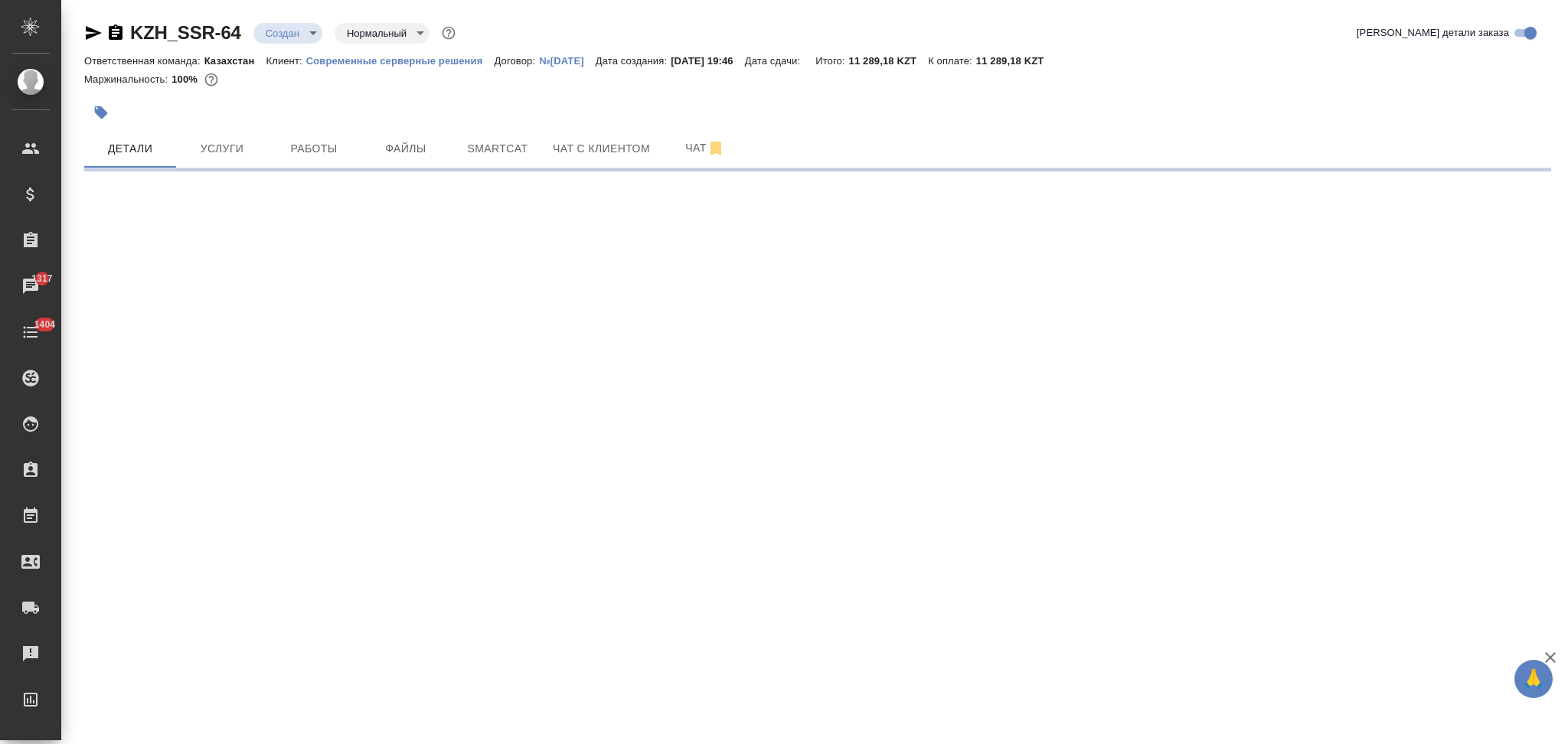
select select "RU"
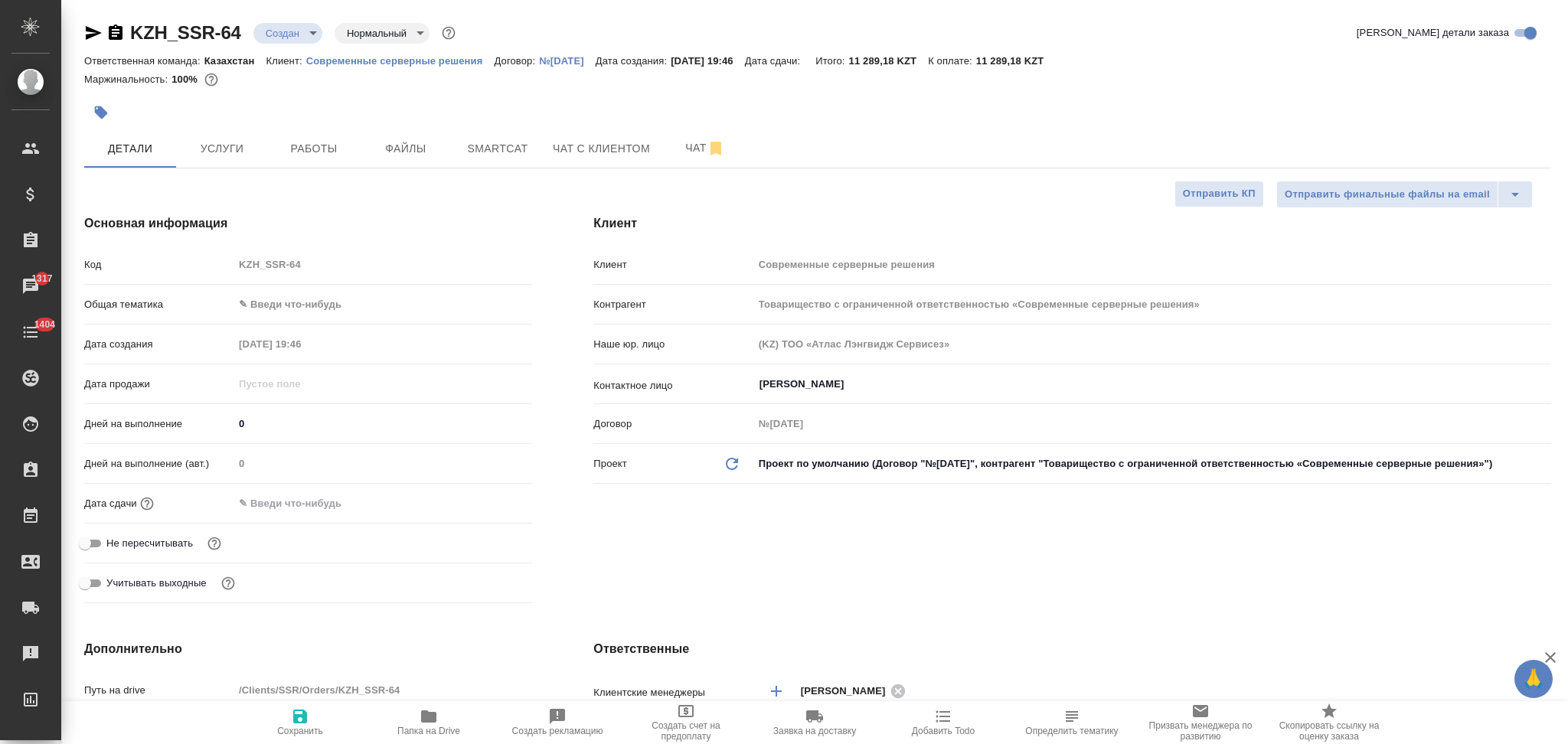
type textarea "x"
click at [284, 494] on input "text" at bounding box center [301, 503] width 134 height 22
click at [481, 502] on icon "button" at bounding box center [487, 502] width 18 height 18
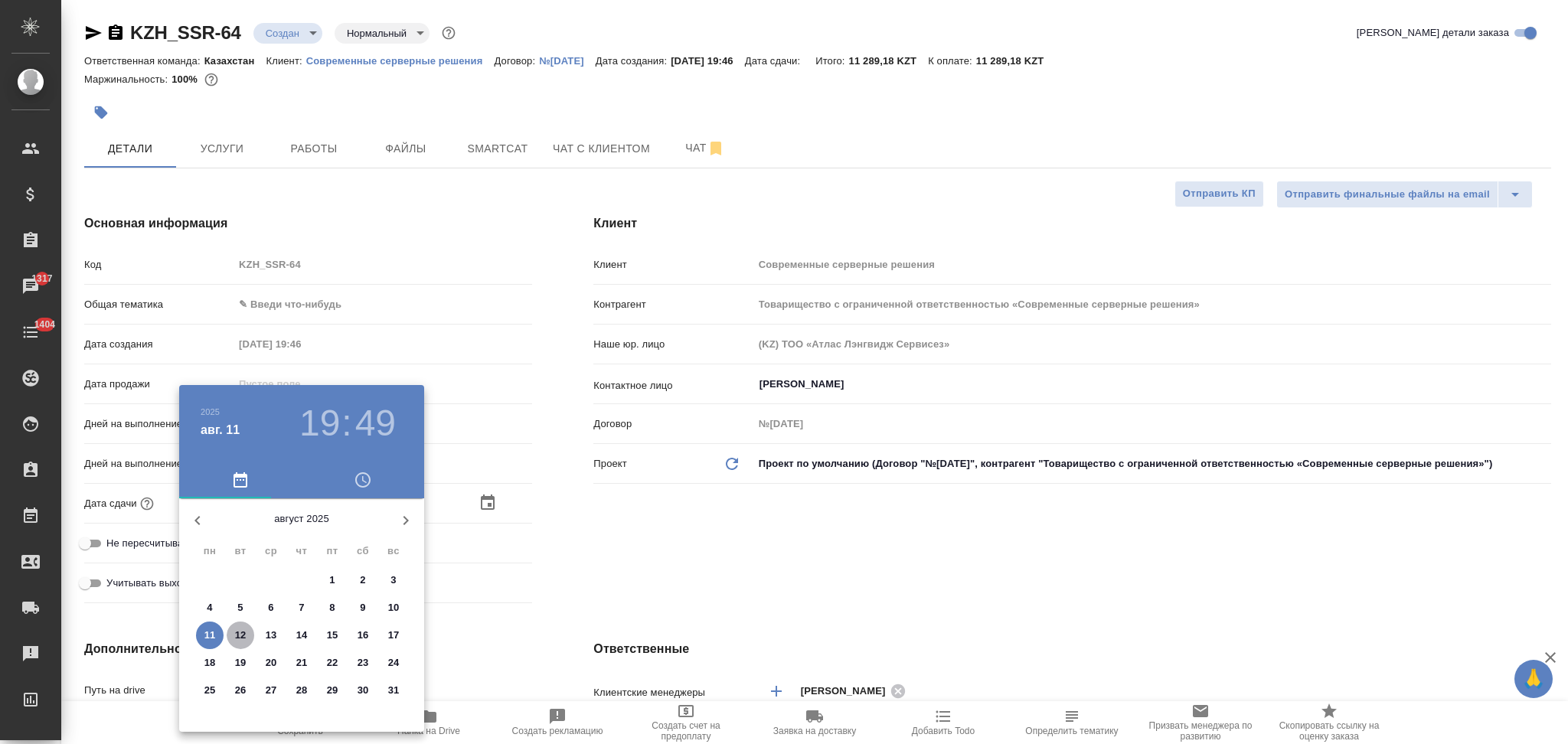
click at [245, 632] on p "12" at bounding box center [241, 635] width 12 height 15
type input "12.08.2025 19:49"
type textarea "x"
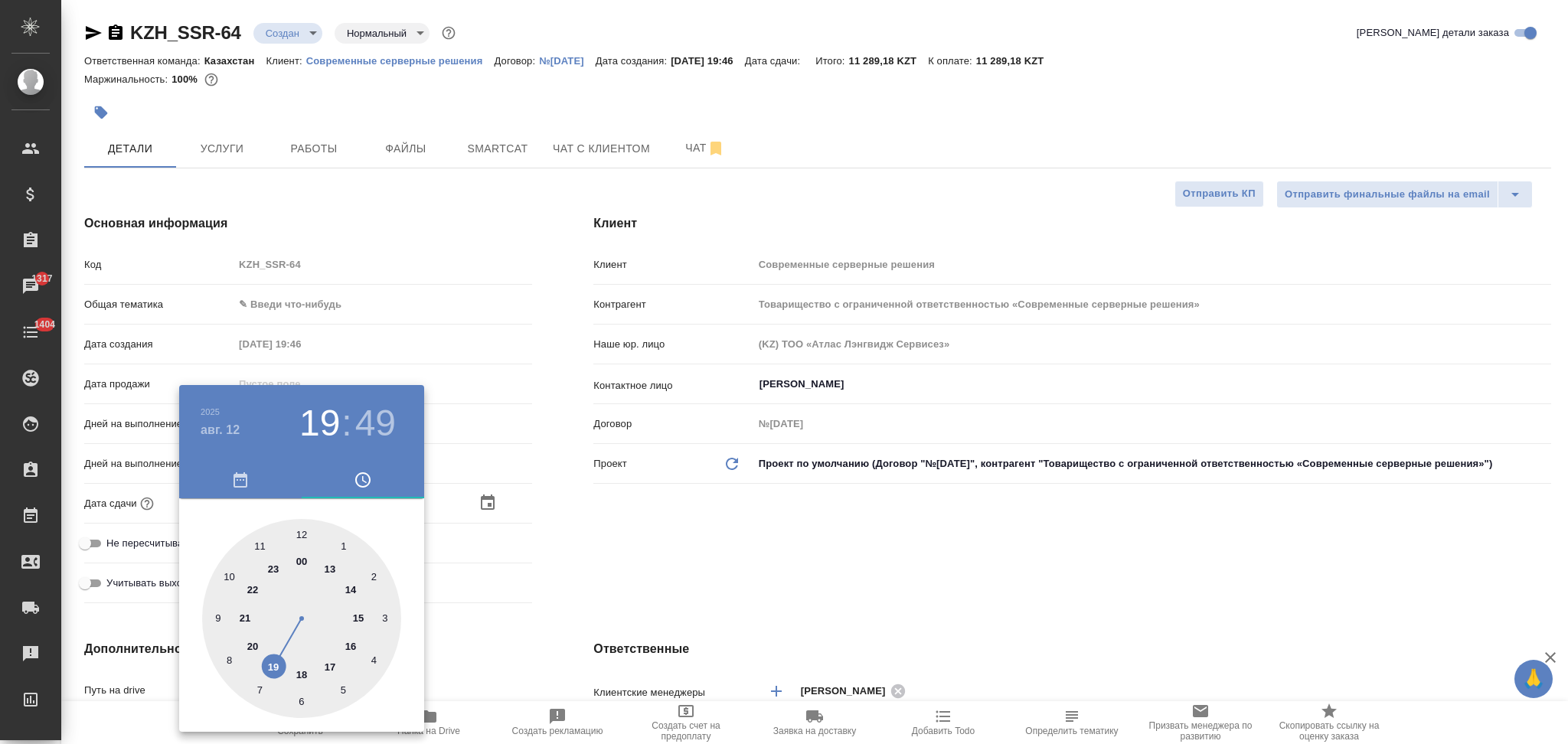
click at [302, 540] on div at bounding box center [301, 618] width 199 height 199
type input "12.08.2025 12:49"
type textarea "x"
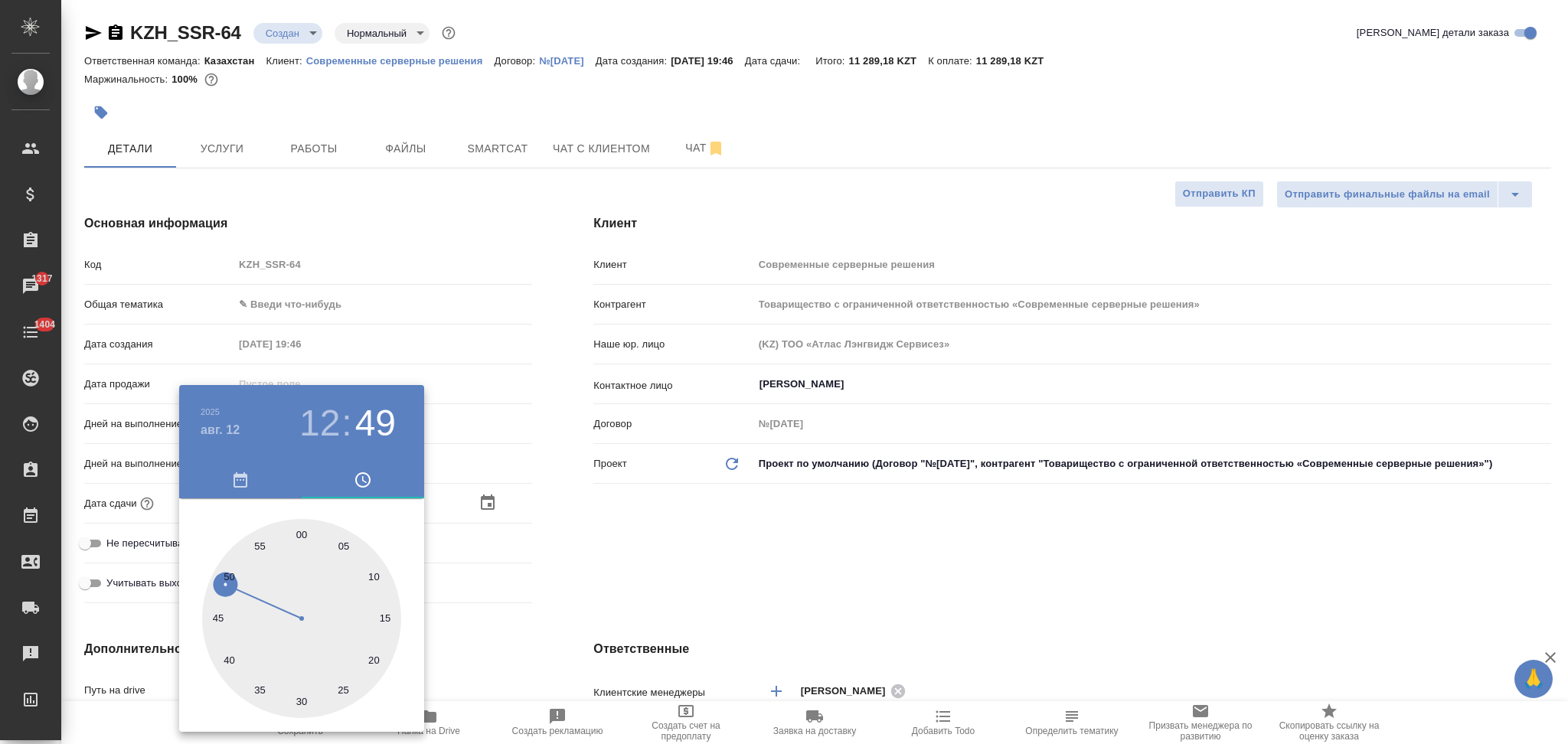
click at [300, 535] on div at bounding box center [301, 618] width 199 height 199
type input "12.08.2025 12:00"
type textarea "x"
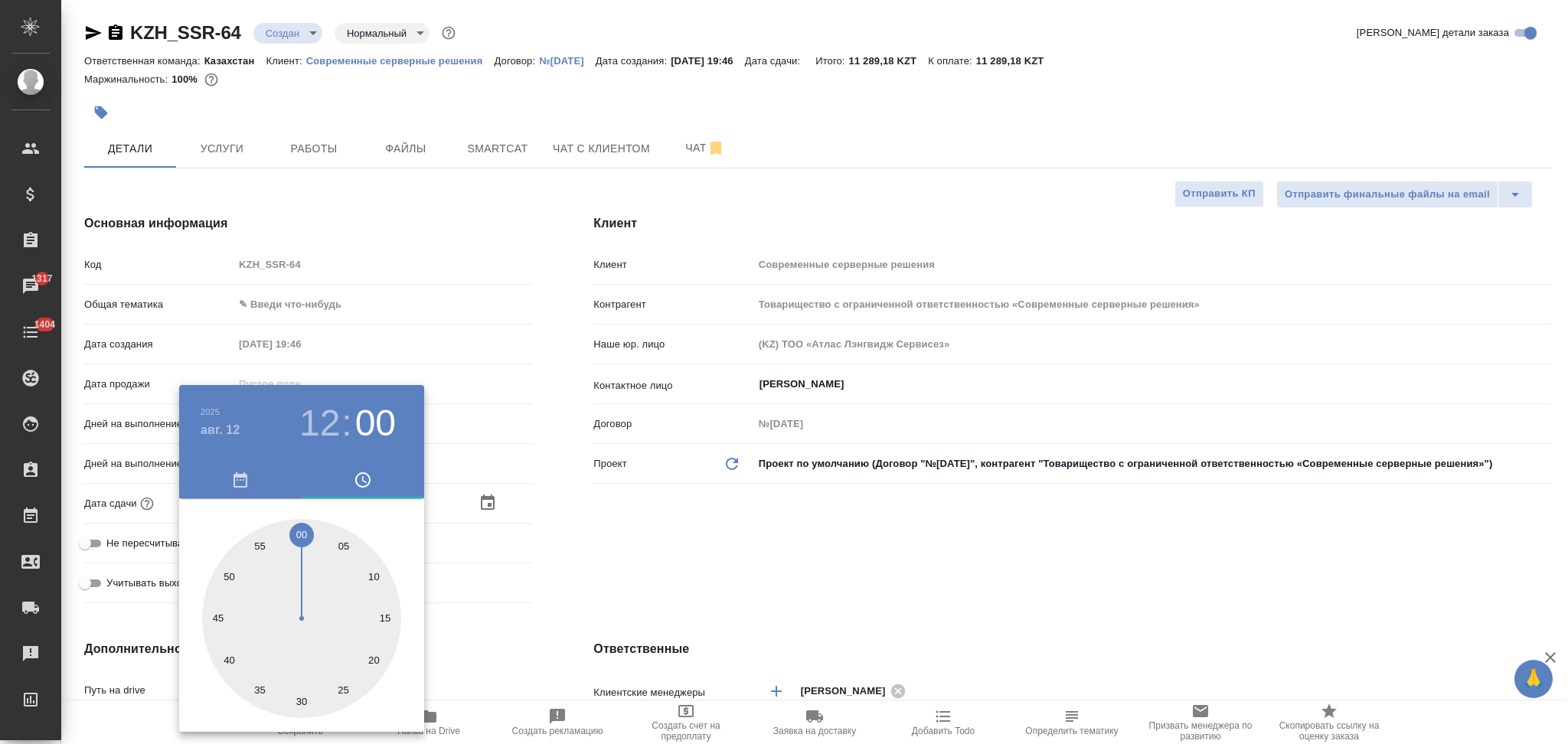
click at [545, 612] on div at bounding box center [784, 372] width 1568 height 744
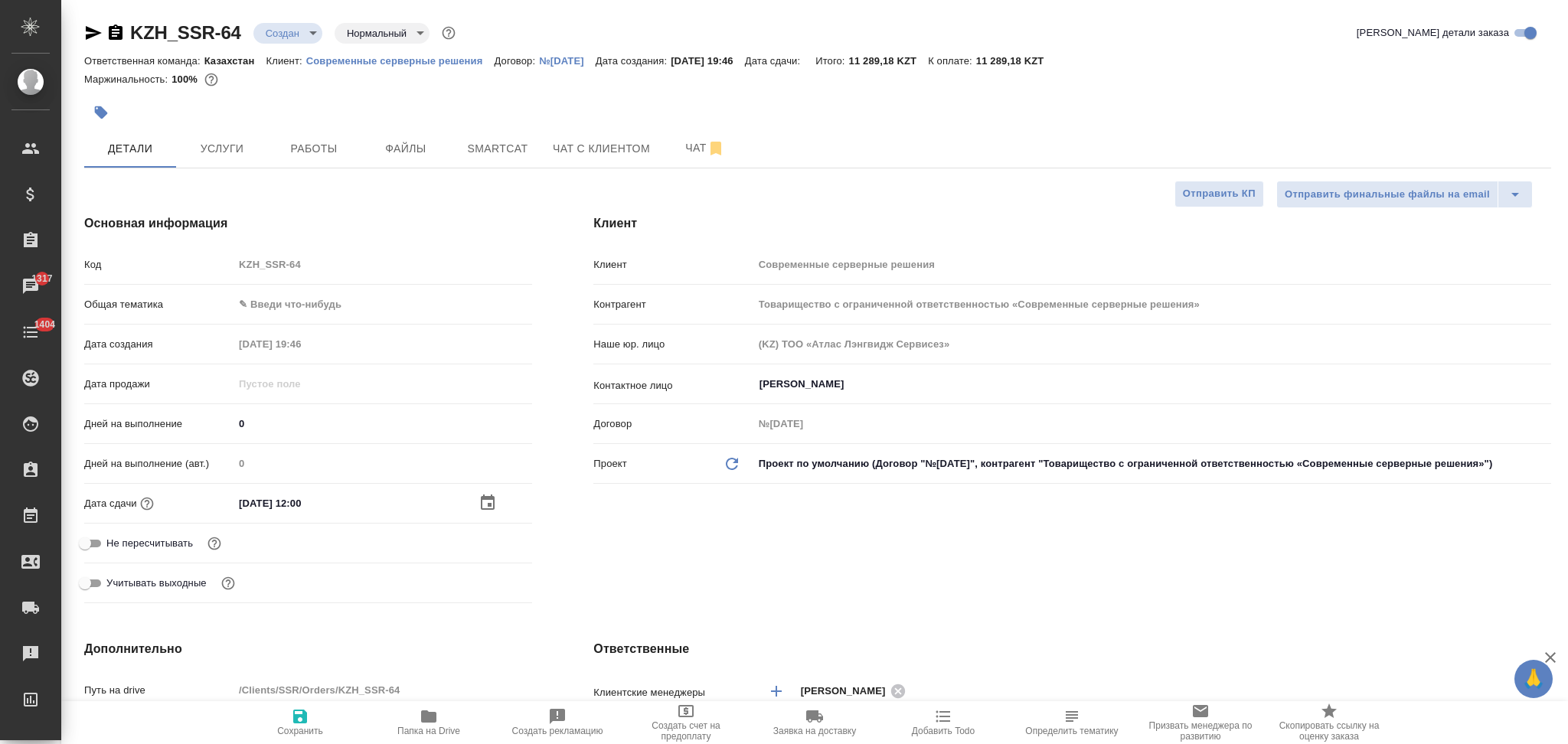
click at [304, 713] on icon "button" at bounding box center [300, 716] width 14 height 14
type textarea "x"
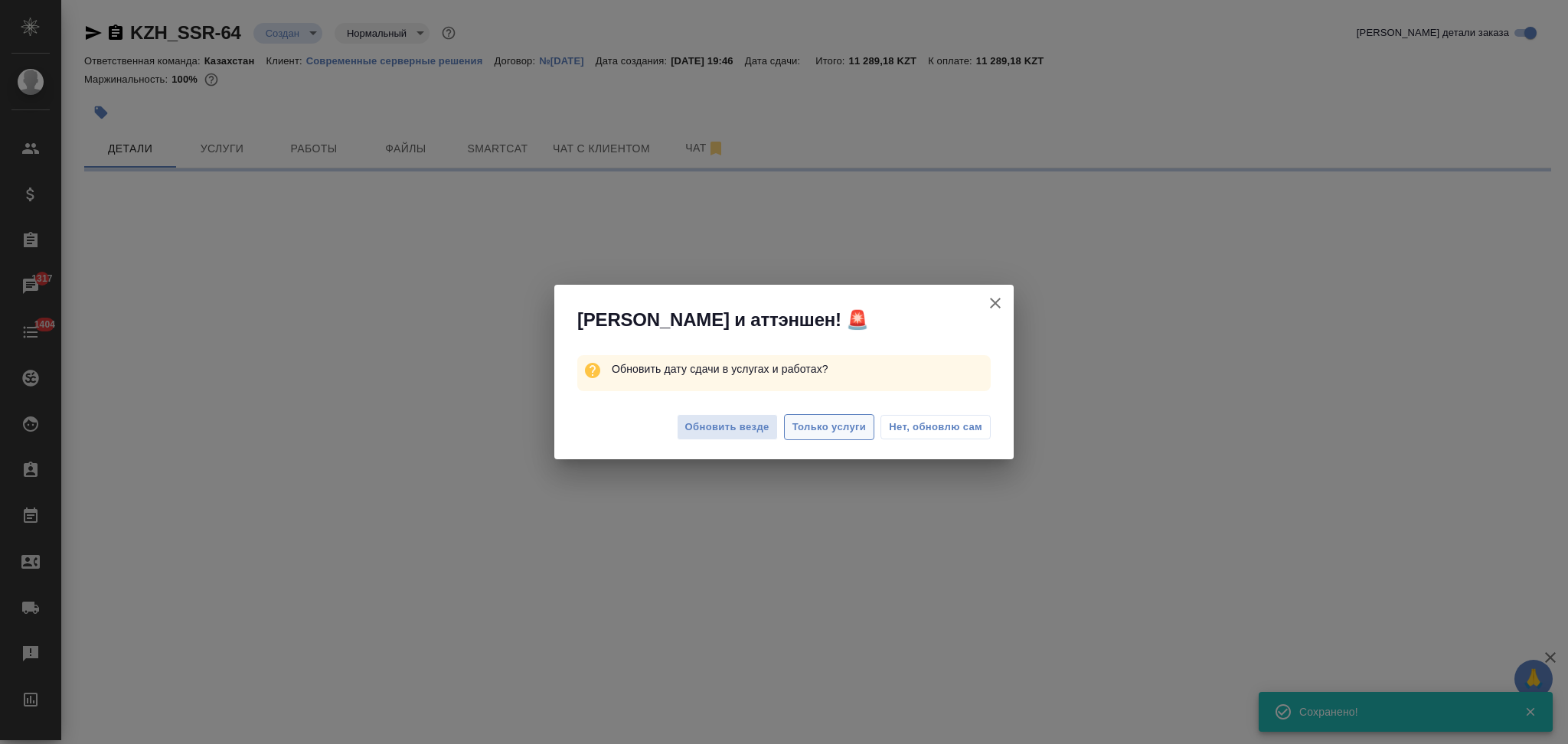
select select "RU"
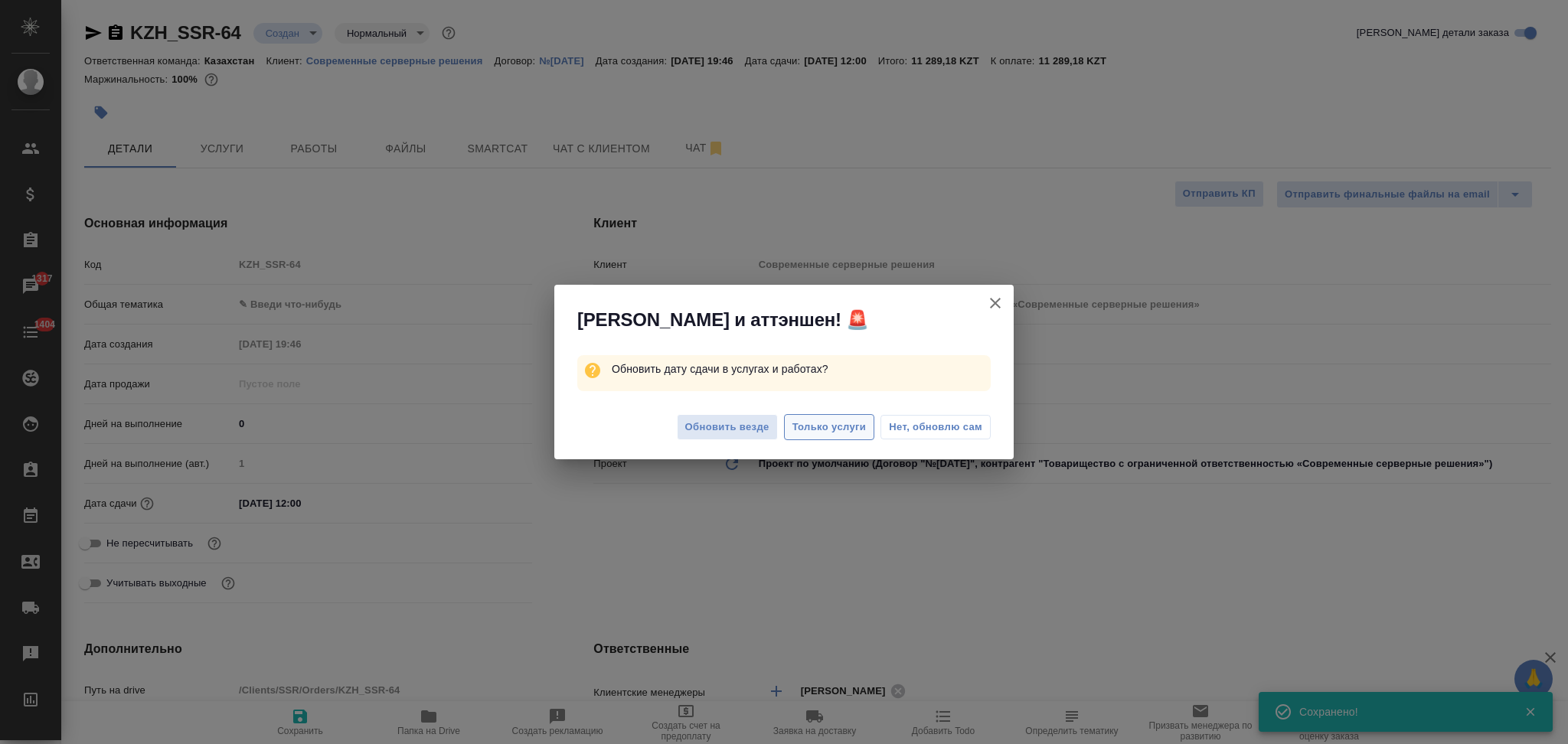
type textarea "x"
click at [804, 429] on span "Только услуги" at bounding box center [830, 428] width 74 height 17
type textarea "x"
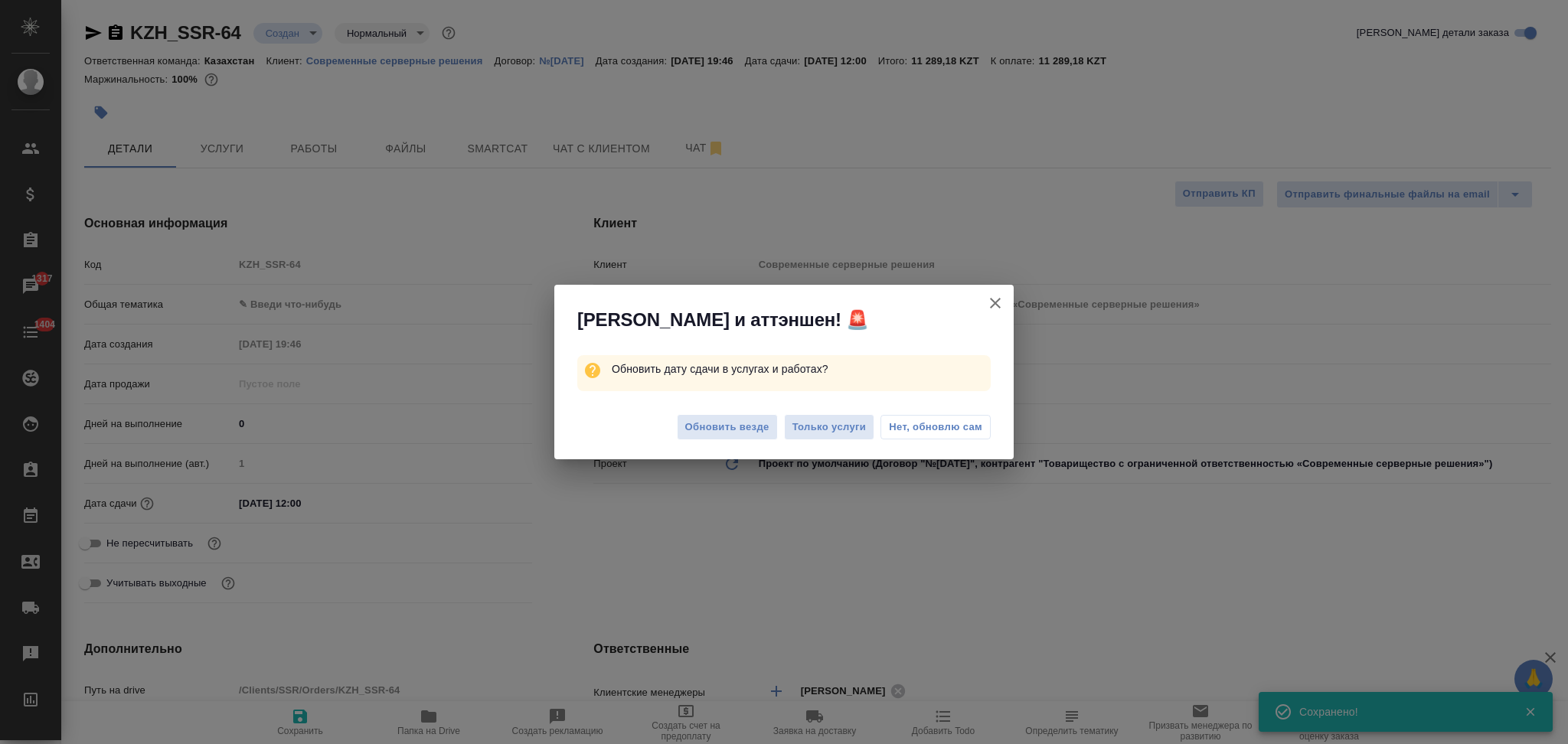
type textarea "x"
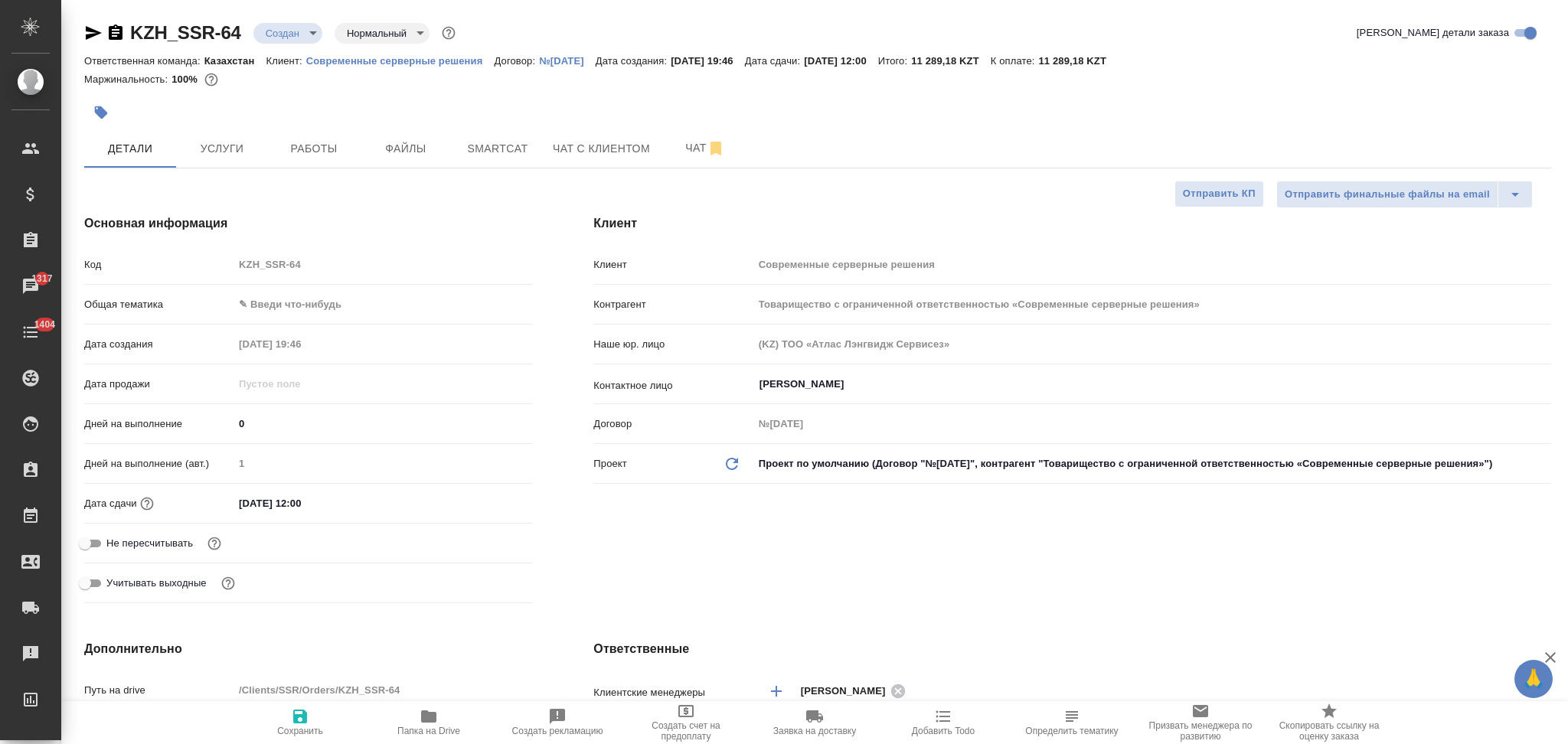
click at [547, 360] on div "Основная информация Код KZH_SSR-64 Общая тематика ✎ Введи что-нибудь Дата созда…" at bounding box center [307, 412] width 509 height 456
click at [163, 123] on div at bounding box center [572, 112] width 977 height 34
click at [197, 135] on button "Услуги" at bounding box center [222, 149] width 92 height 39
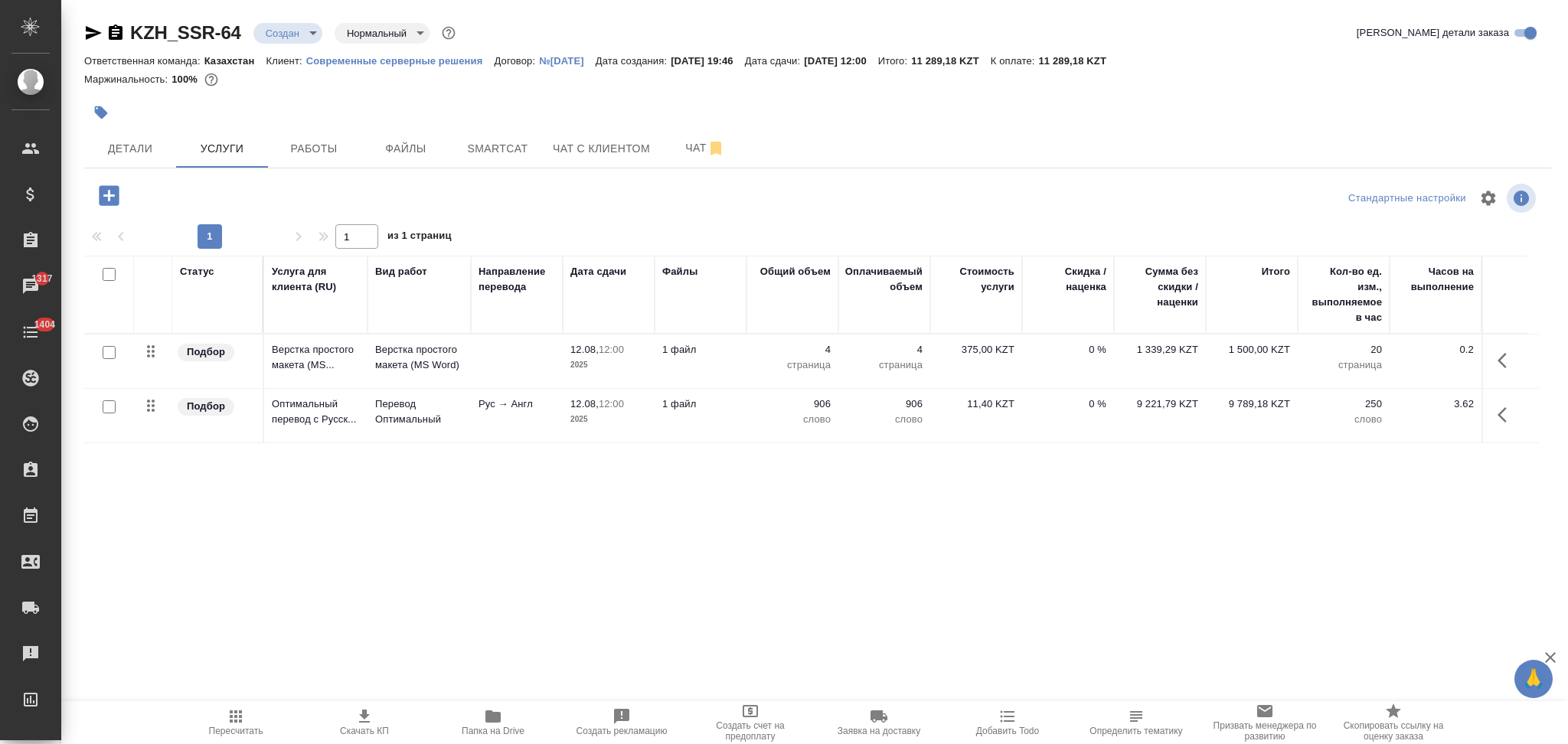
click at [362, 720] on icon "button" at bounding box center [364, 716] width 18 height 18
click at [1006, 717] on icon "button" at bounding box center [1007, 716] width 18 height 18
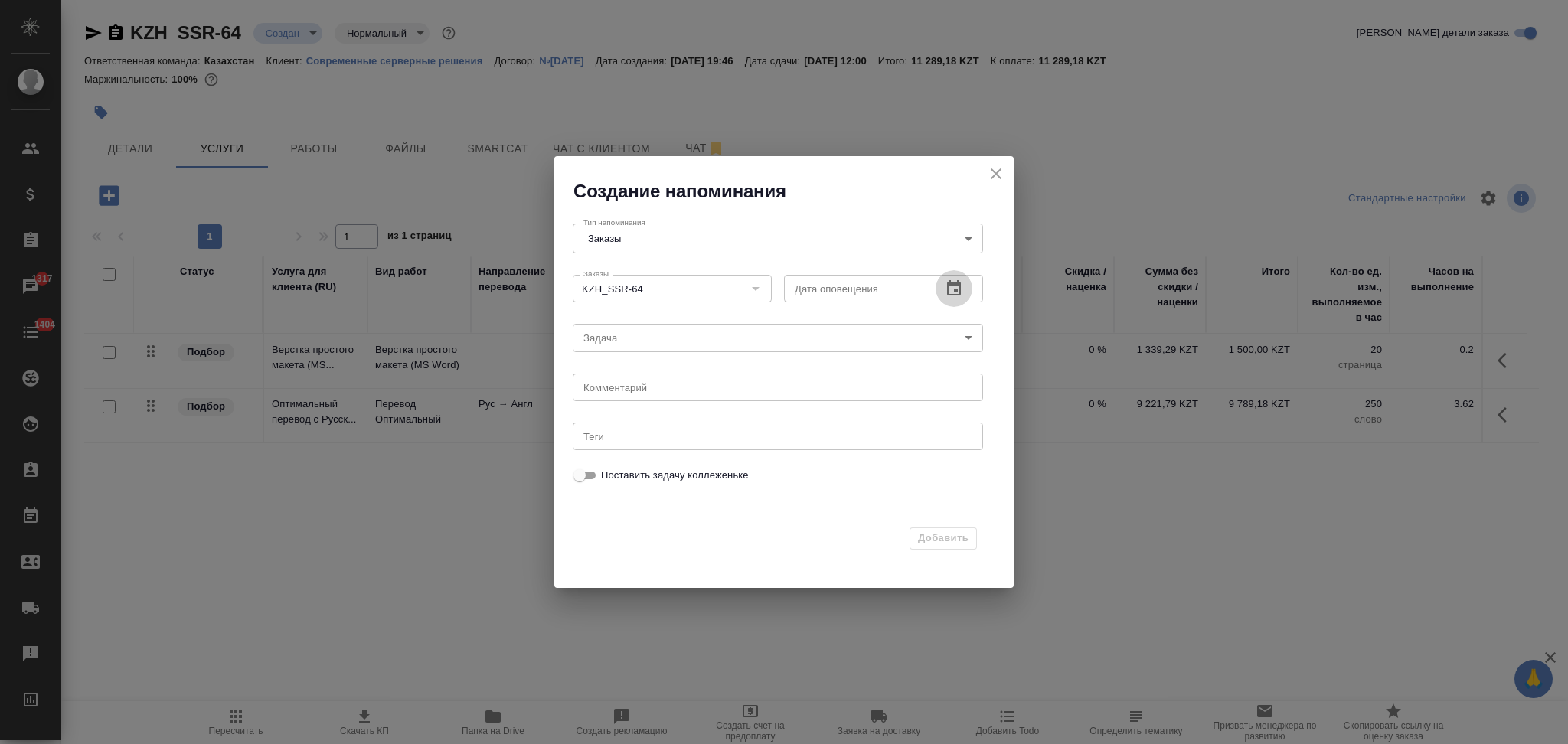
click at [950, 293] on icon "button" at bounding box center [953, 288] width 18 height 18
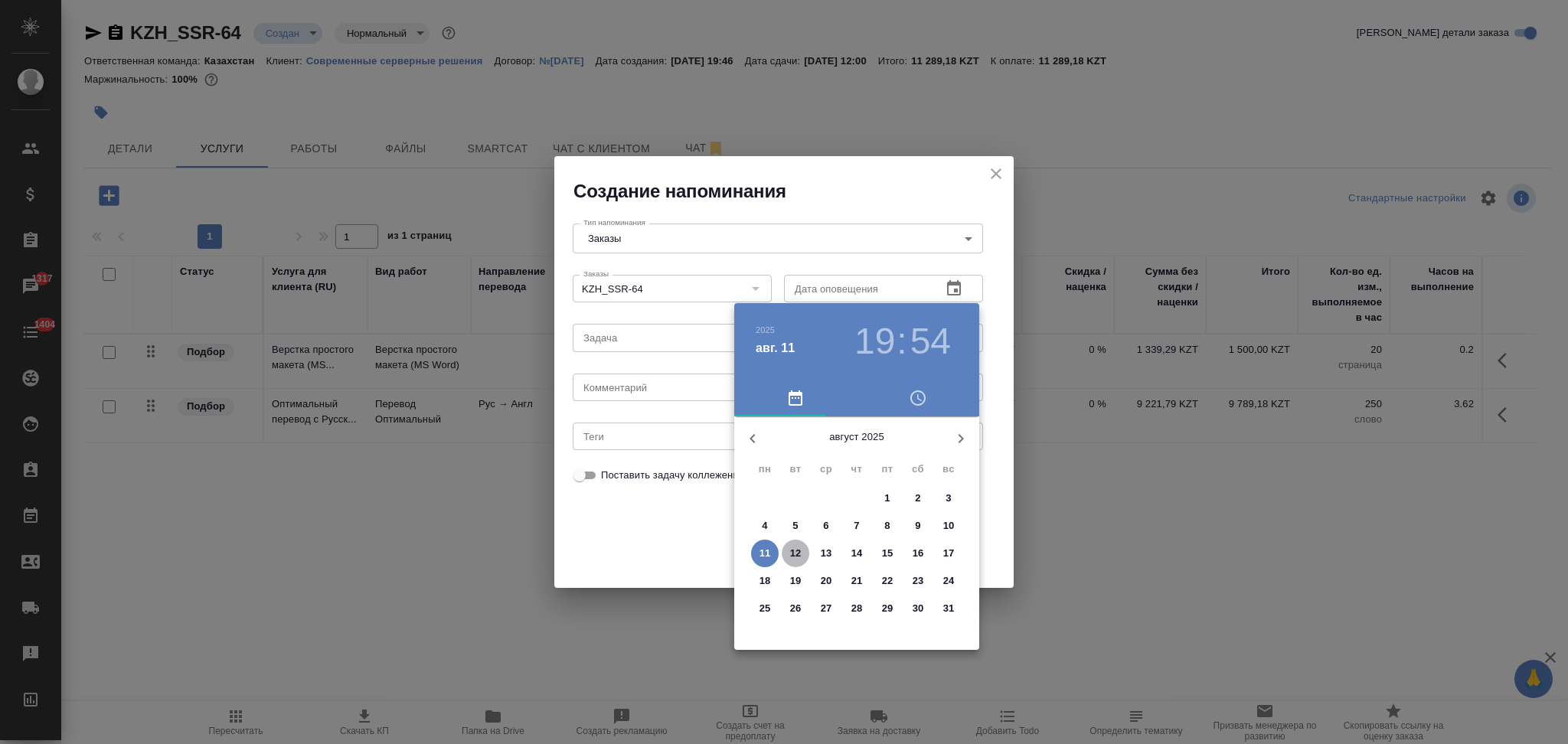
click at [797, 555] on p "12" at bounding box center [796, 553] width 12 height 15
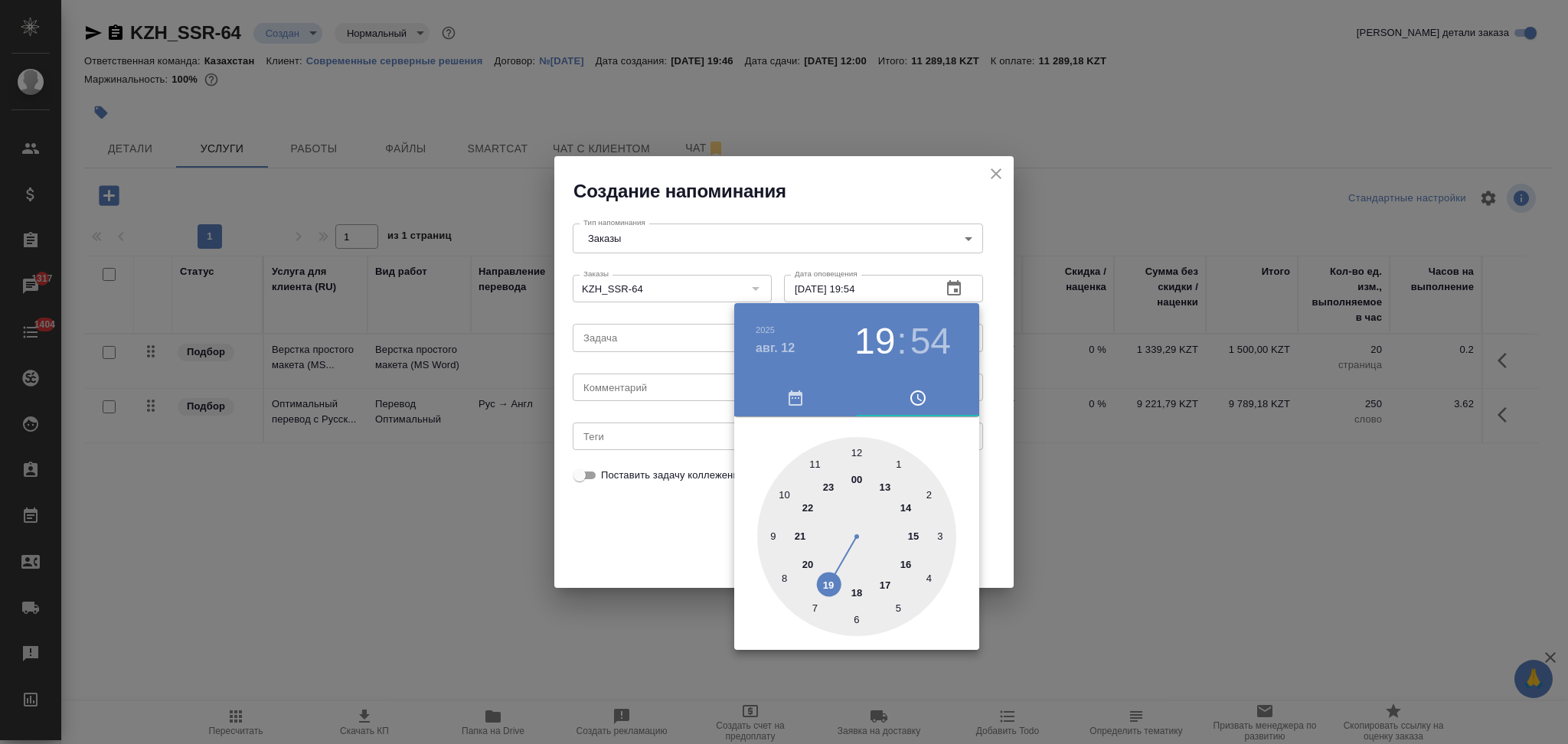
click at [782, 580] on div at bounding box center [856, 536] width 199 height 199
click at [859, 450] on div at bounding box center [856, 536] width 199 height 199
type input "12.08.2025 08:00"
click at [652, 520] on div at bounding box center [784, 372] width 1568 height 744
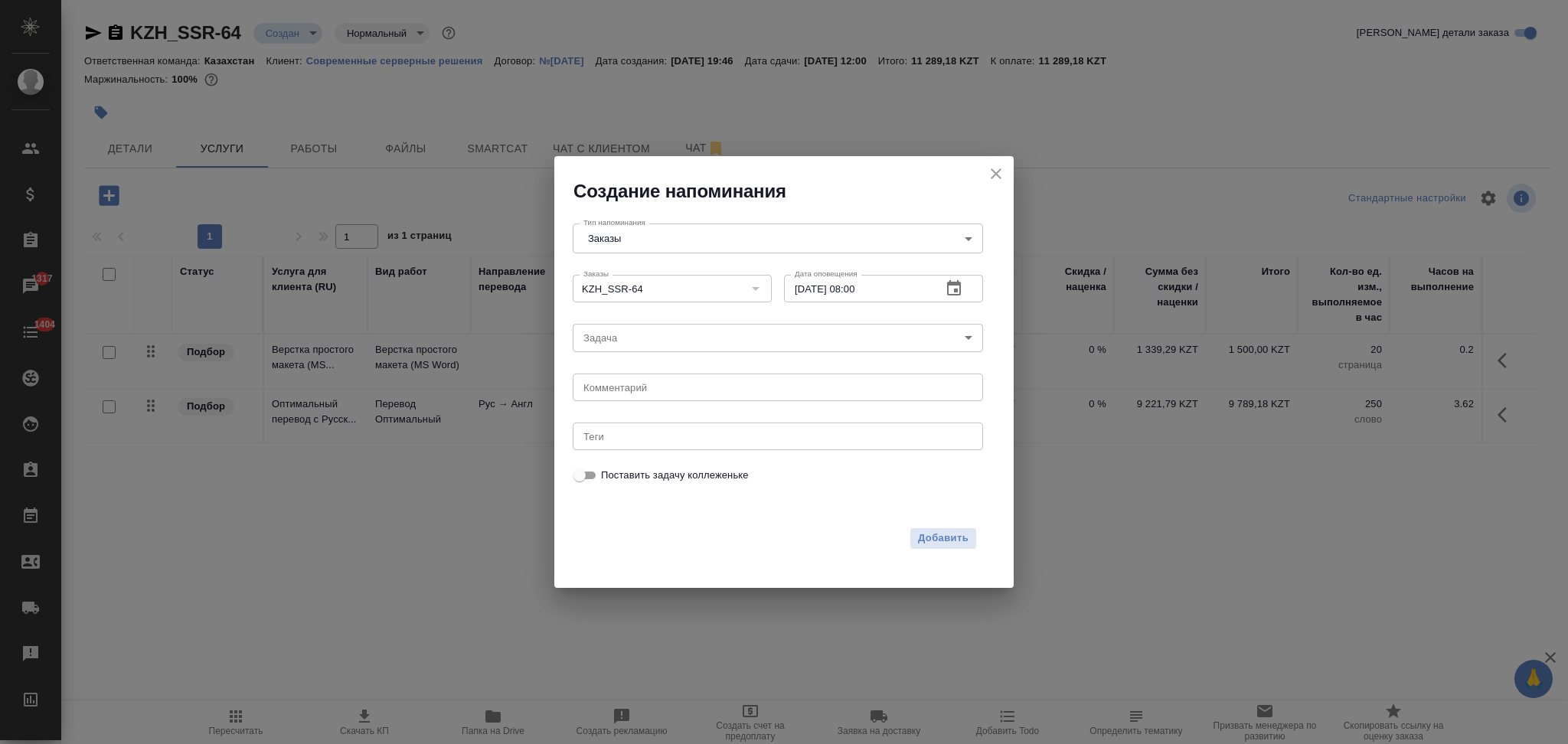
click at [610, 333] on body "🙏 .cls-1 fill:#fff; AWATERA Aslanukova Sati Клиенты Спецификации Заказы 1317 Ча…" at bounding box center [784, 372] width 1568 height 744
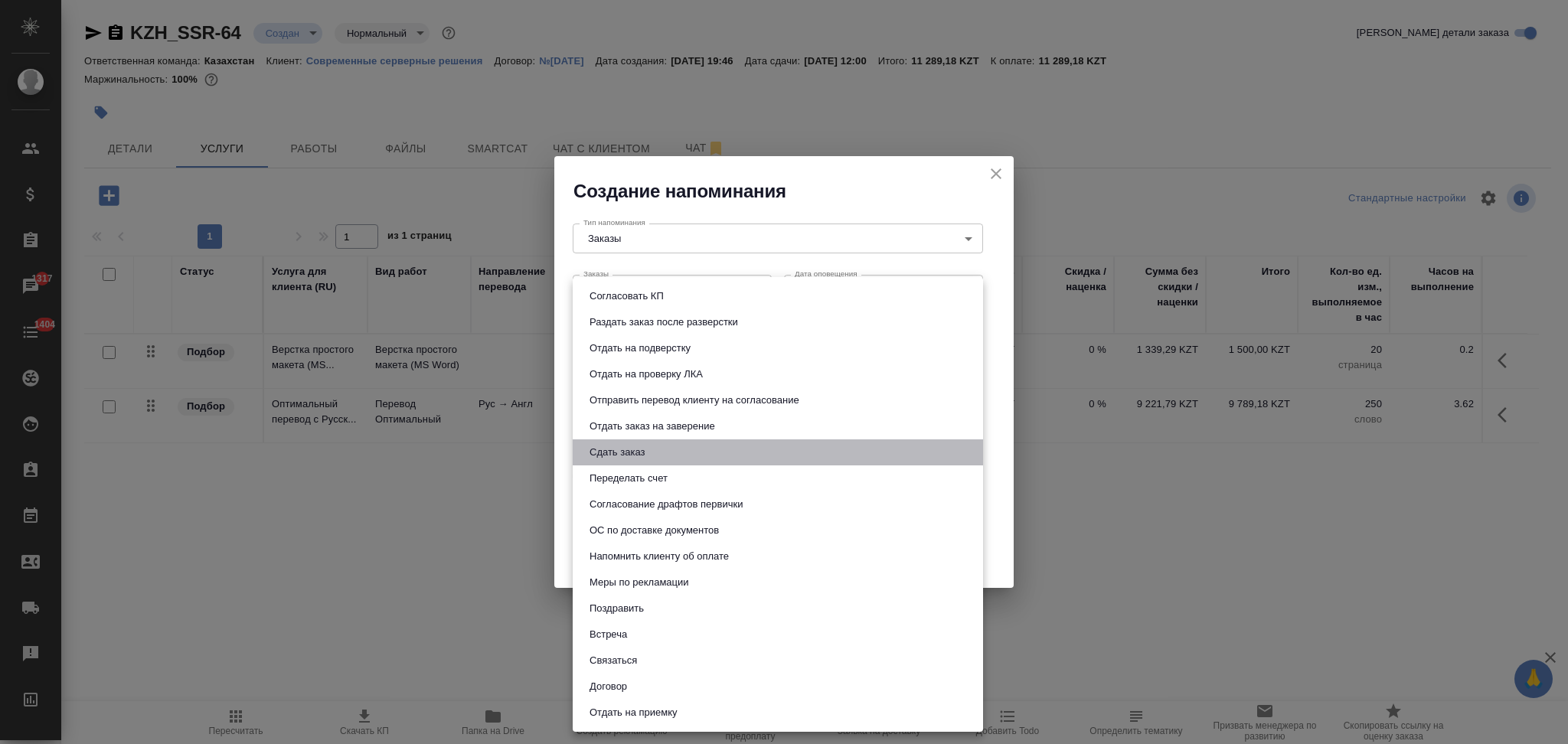
click at [623, 455] on button "Сдать заказ" at bounding box center [617, 452] width 64 height 17
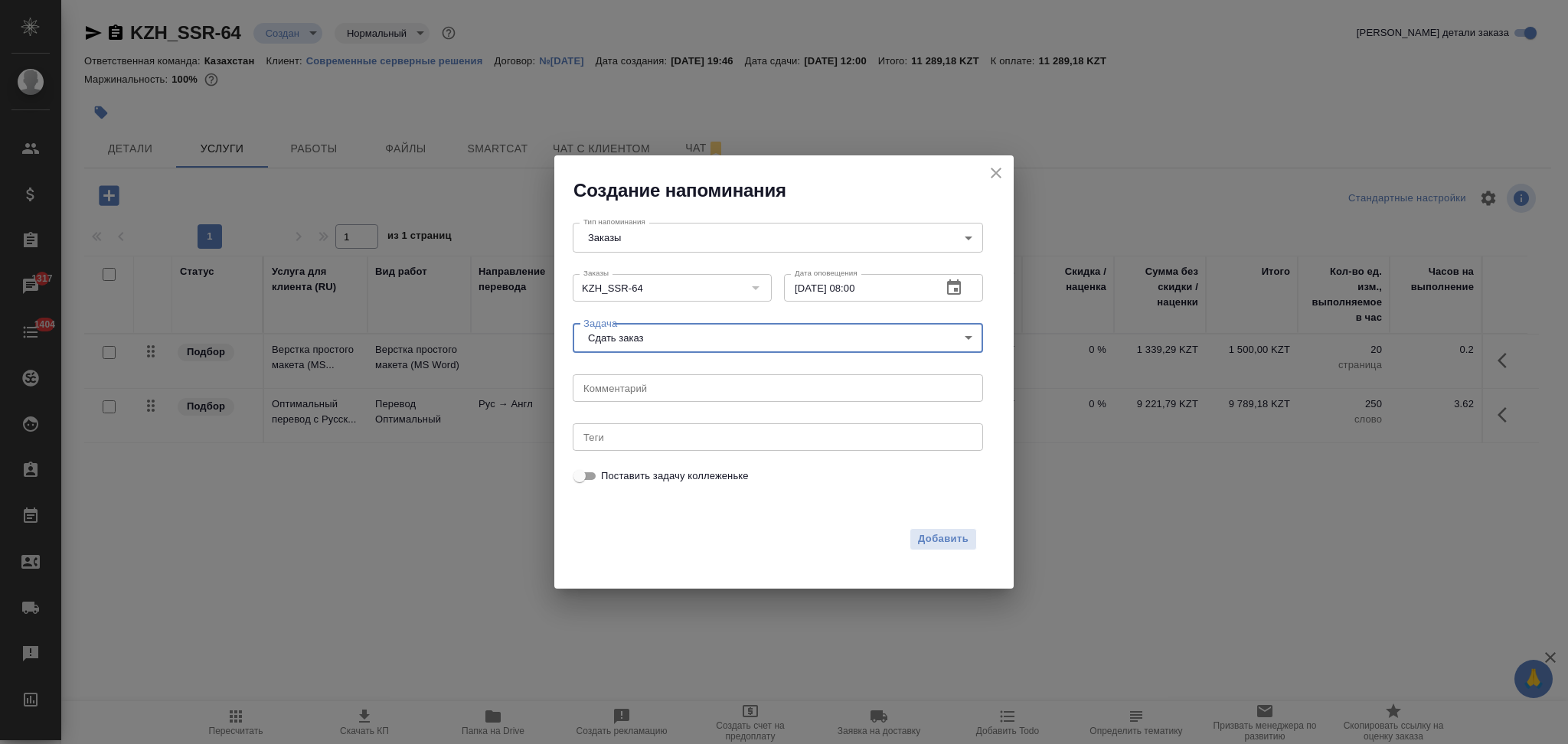
click at [701, 338] on body "🙏 .cls-1 fill:#fff; AWATERA Aslanukova Sati Клиенты Спецификации Заказы 1317 Ча…" at bounding box center [784, 372] width 1568 height 744
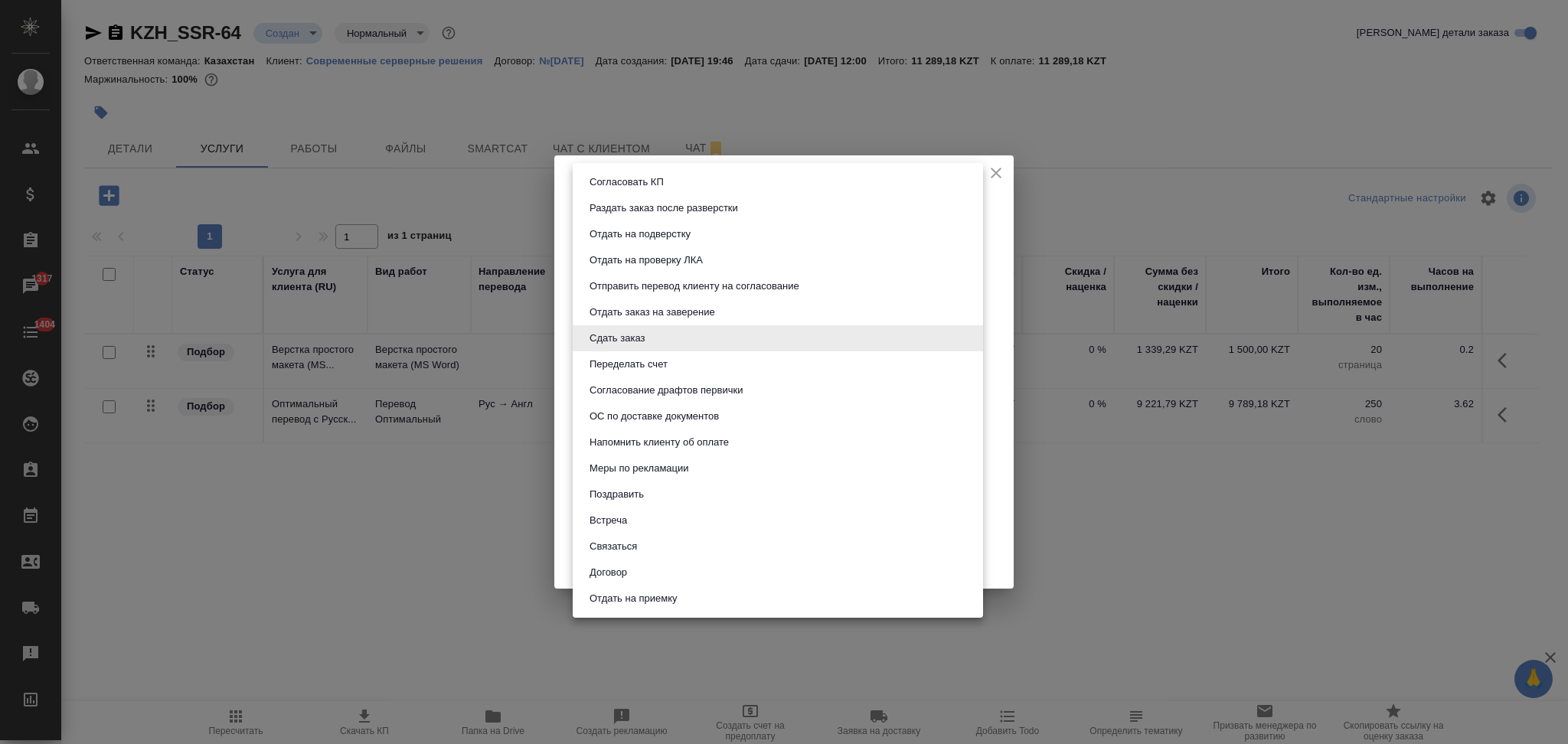
click at [642, 207] on button "Раздать заказ после разверстки" at bounding box center [664, 208] width 158 height 17
type input "Раздать заказ после разверстки"
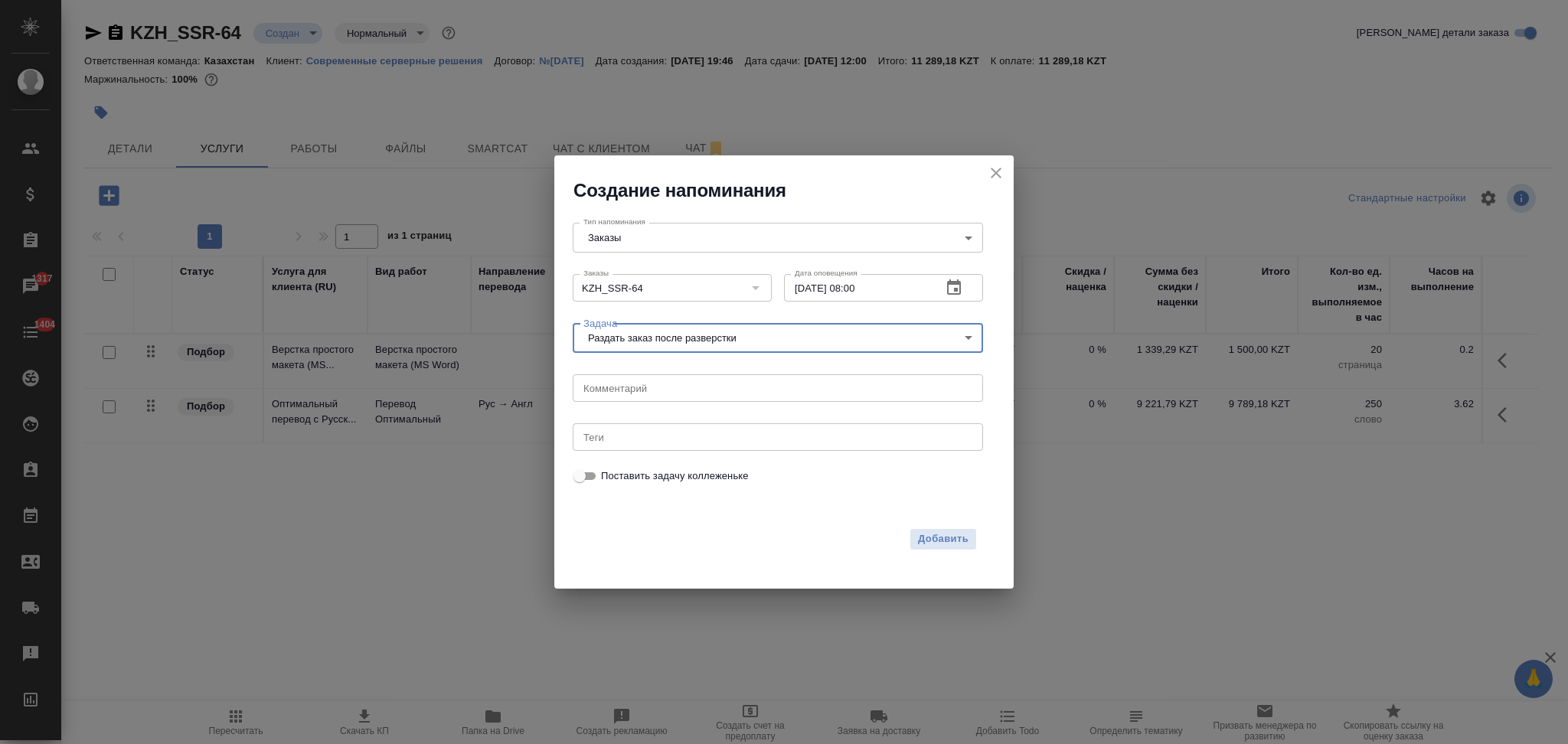
click at [628, 392] on textarea at bounding box center [778, 388] width 389 height 12
type textarea "запустить"
click at [928, 532] on span "Добавить" at bounding box center [943, 540] width 50 height 17
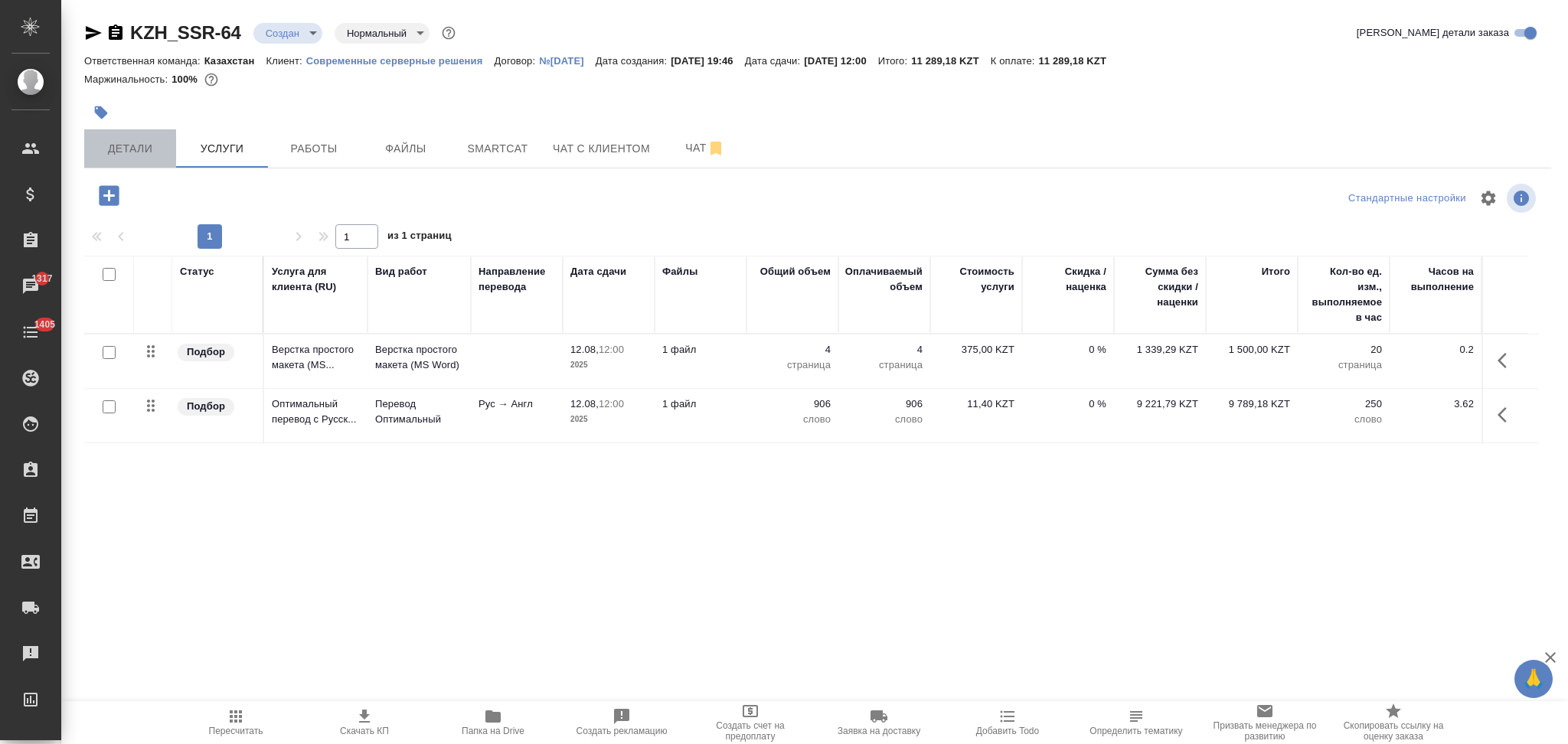
click at [129, 151] on span "Детали" at bounding box center [130, 149] width 73 height 19
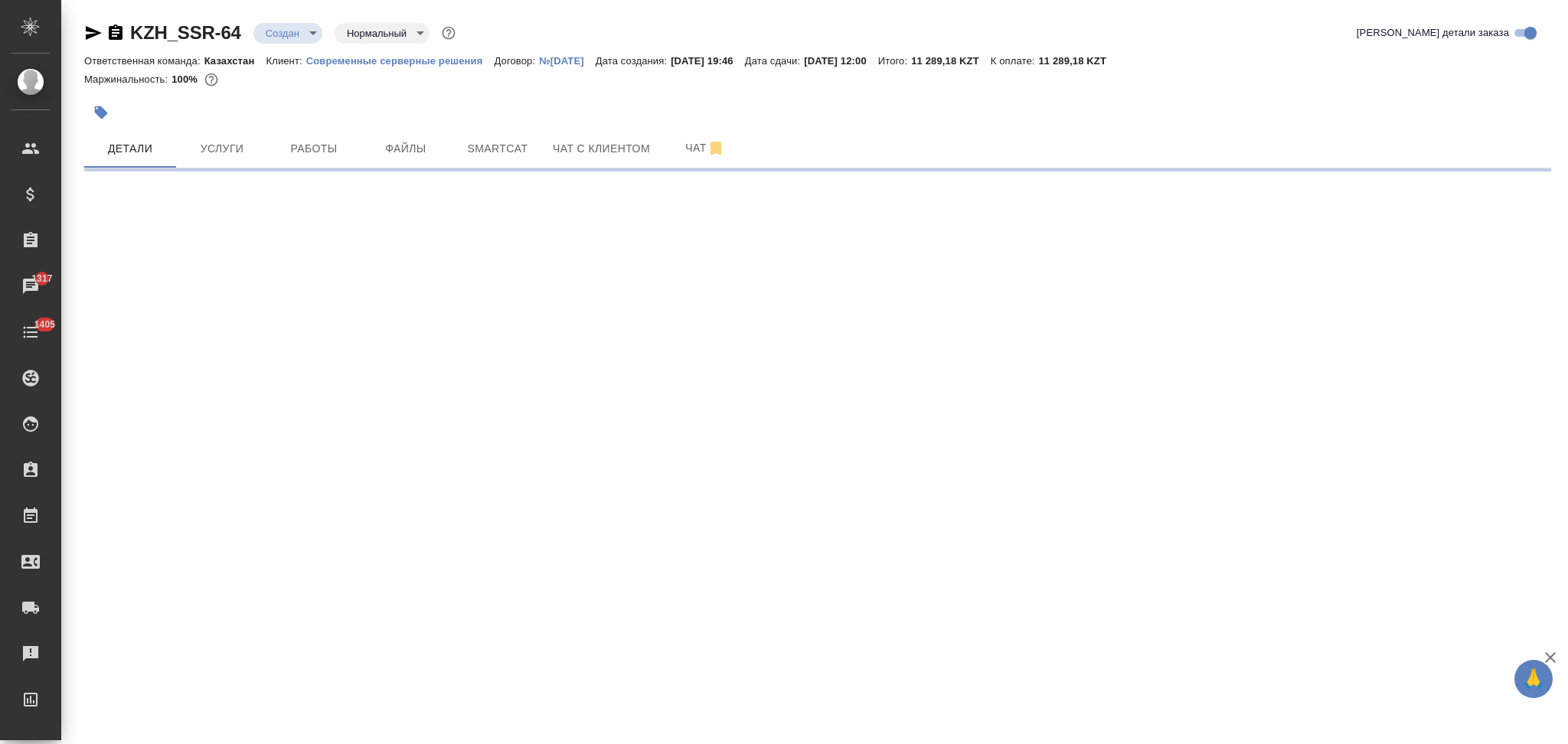
select select "RU"
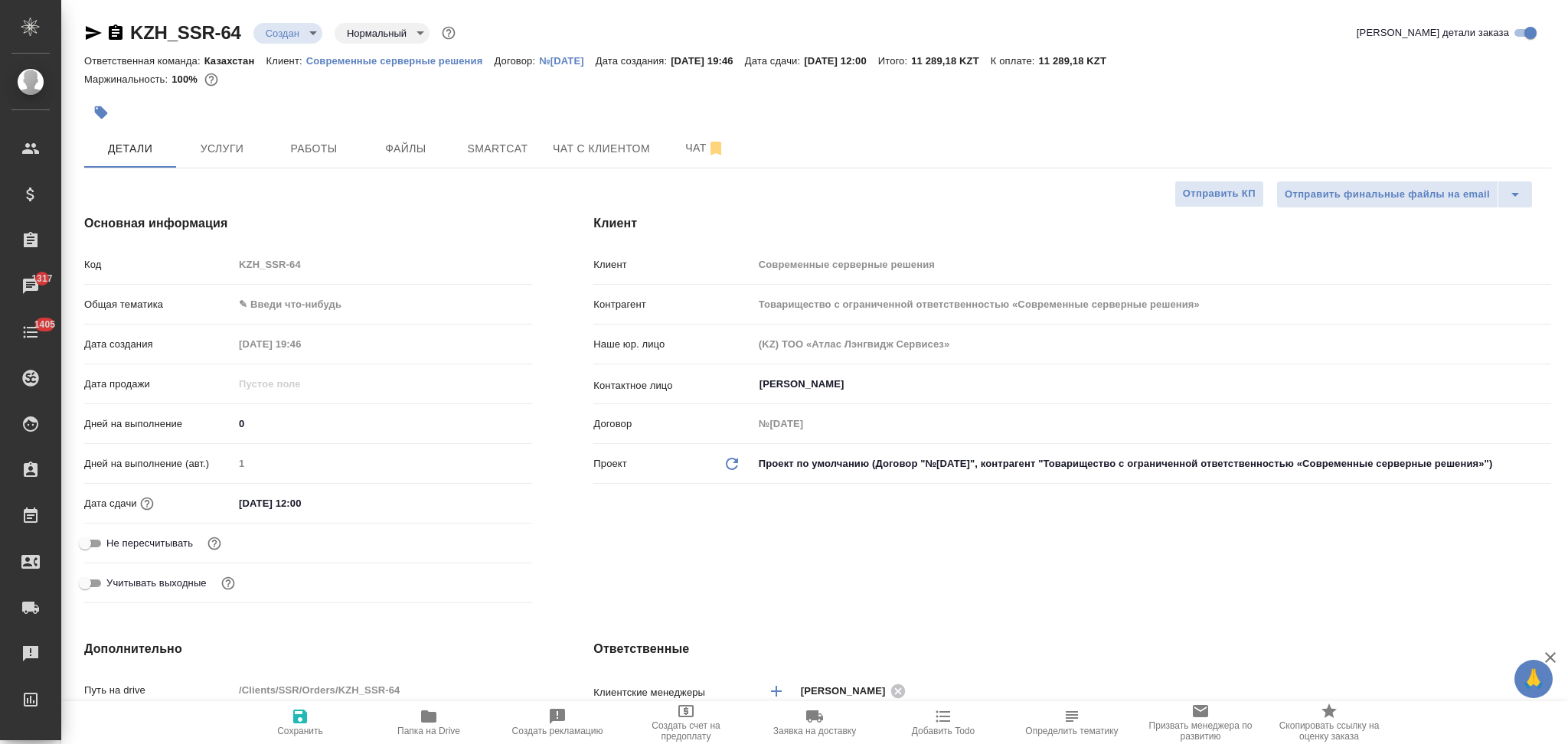
type textarea "x"
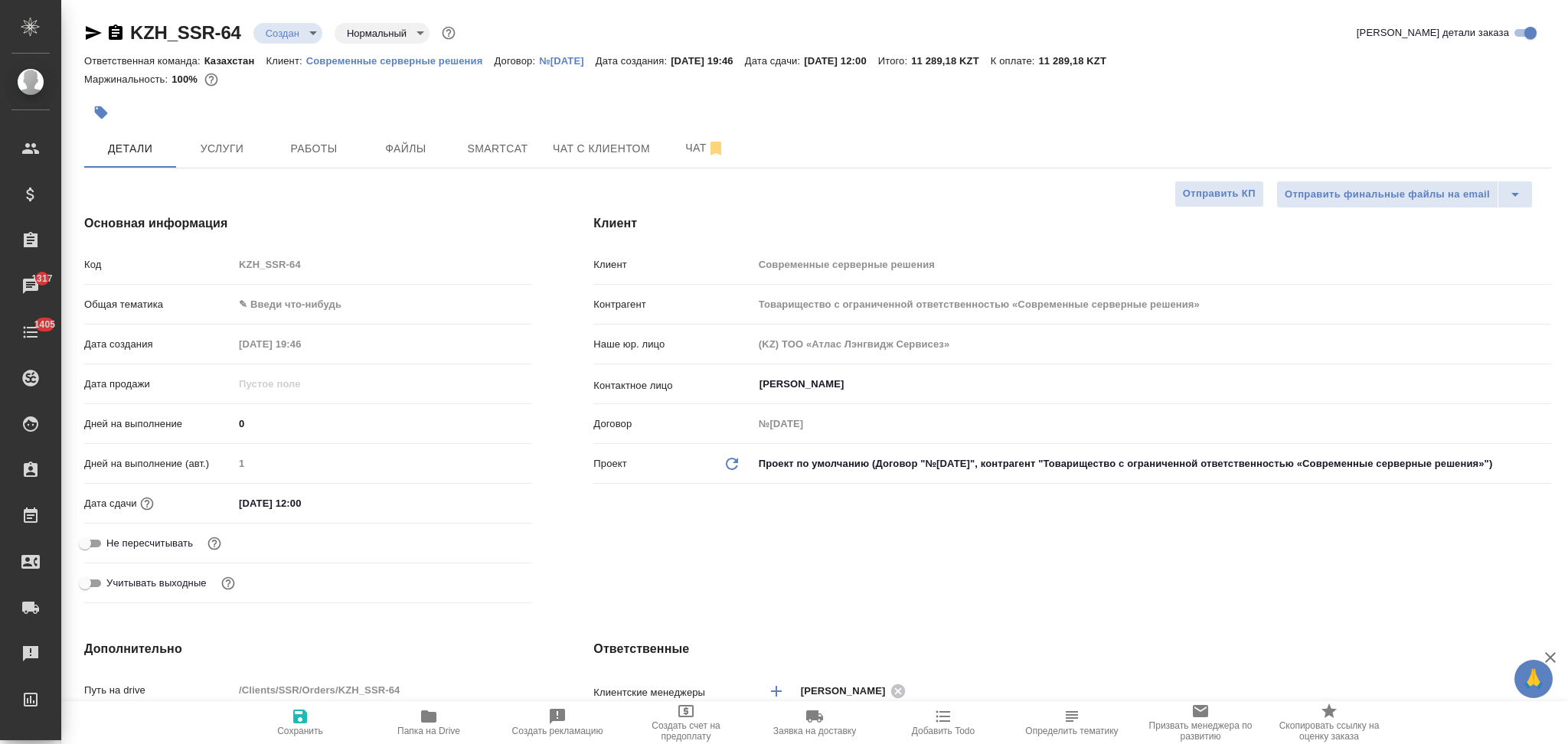
type textarea "x"
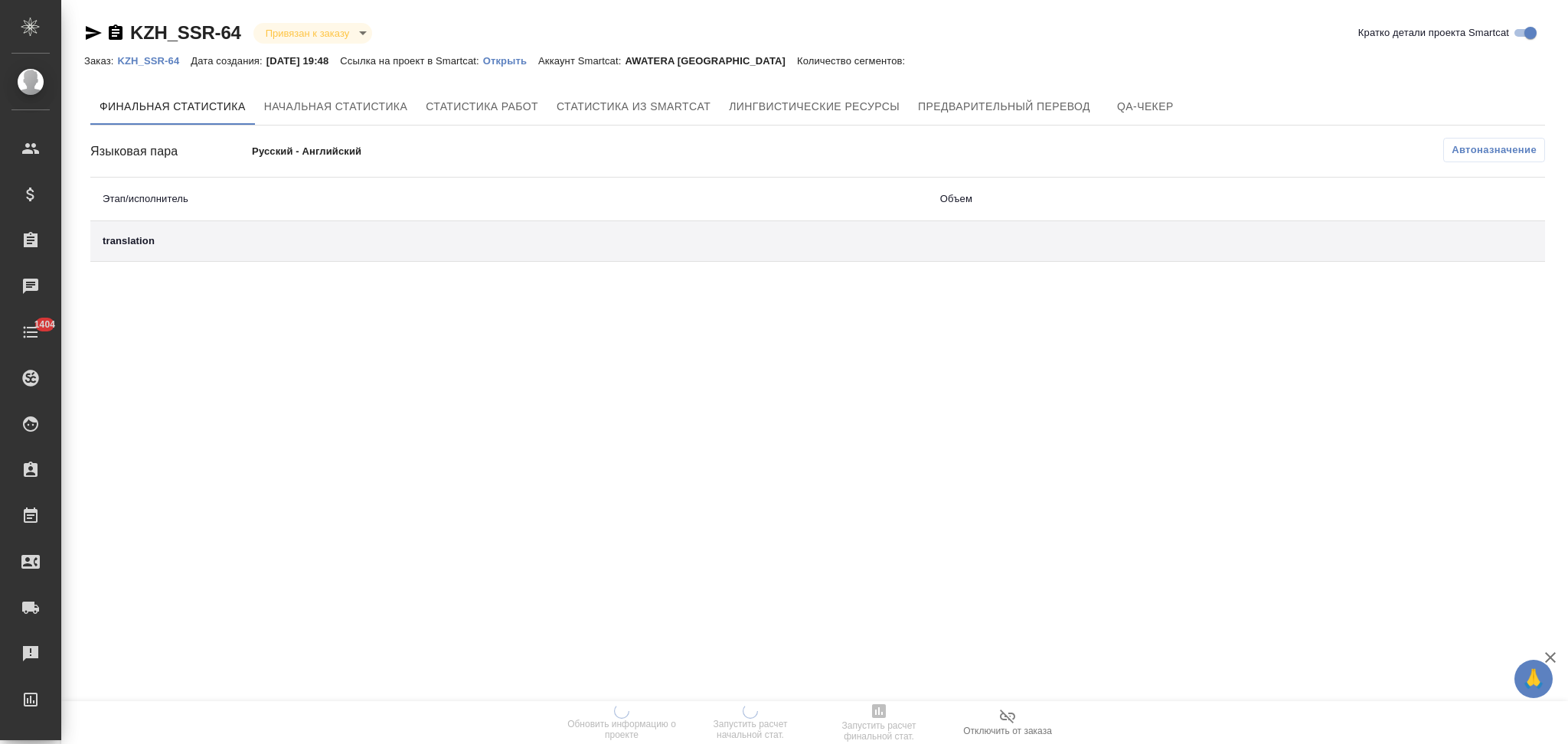
click at [510, 60] on p "Открыть" at bounding box center [510, 61] width 55 height 12
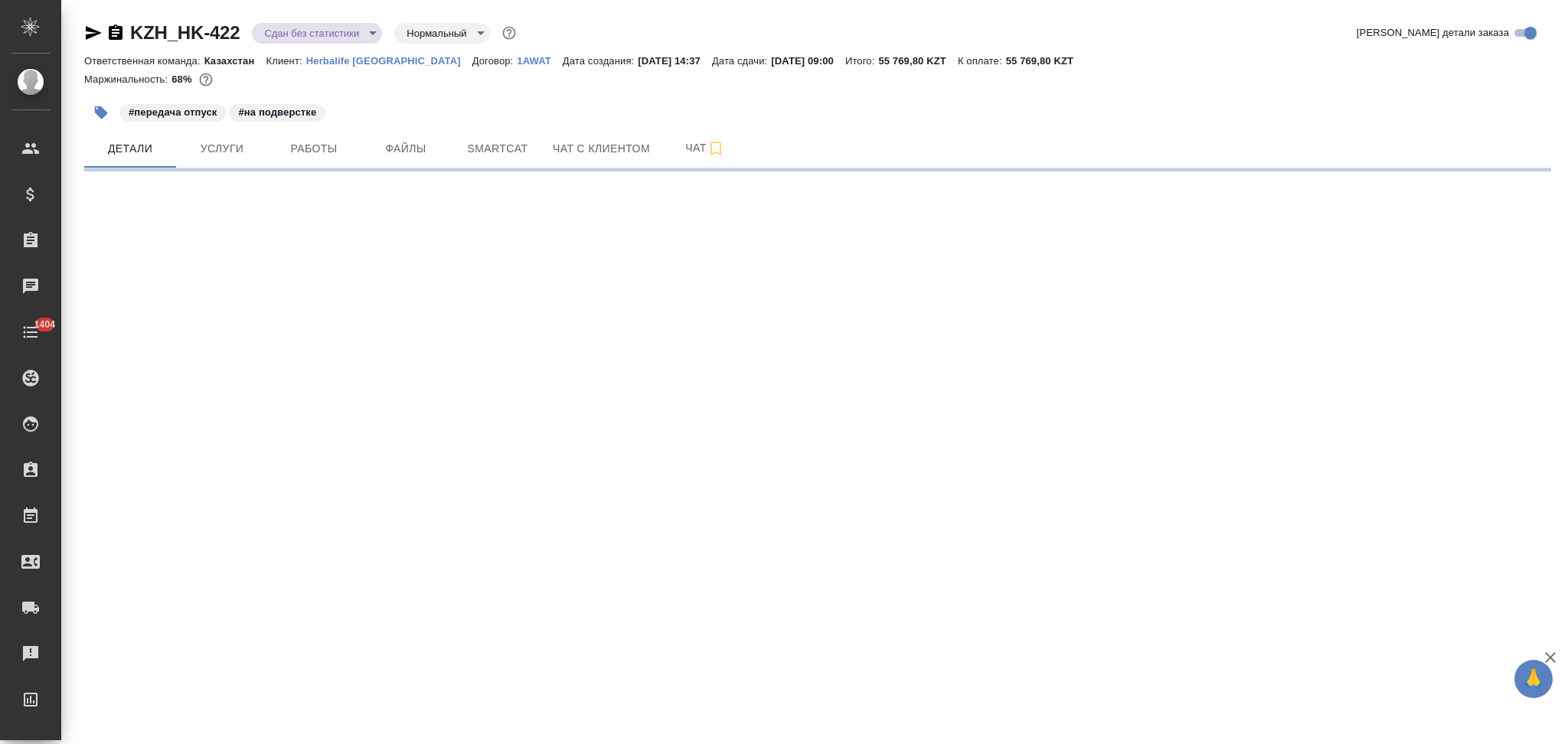
select select "RU"
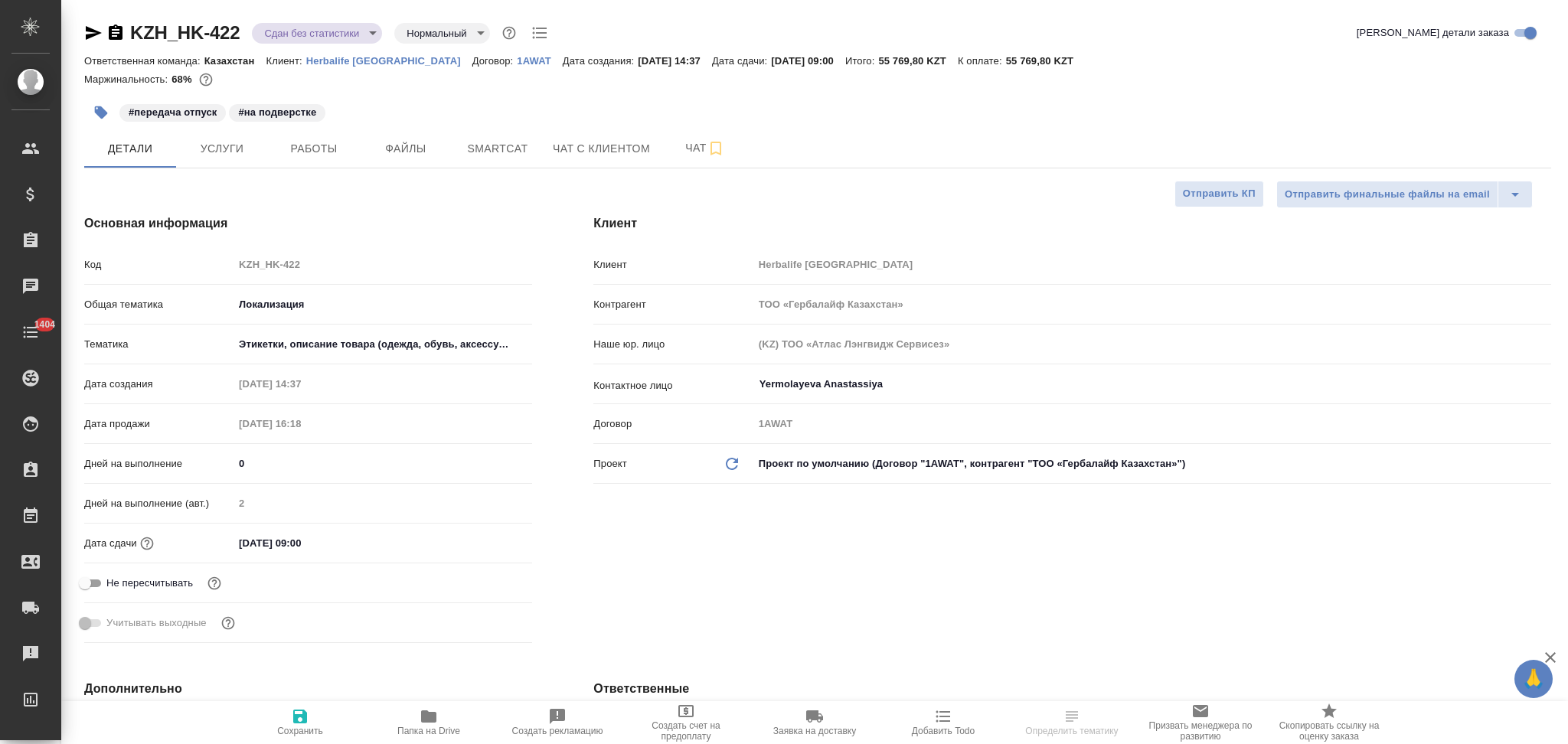
type textarea "x"
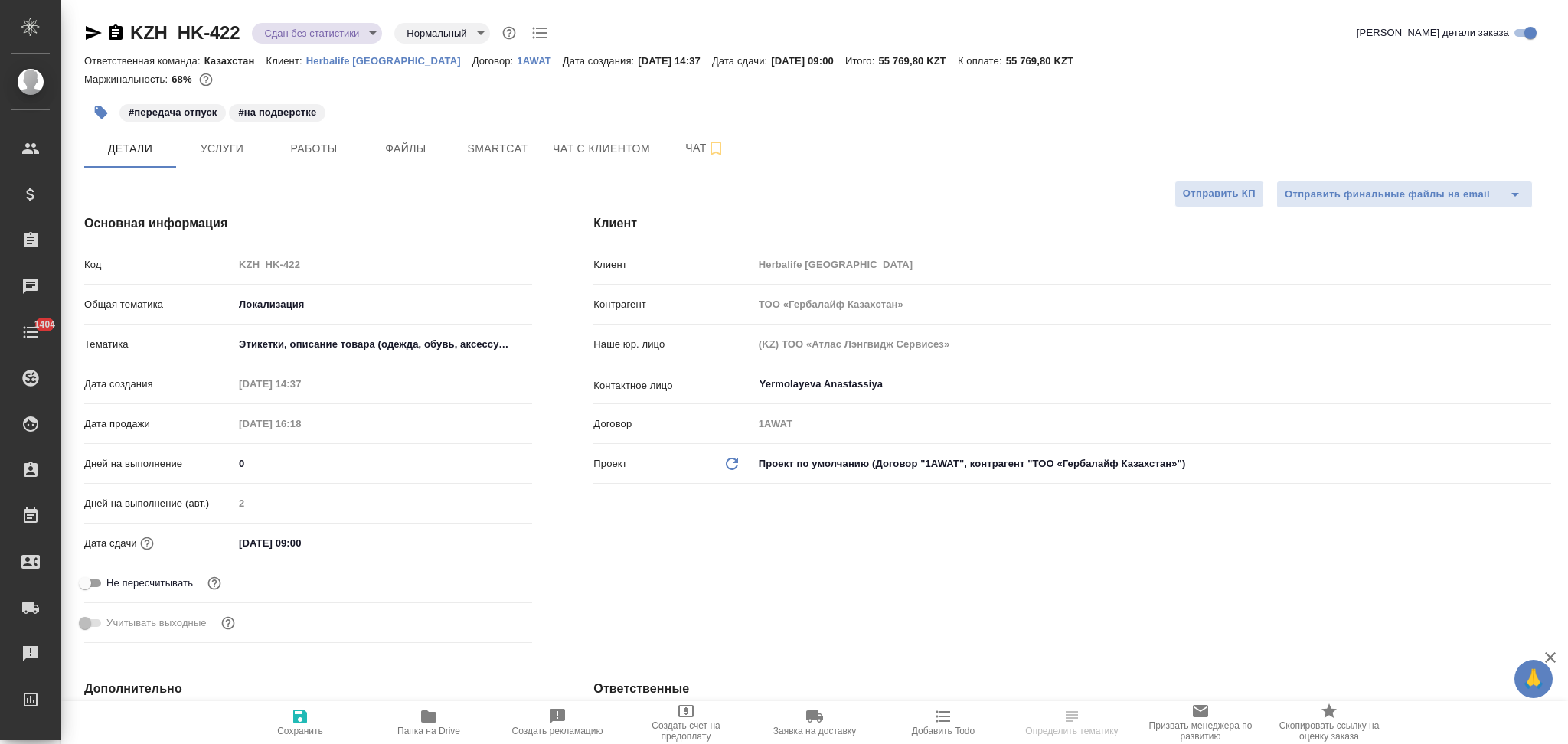
type textarea "x"
click at [123, 265] on div "Код KZH_HK-422" at bounding box center [308, 264] width 448 height 27
type textarea "x"
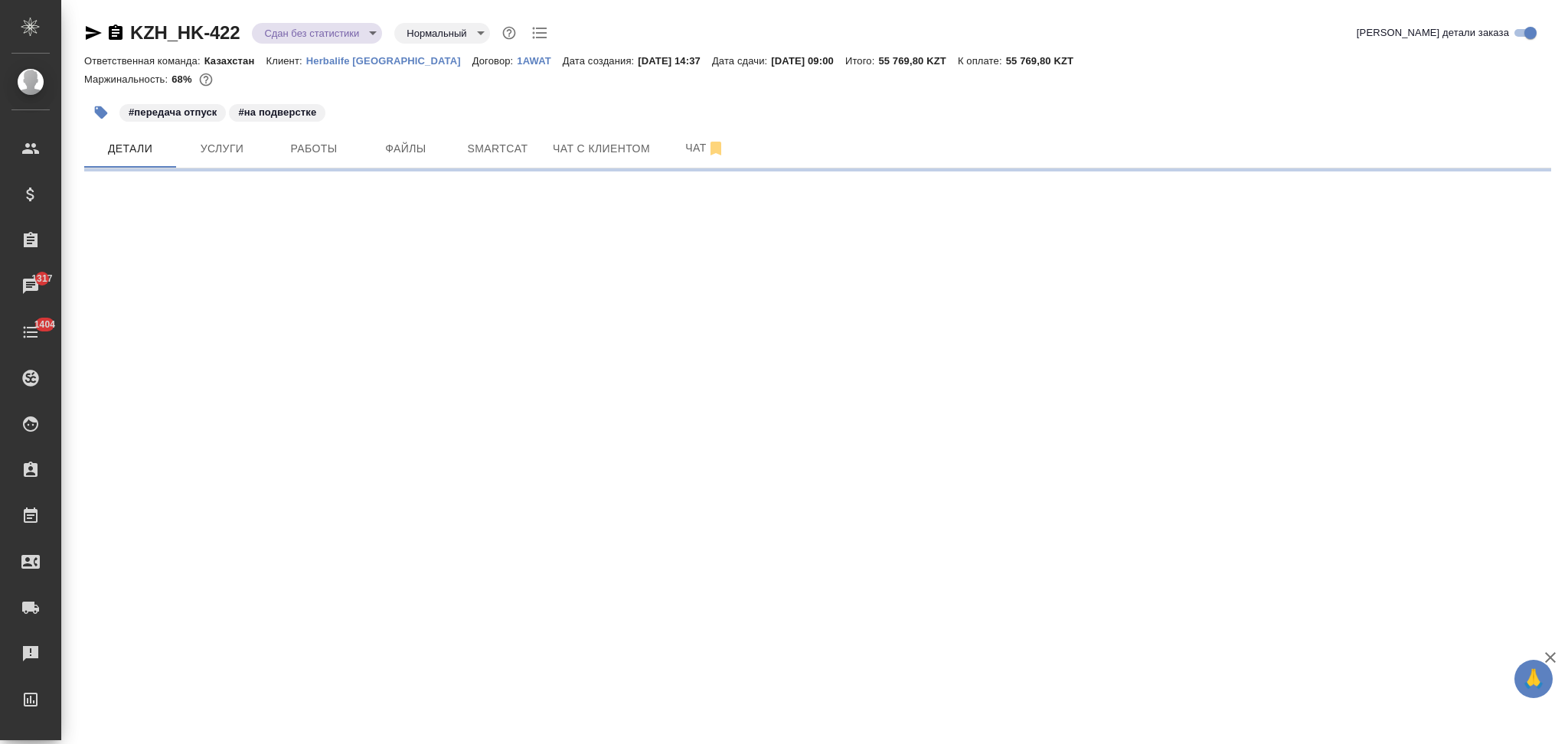
select select "RU"
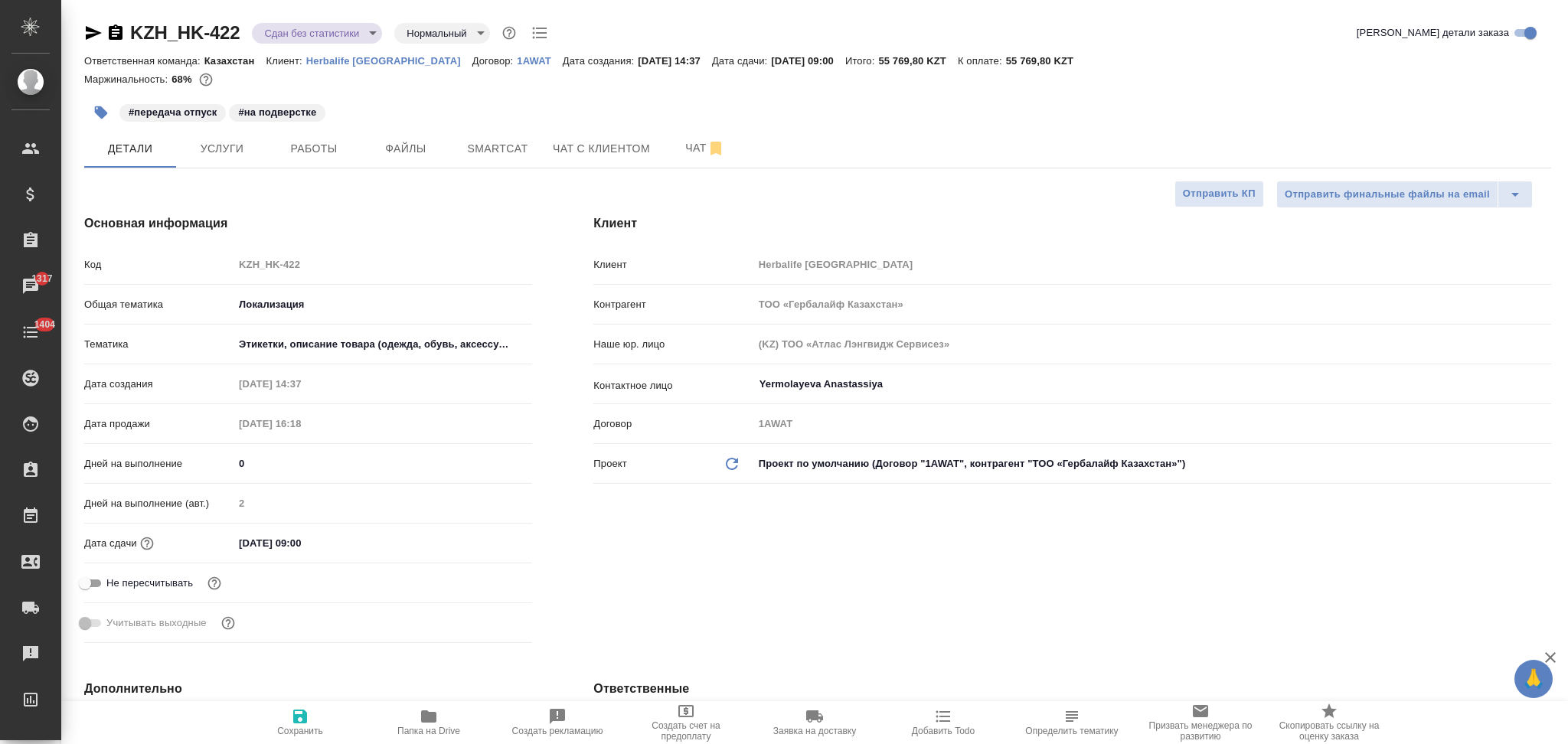
type textarea "x"
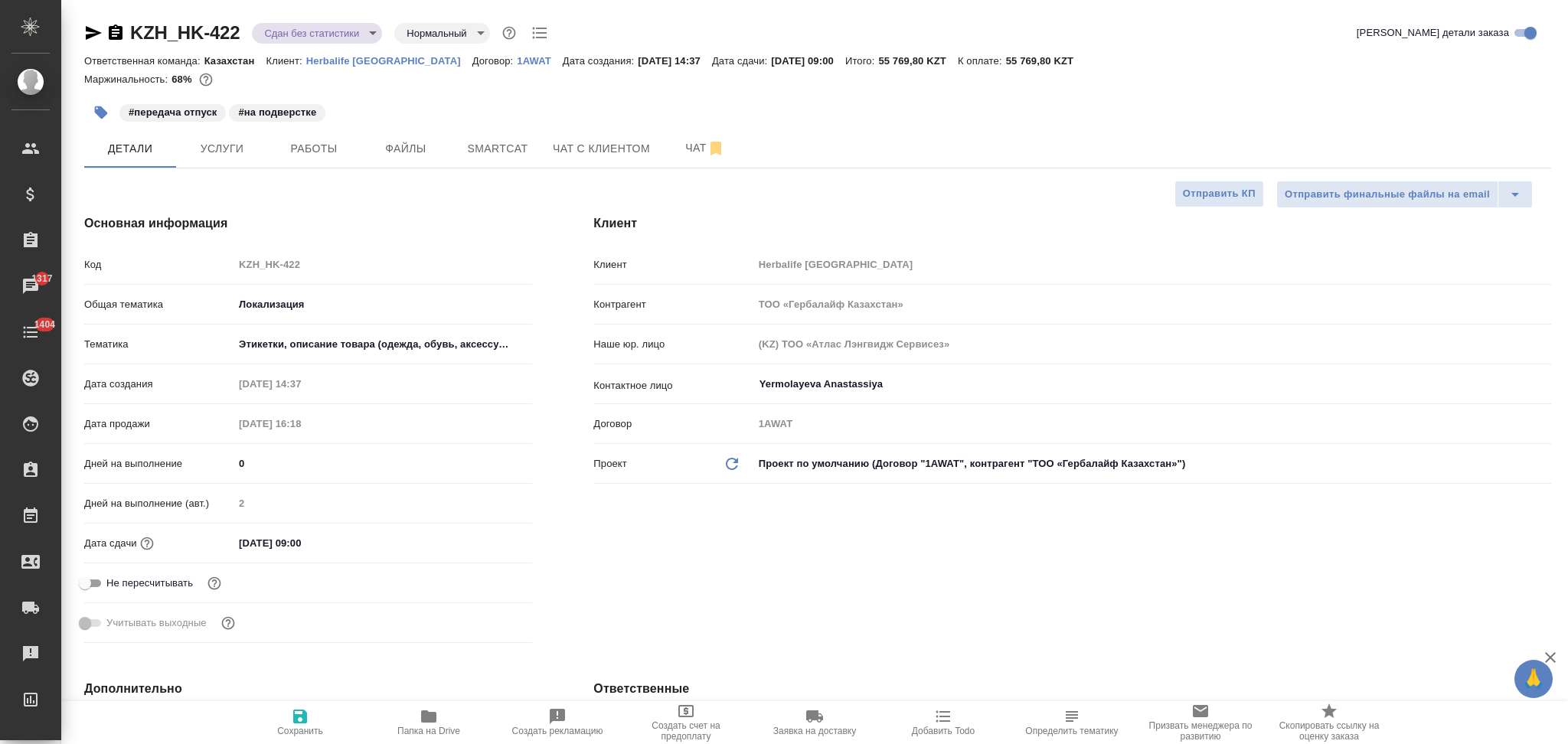
type textarea "x"
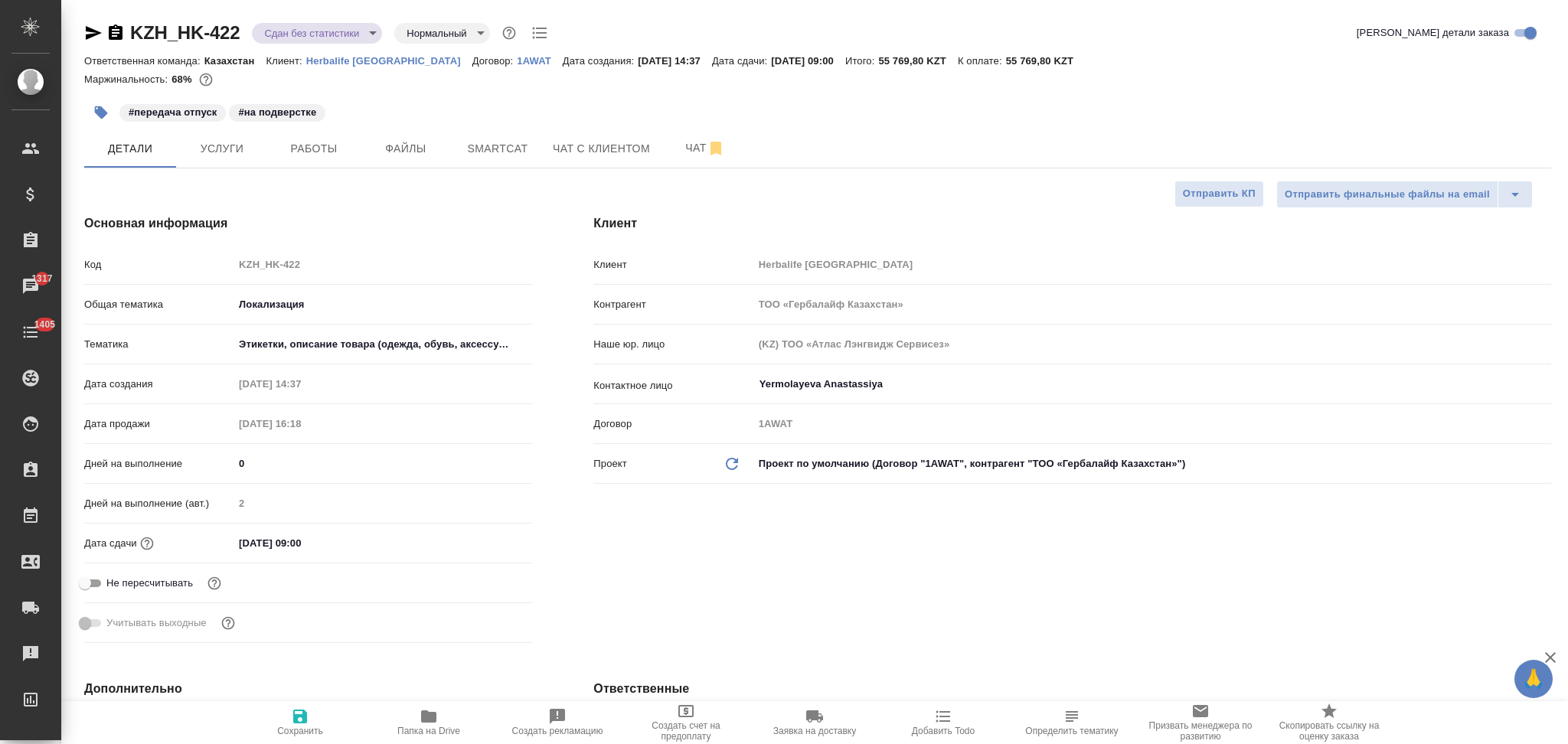
type textarea "x"
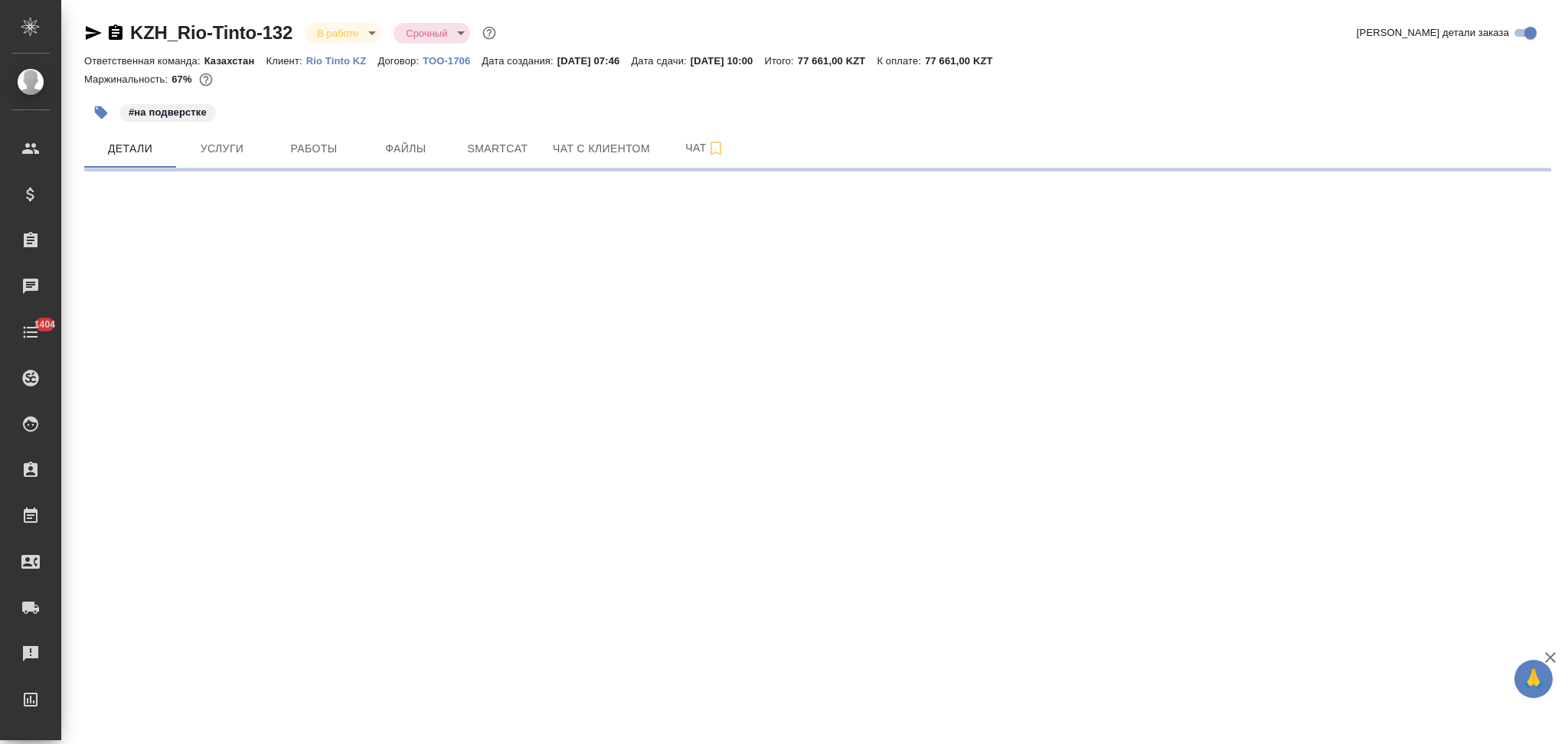
select select "RU"
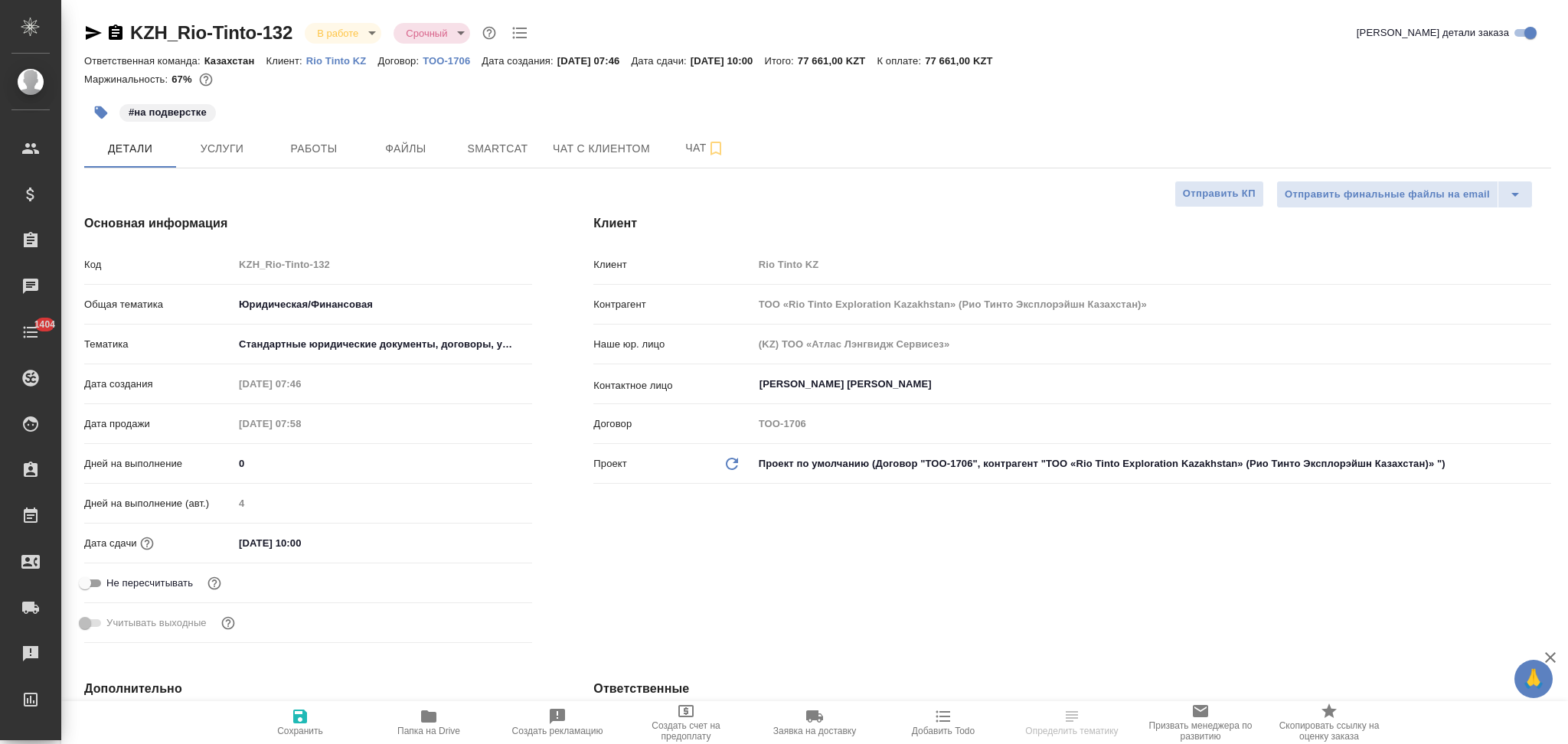
type textarea "x"
type input "ТОО «Rio Tinto Exploration Kazakhstan» (Рио Тинто Эксплорэйшн Казахстан)»"
type textarea "x"
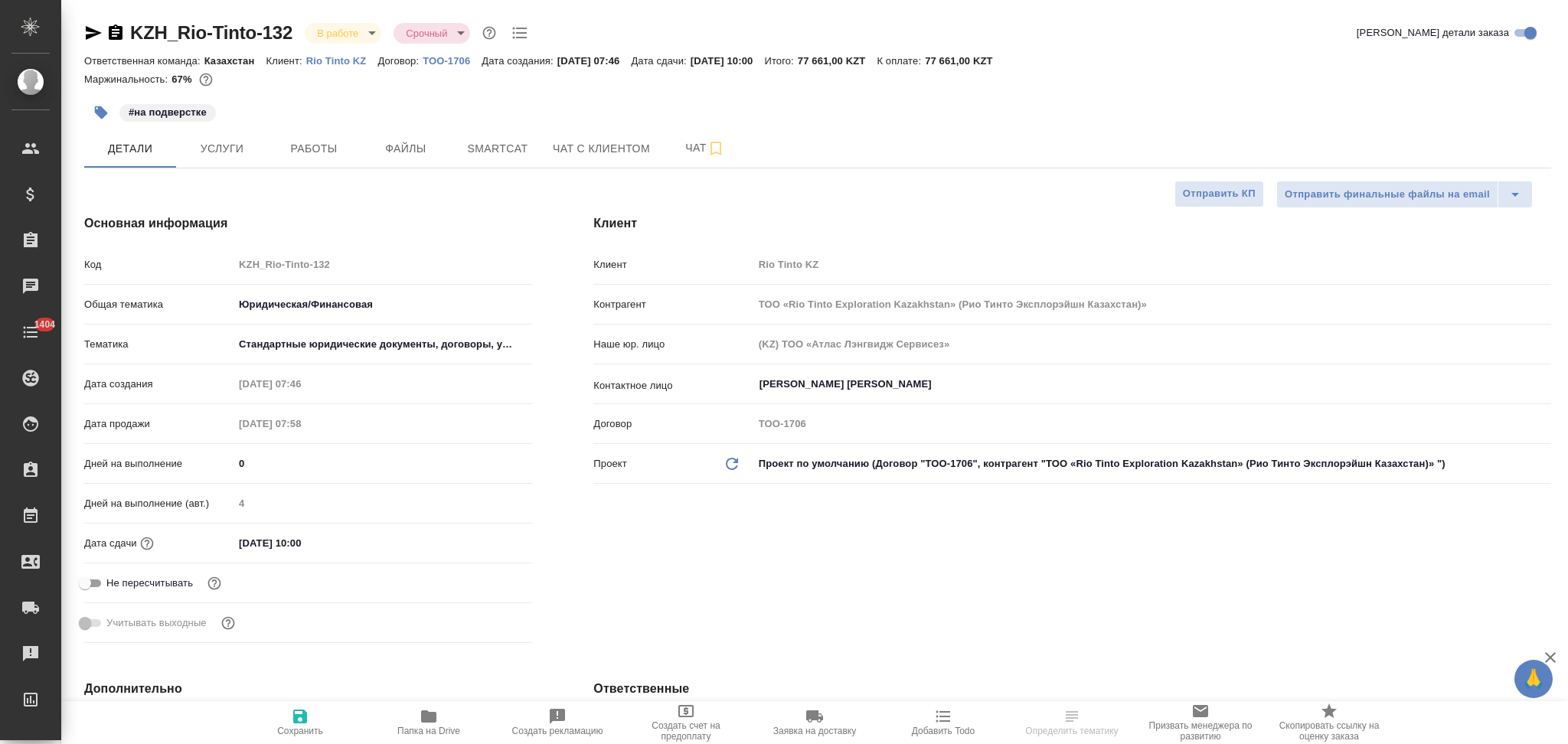
type textarea "x"
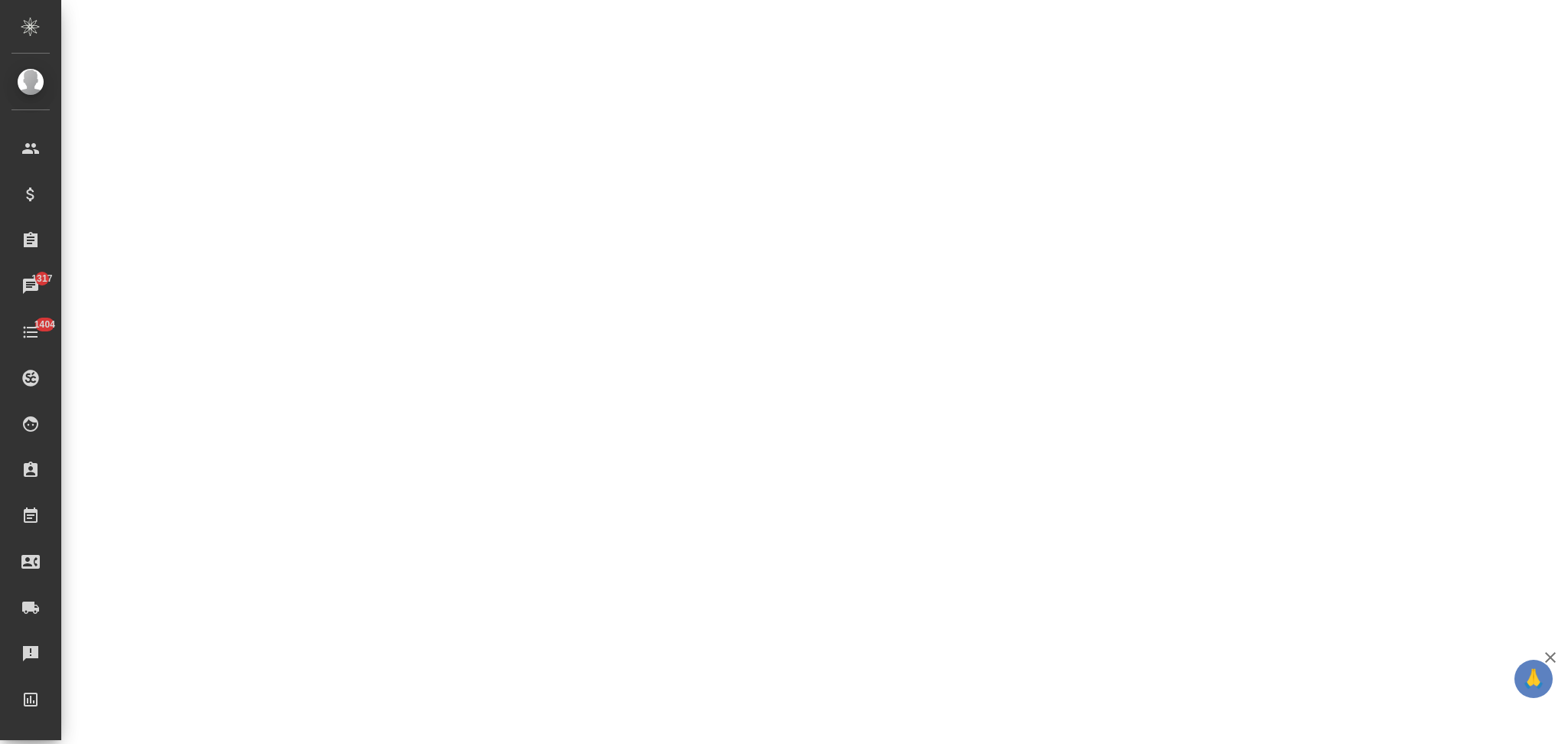
select select "RU"
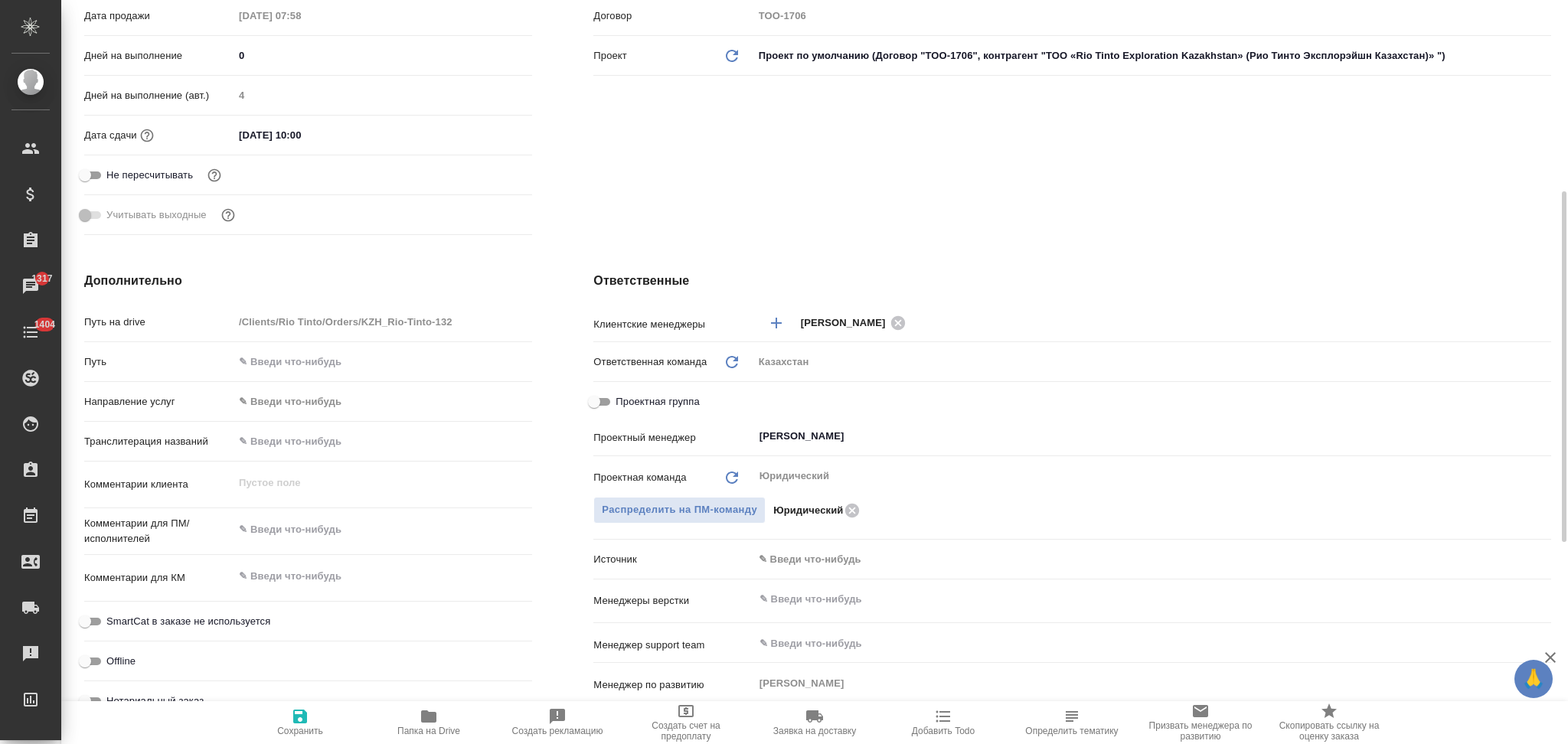
type textarea "x"
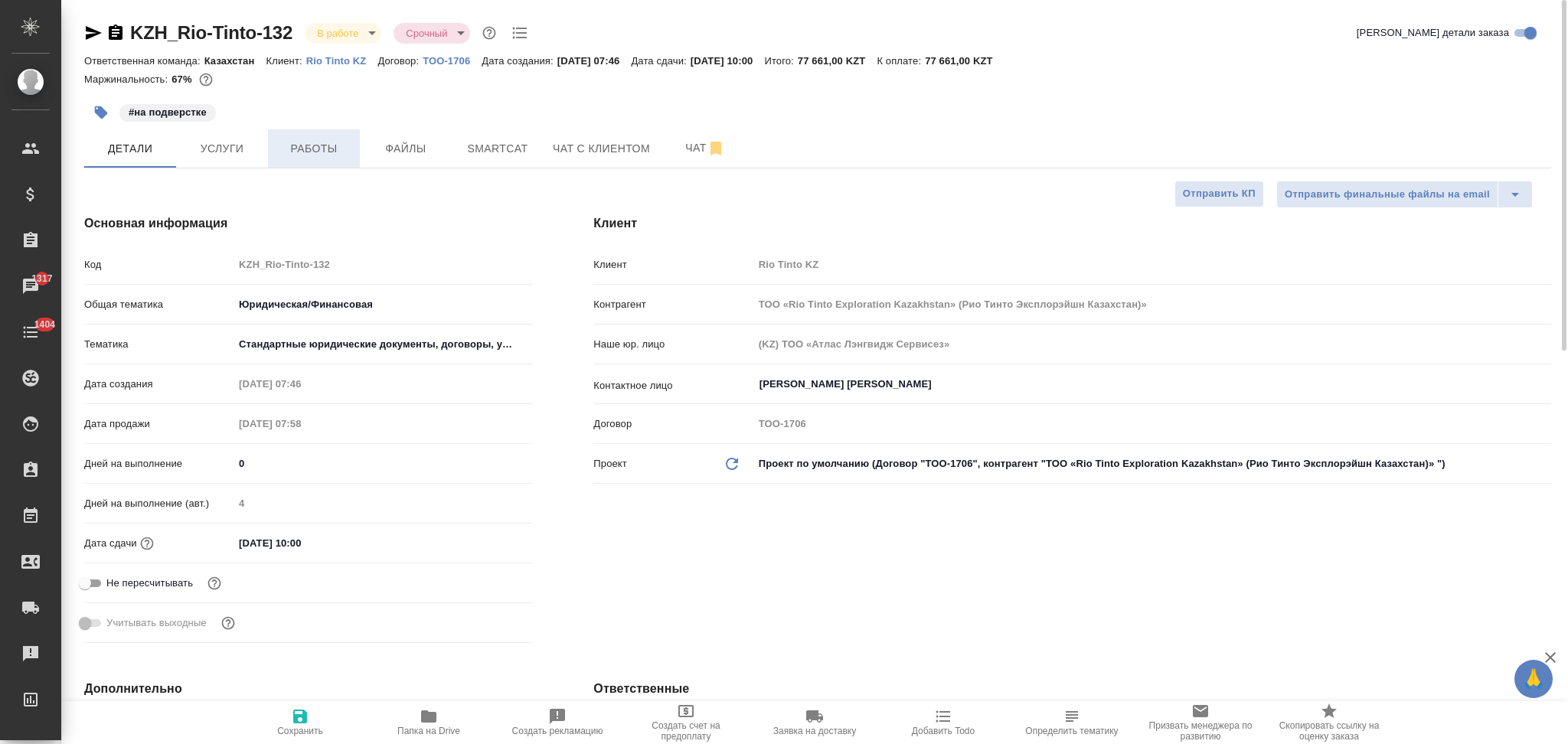
click at [318, 139] on span "Работы" at bounding box center [313, 149] width 73 height 19
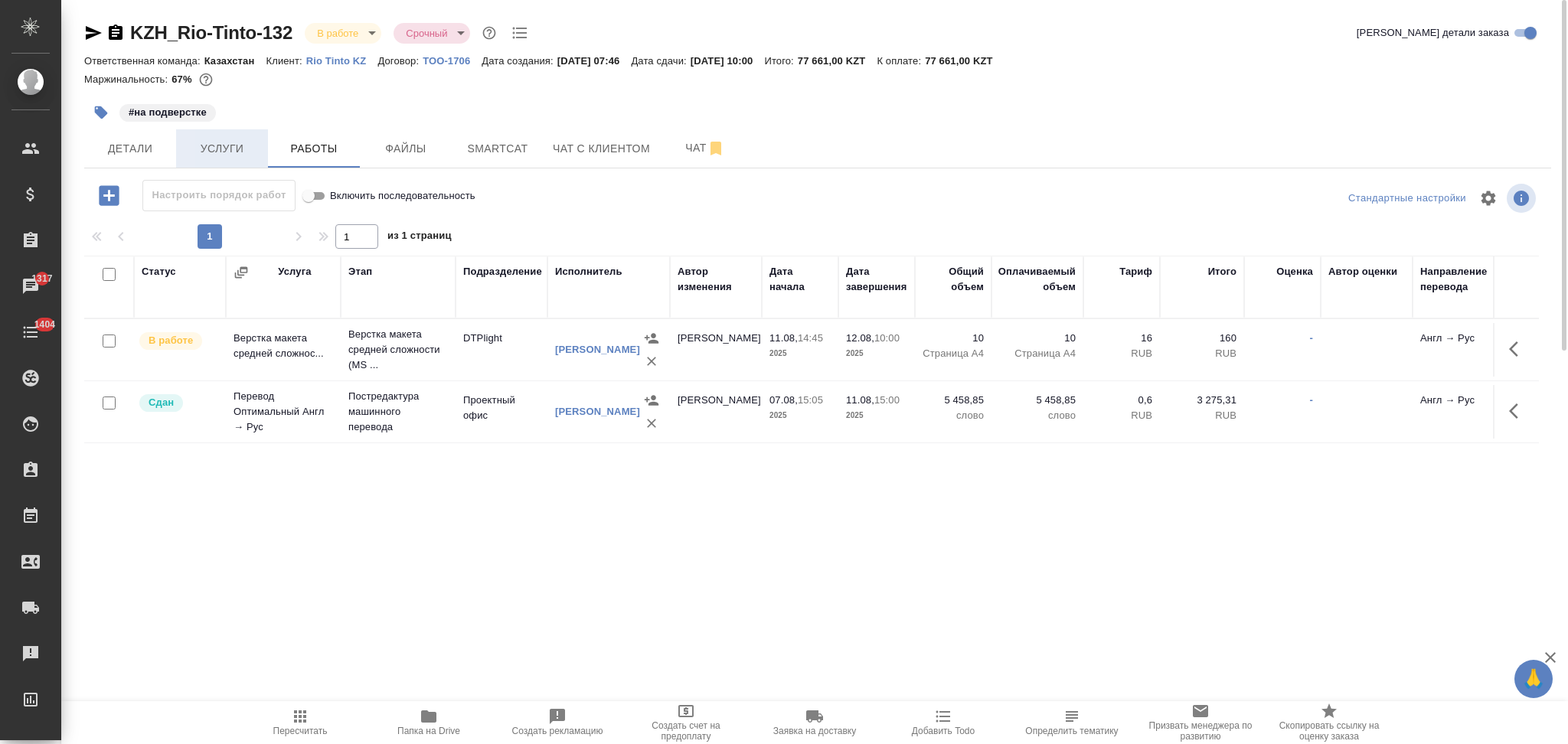
click at [239, 146] on span "Услуги" at bounding box center [222, 149] width 73 height 19
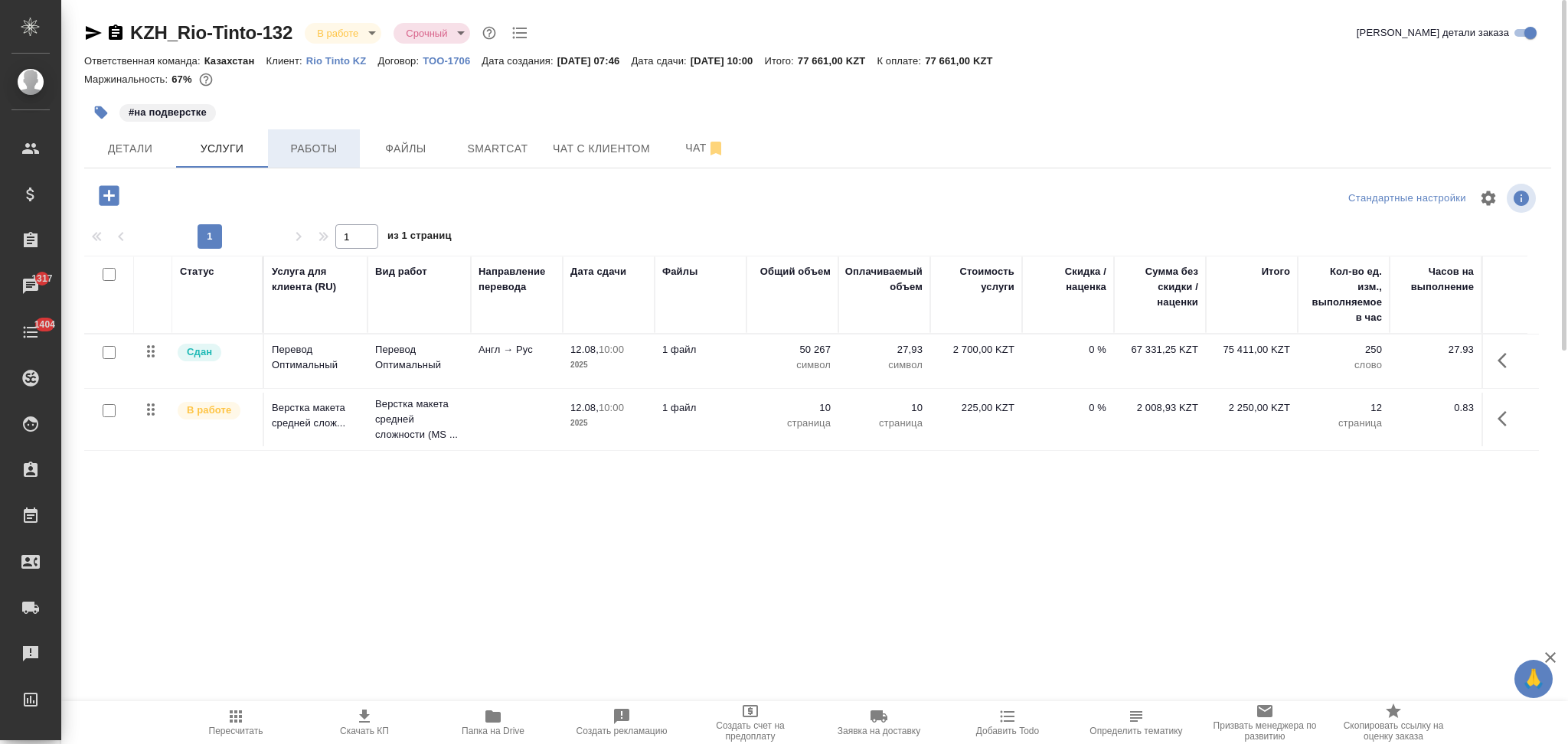
click at [325, 157] on span "Работы" at bounding box center [313, 149] width 73 height 19
